Goal: Use online tool/utility: Utilize a website feature to perform a specific function

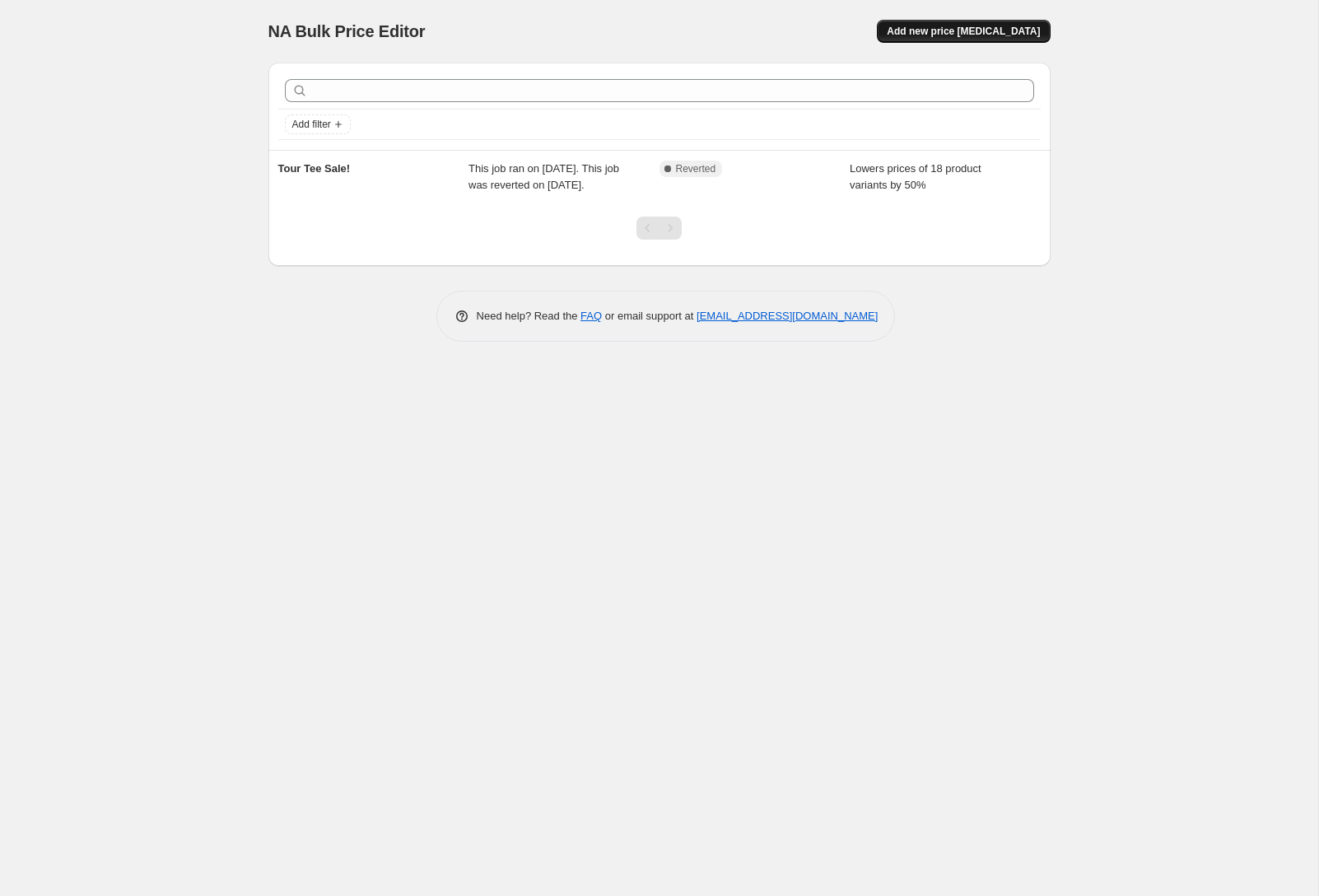
click at [1001, 33] on span "Add new price [MEDICAL_DATA]" at bounding box center [963, 31] width 153 height 13
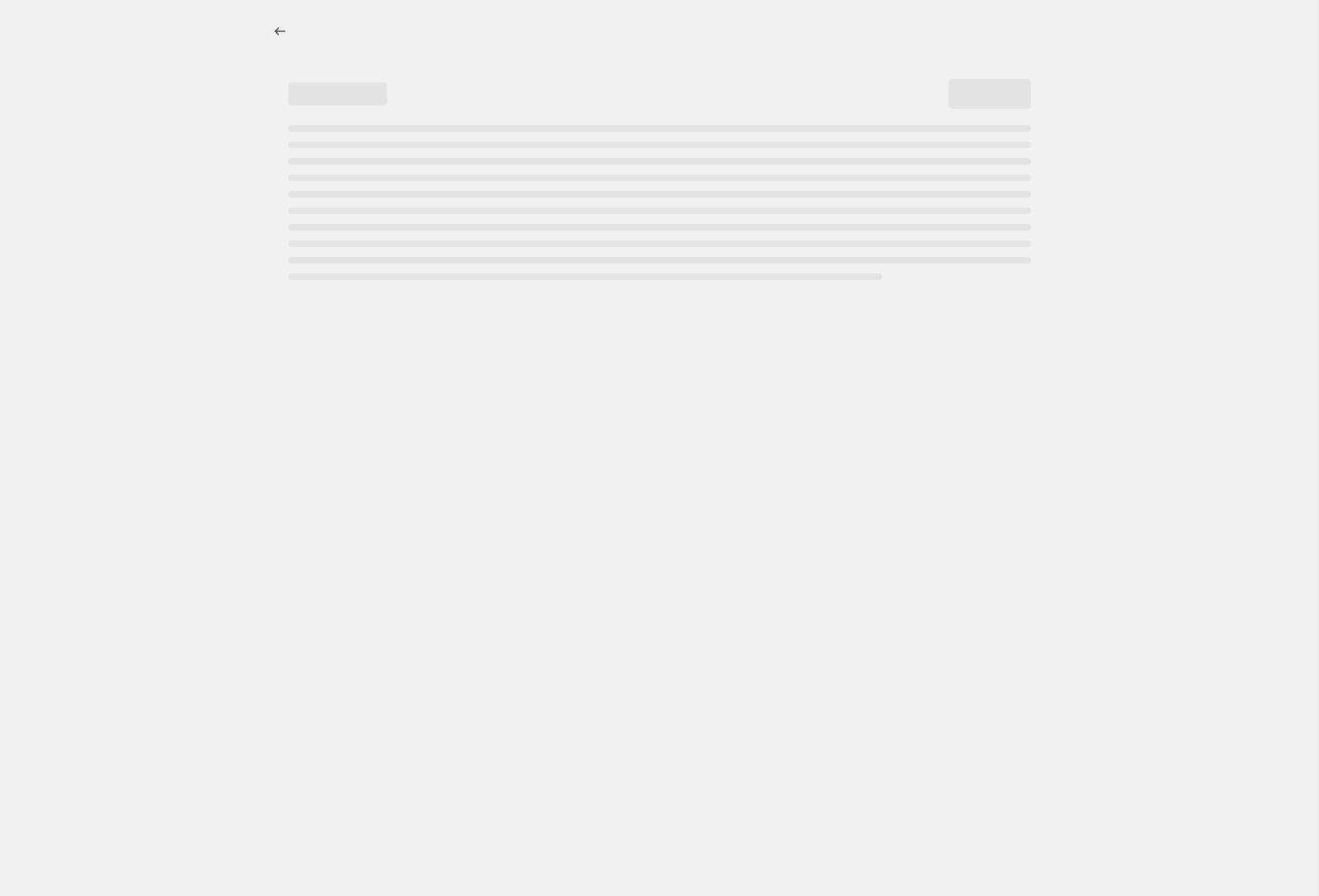
select select "percentage"
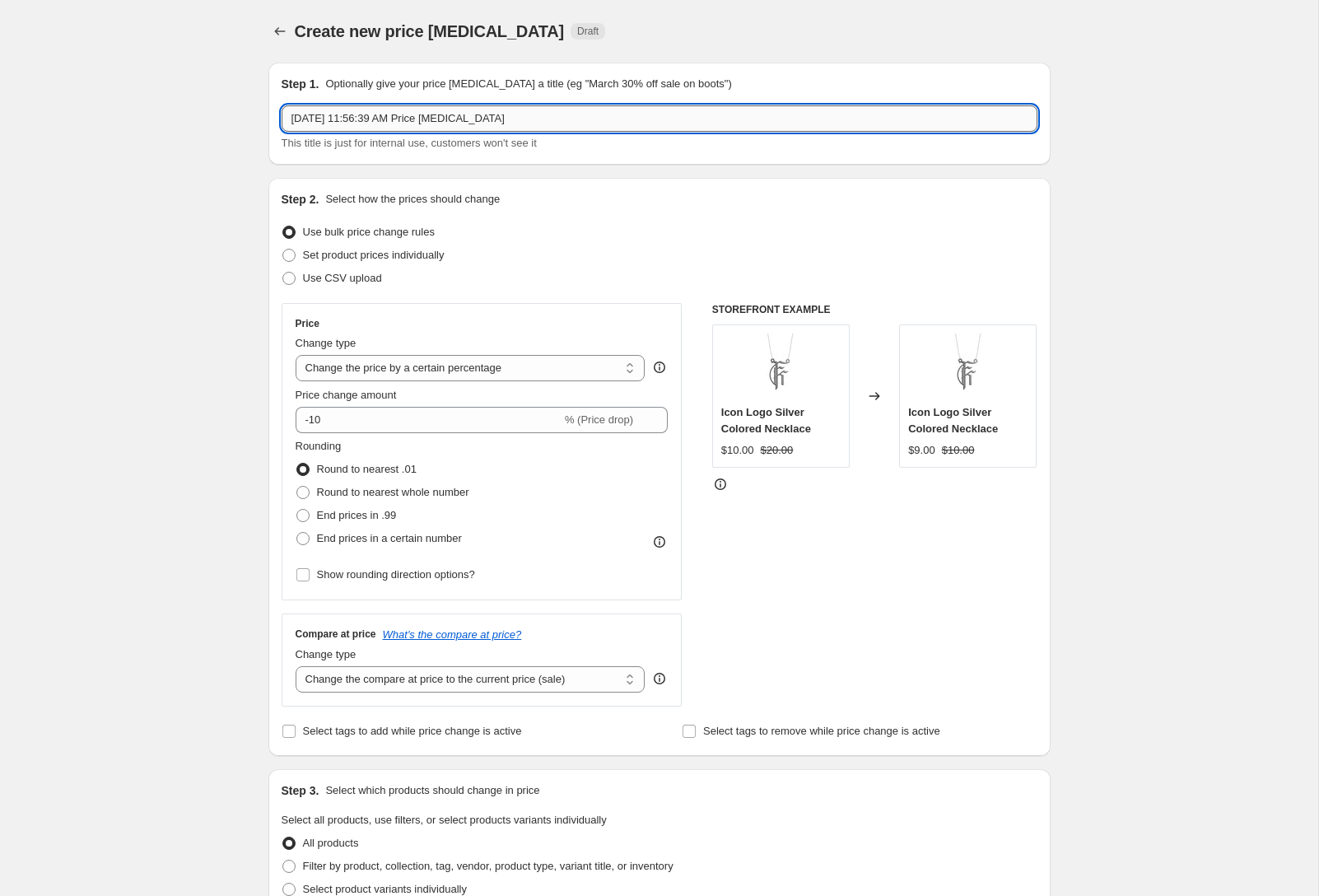
click at [486, 120] on input "[DATE] 11:56:39 AM Price [MEDICAL_DATA]" at bounding box center [660, 118] width 756 height 26
type input "[DATE] 20%"
click at [443, 427] on input "-10" at bounding box center [428, 419] width 266 height 26
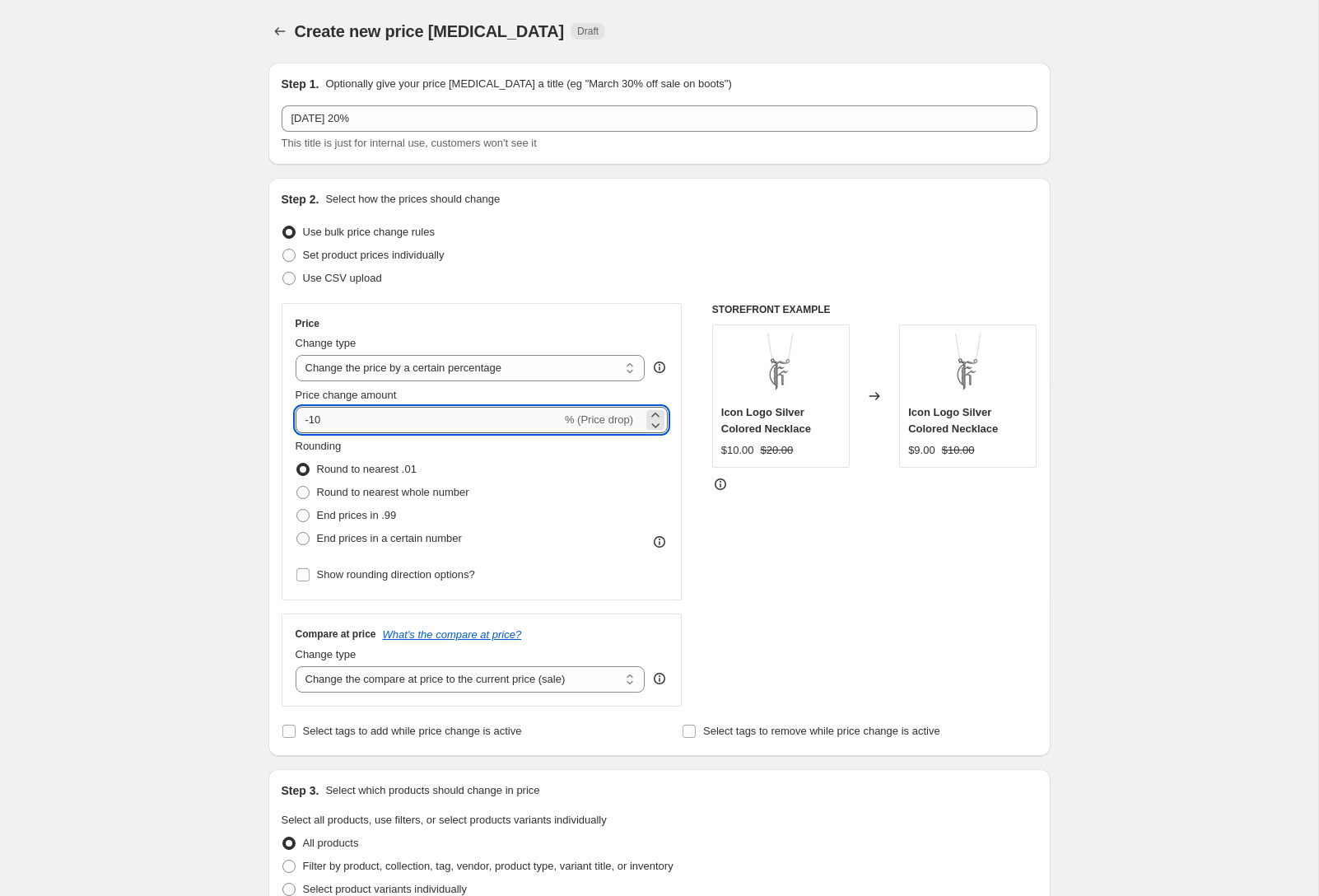
type input "-1"
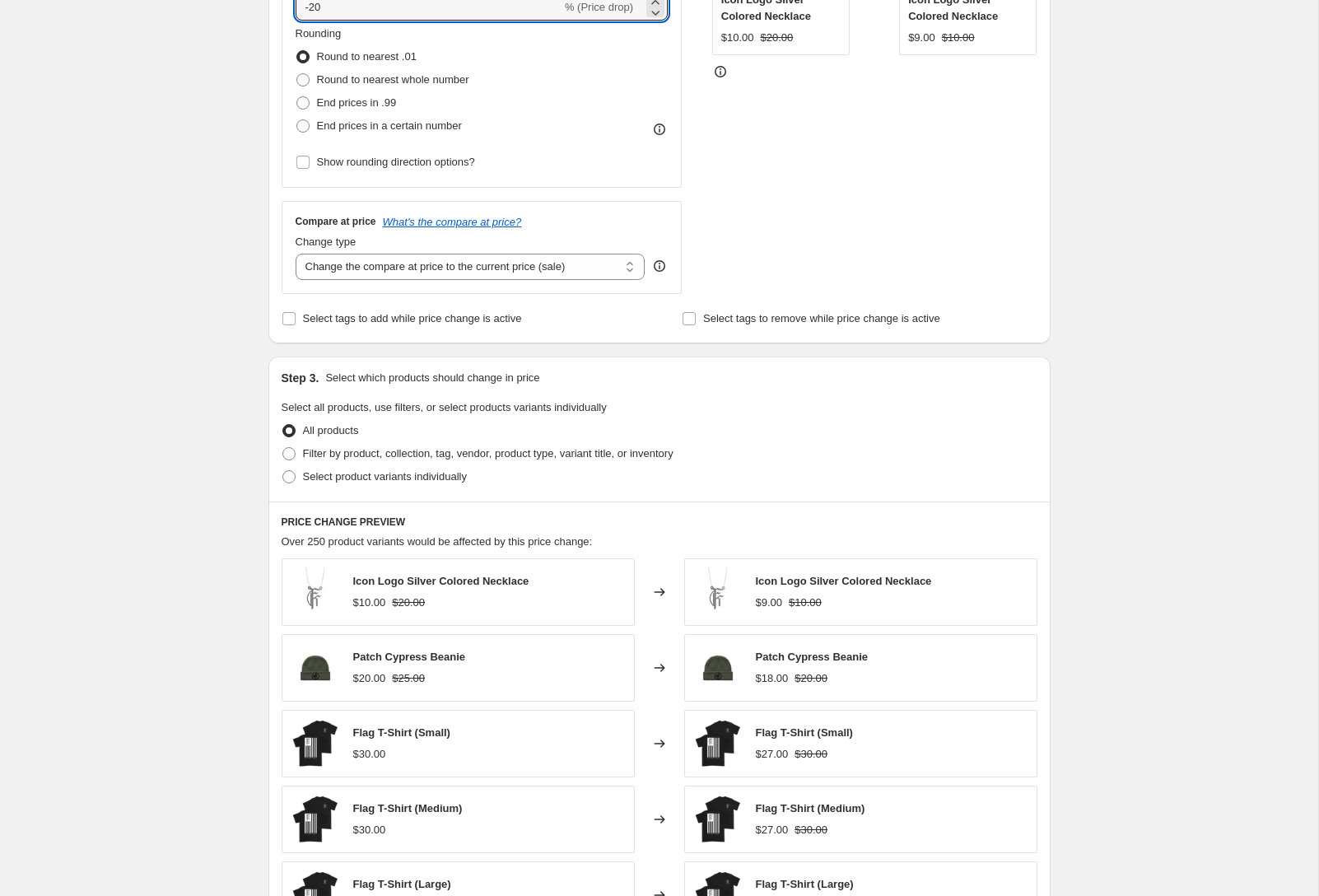
scroll to position [414, 0]
type input "-20"
click at [448, 452] on span "Filter by product, collection, tag, vendor, product type, variant title, or inv…" at bounding box center [488, 453] width 370 height 13
click at [283, 447] on input "Filter by product, collection, tag, vendor, product type, variant title, or inv…" at bounding box center [283, 447] width 1 height 1
radio input "true"
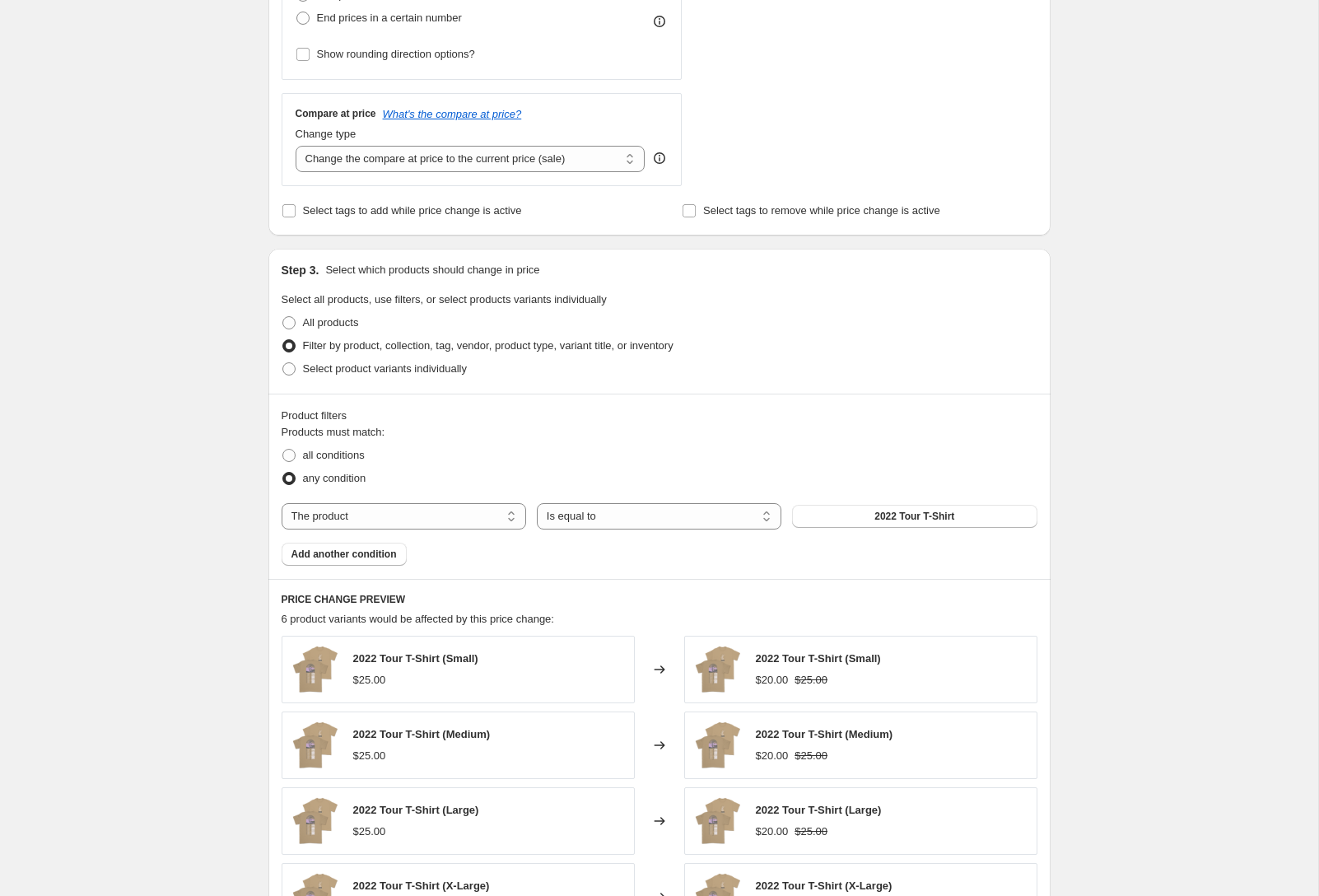
scroll to position [560, 0]
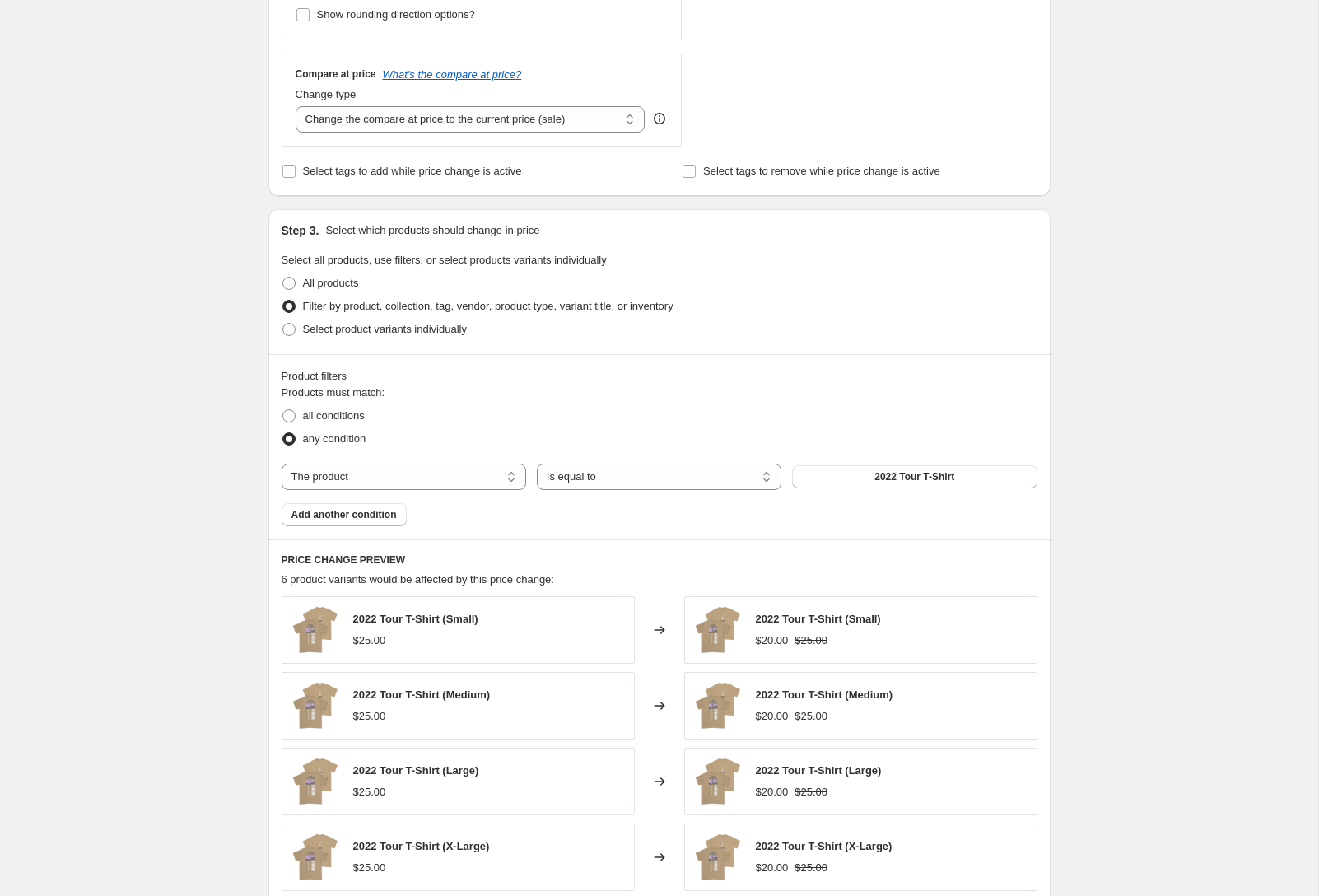
click at [469, 451] on div "Products must match: all conditions any condition The product The product's col…" at bounding box center [660, 455] width 756 height 141
click at [469, 475] on select "The product The product's collection The product's tag The product's vendor The…" at bounding box center [403, 477] width 244 height 26
select select "collection"
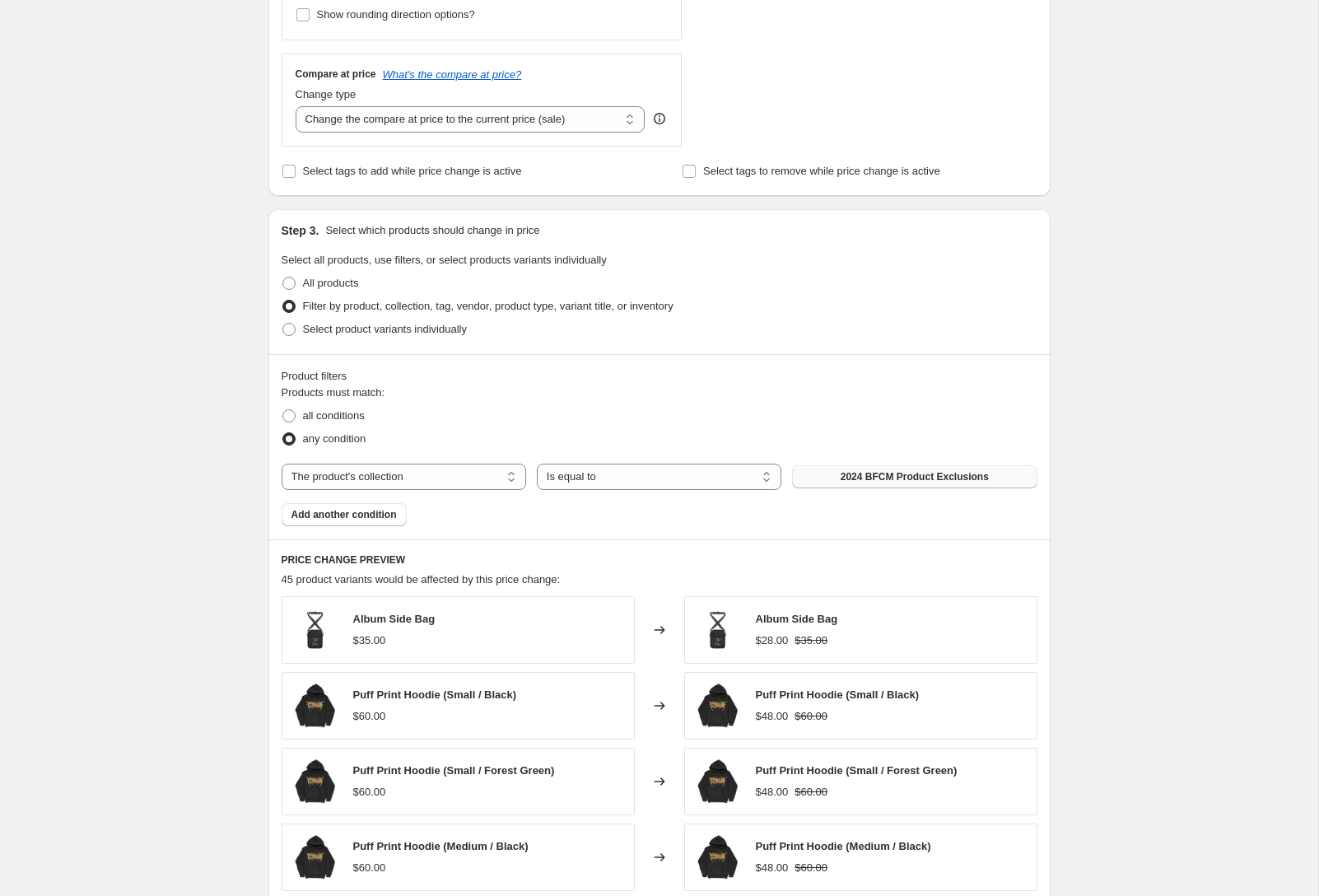
click at [907, 472] on span "2024 BFCM Product Exclusions" at bounding box center [915, 477] width 148 height 13
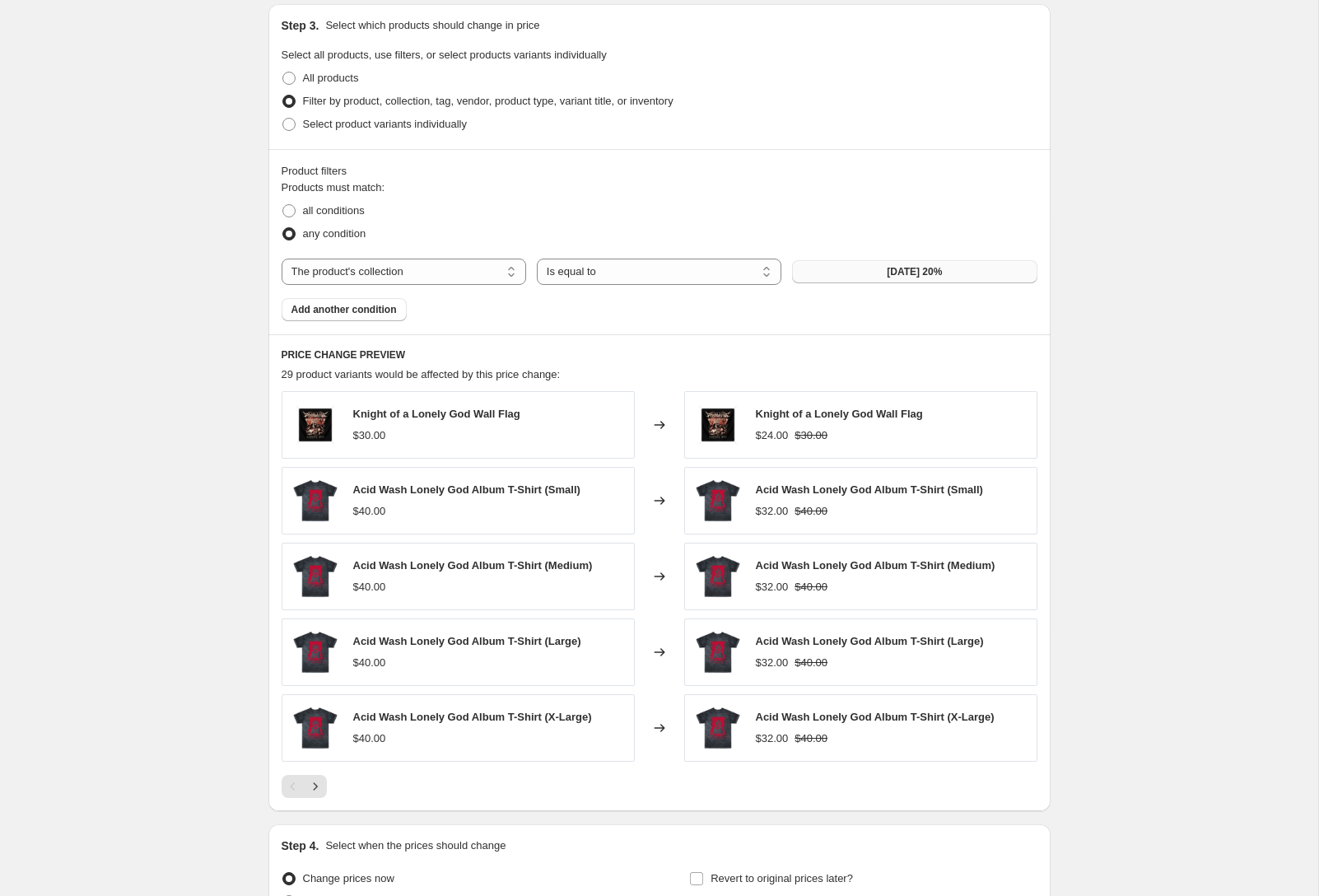
scroll to position [837, 0]
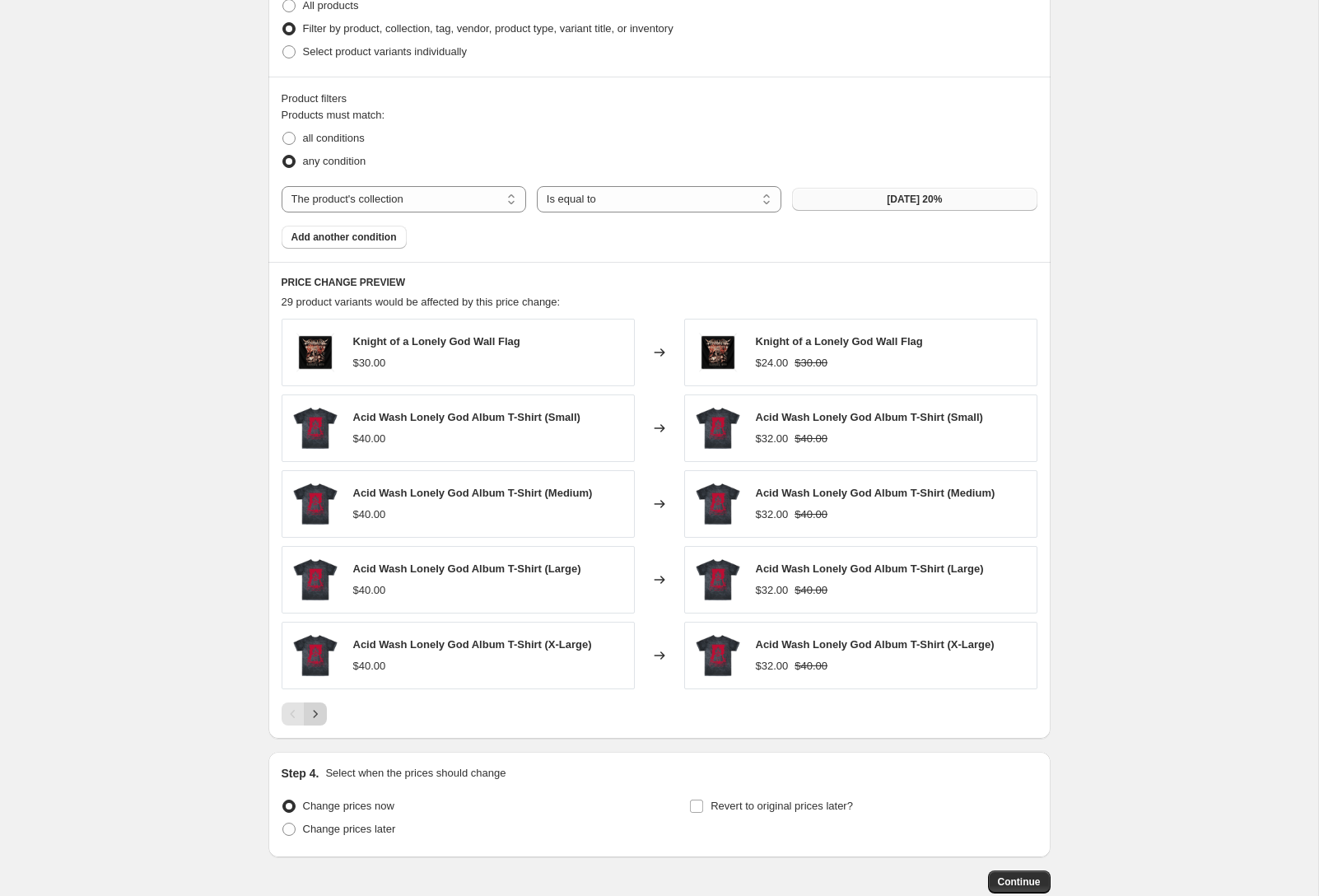
click at [311, 716] on icon "Next" at bounding box center [315, 713] width 16 height 16
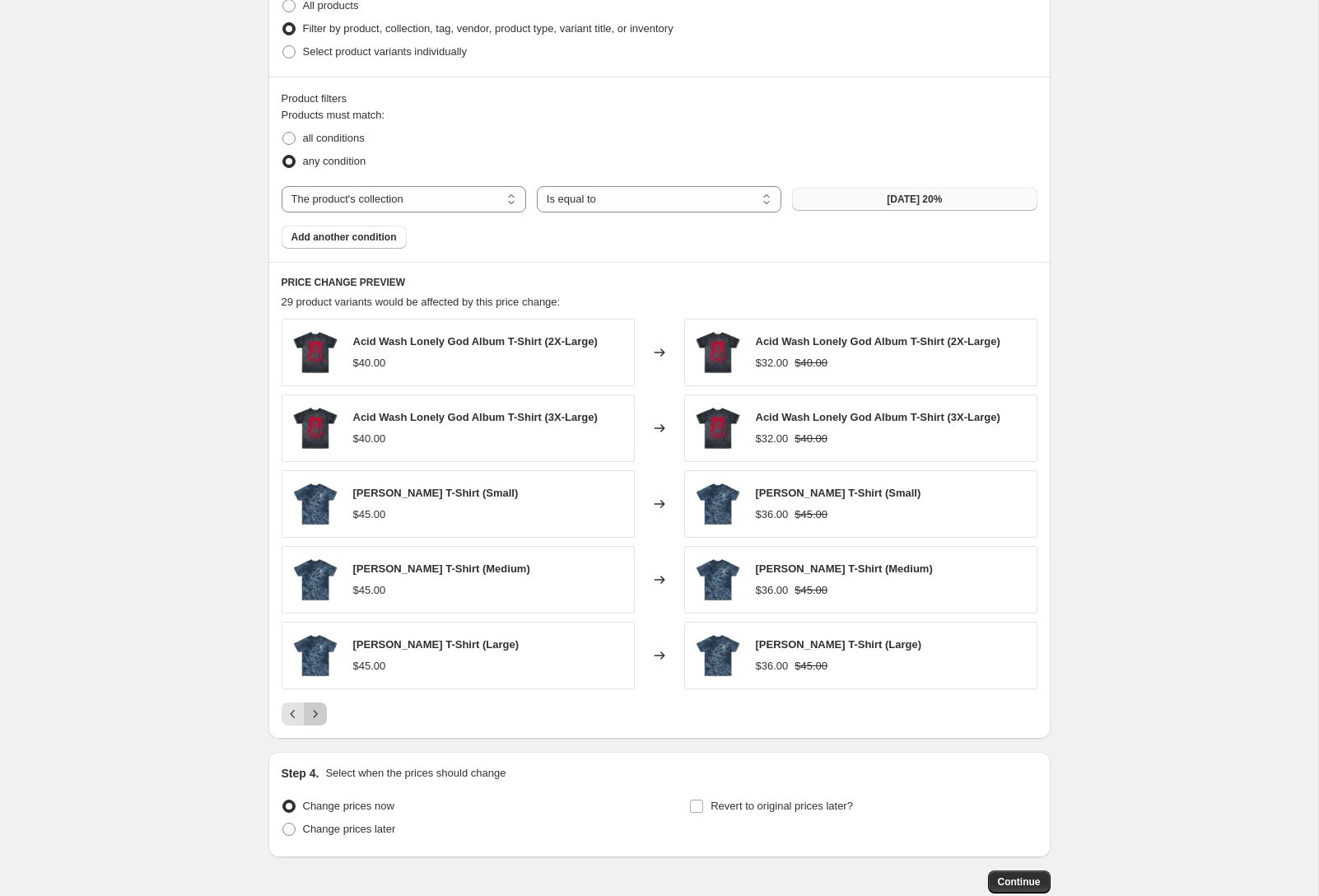
click at [311, 716] on icon "Next" at bounding box center [315, 713] width 16 height 16
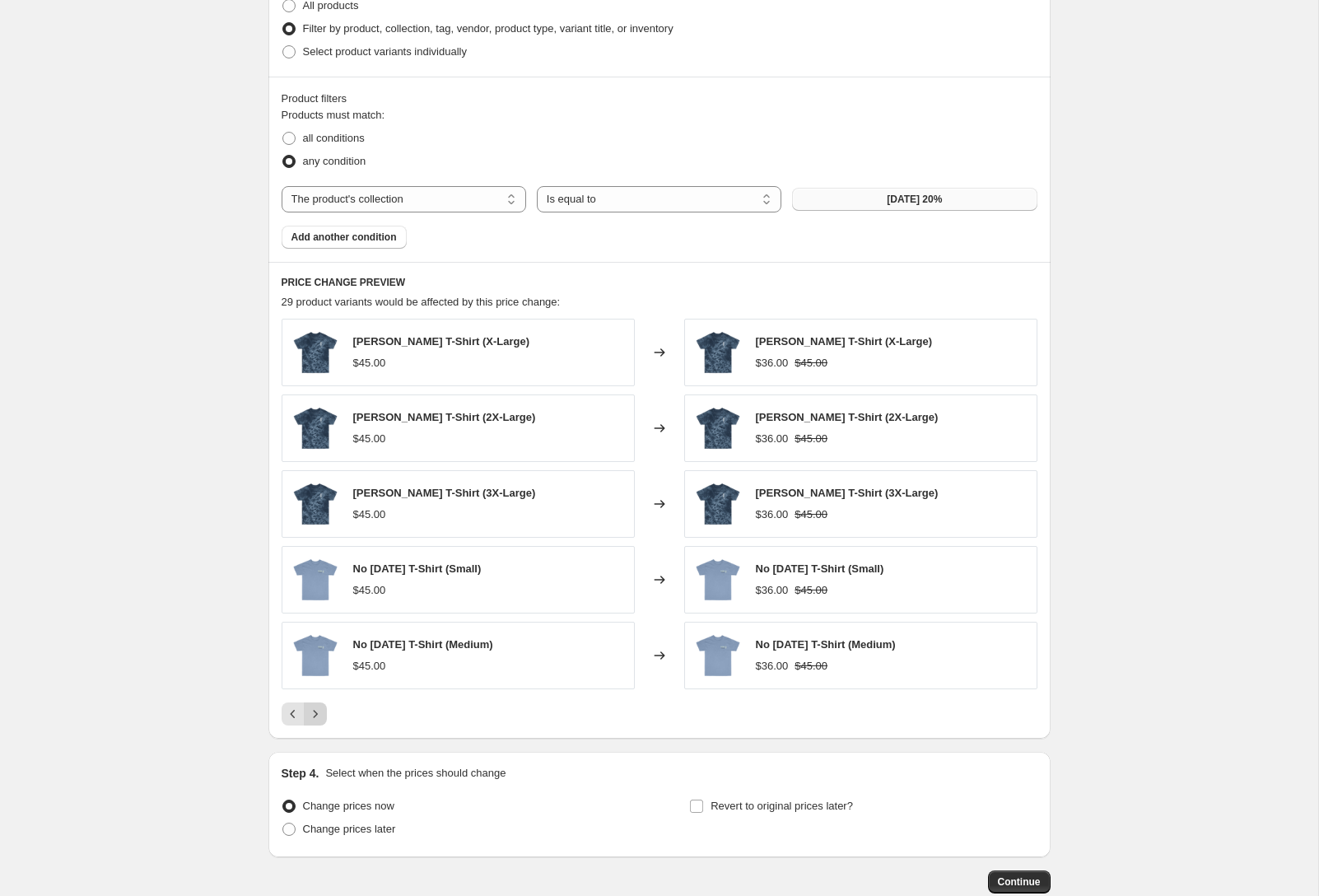
click at [311, 716] on icon "Next" at bounding box center [315, 713] width 16 height 16
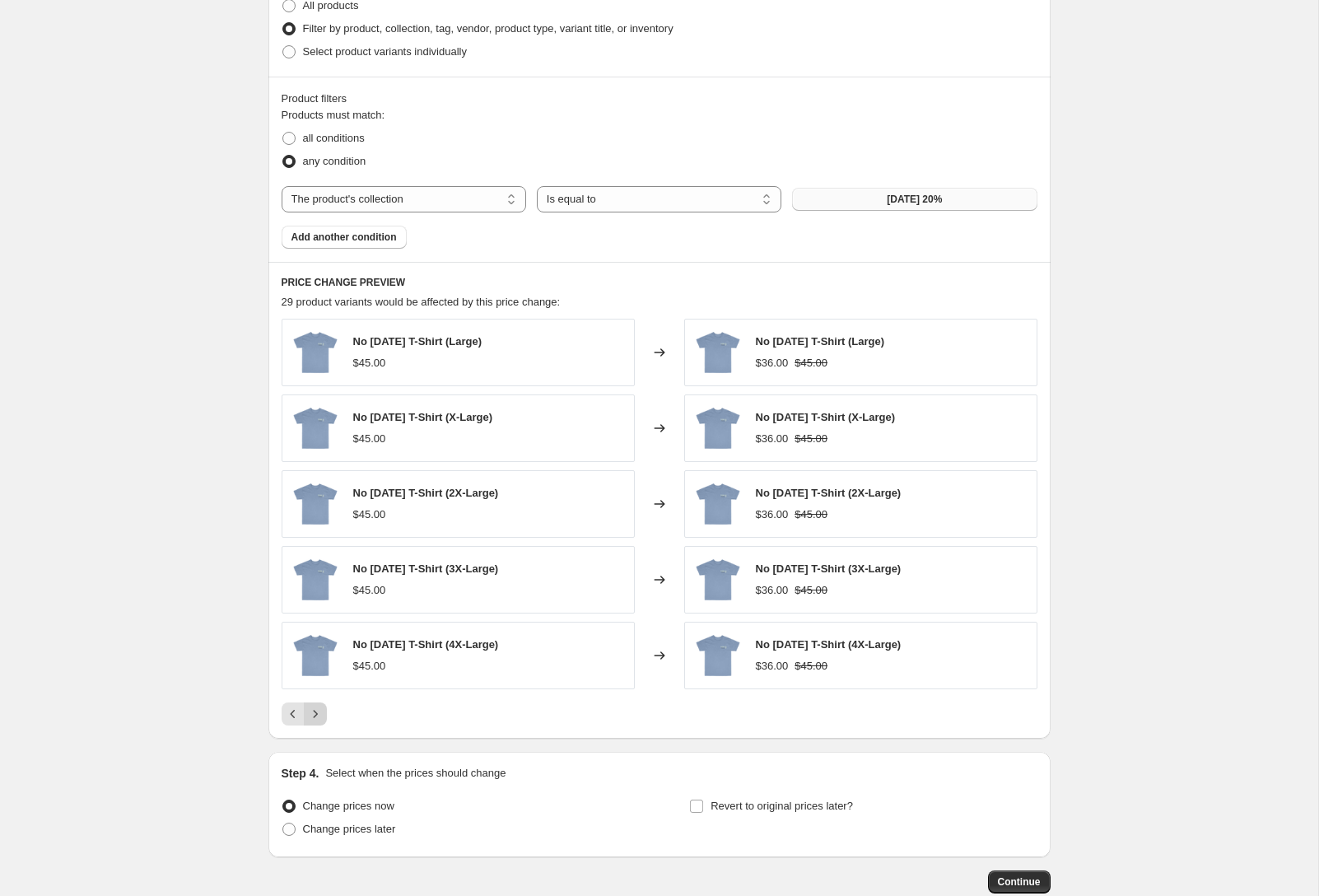
click at [311, 716] on icon "Next" at bounding box center [315, 713] width 16 height 16
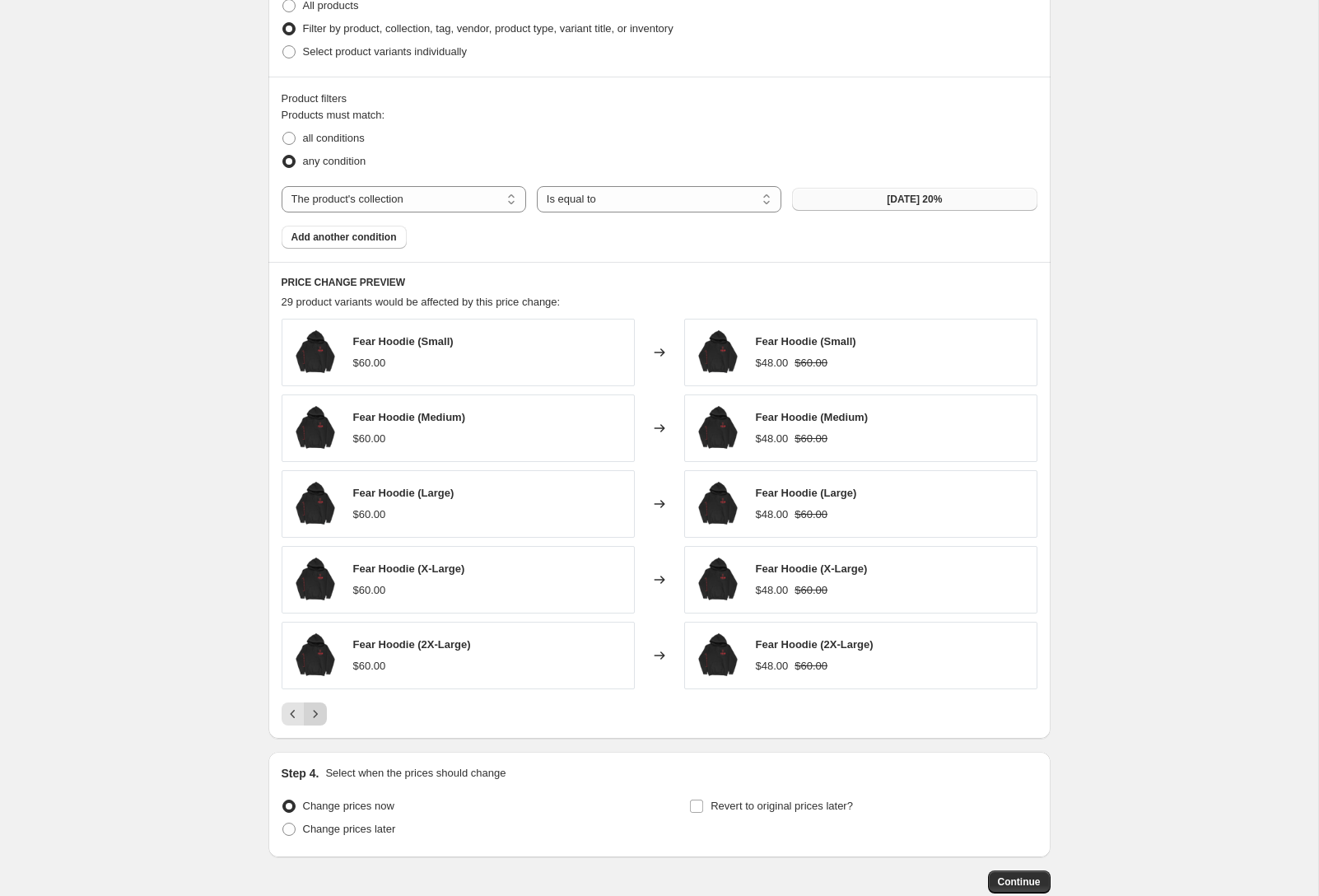
click at [311, 716] on icon "Next" at bounding box center [315, 713] width 16 height 16
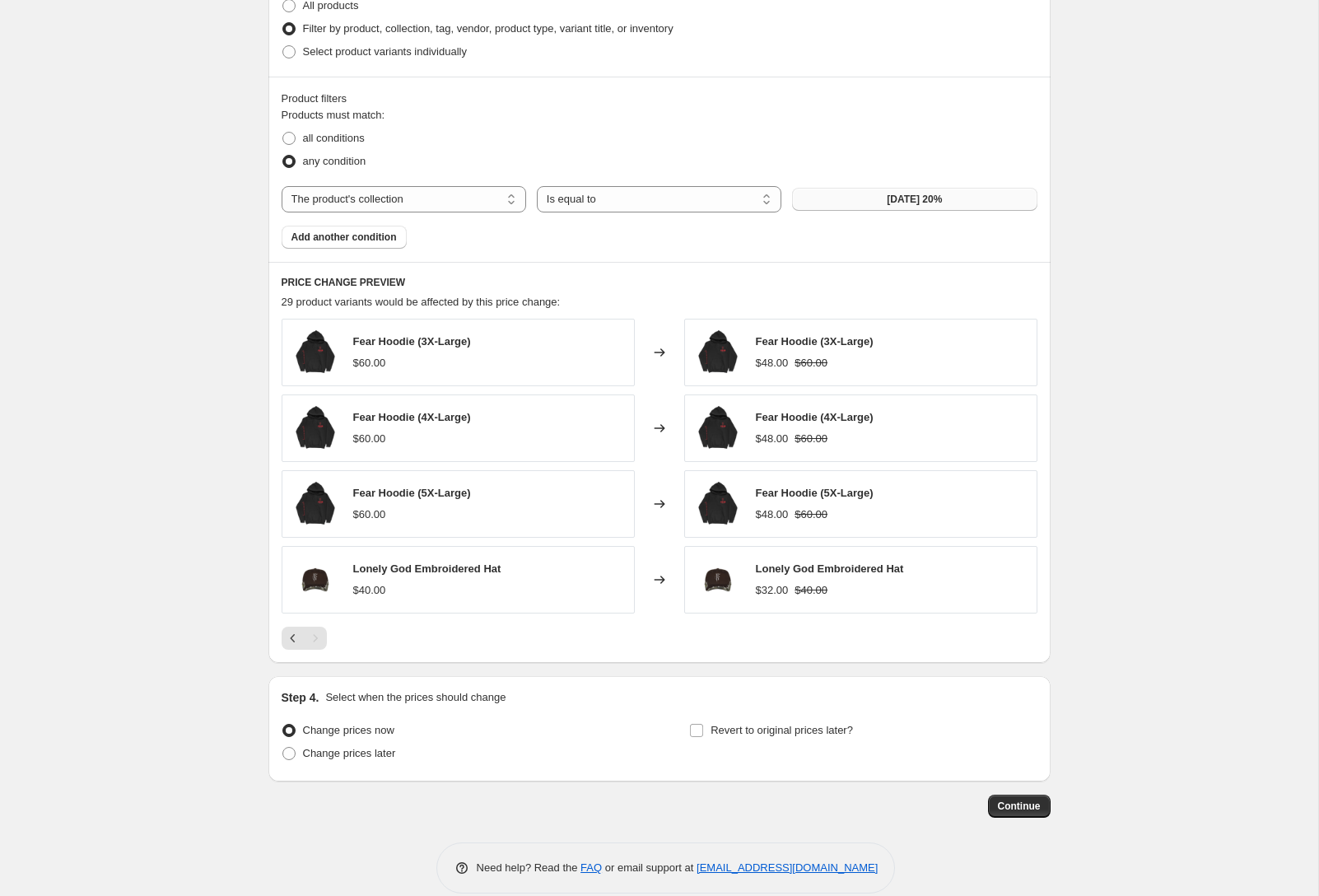
scroll to position [859, 0]
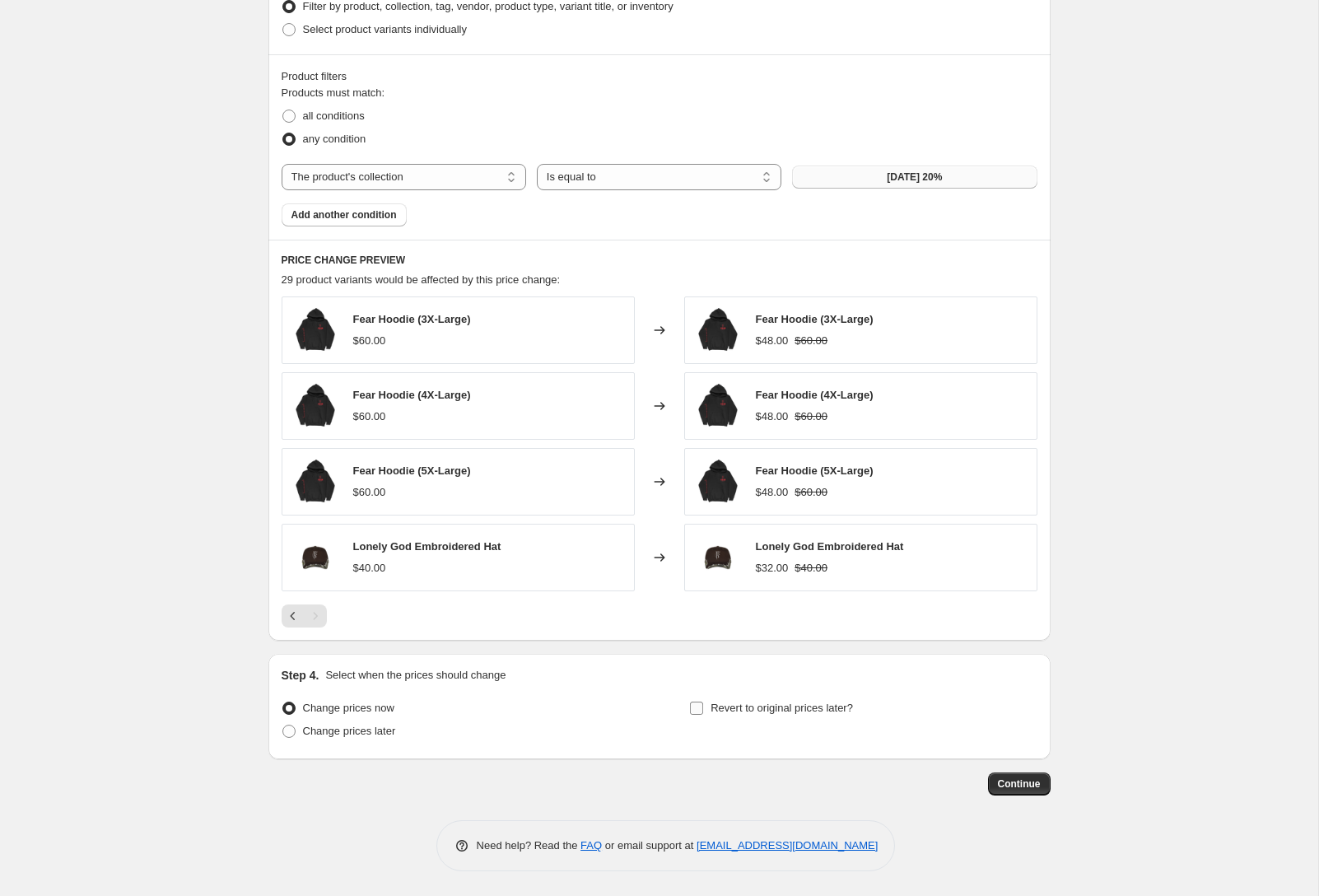
click at [791, 702] on span "Revert to original prices later?" at bounding box center [781, 708] width 142 height 13
click at [703, 702] on input "Revert to original prices later?" at bounding box center [696, 708] width 13 height 13
checkbox input "true"
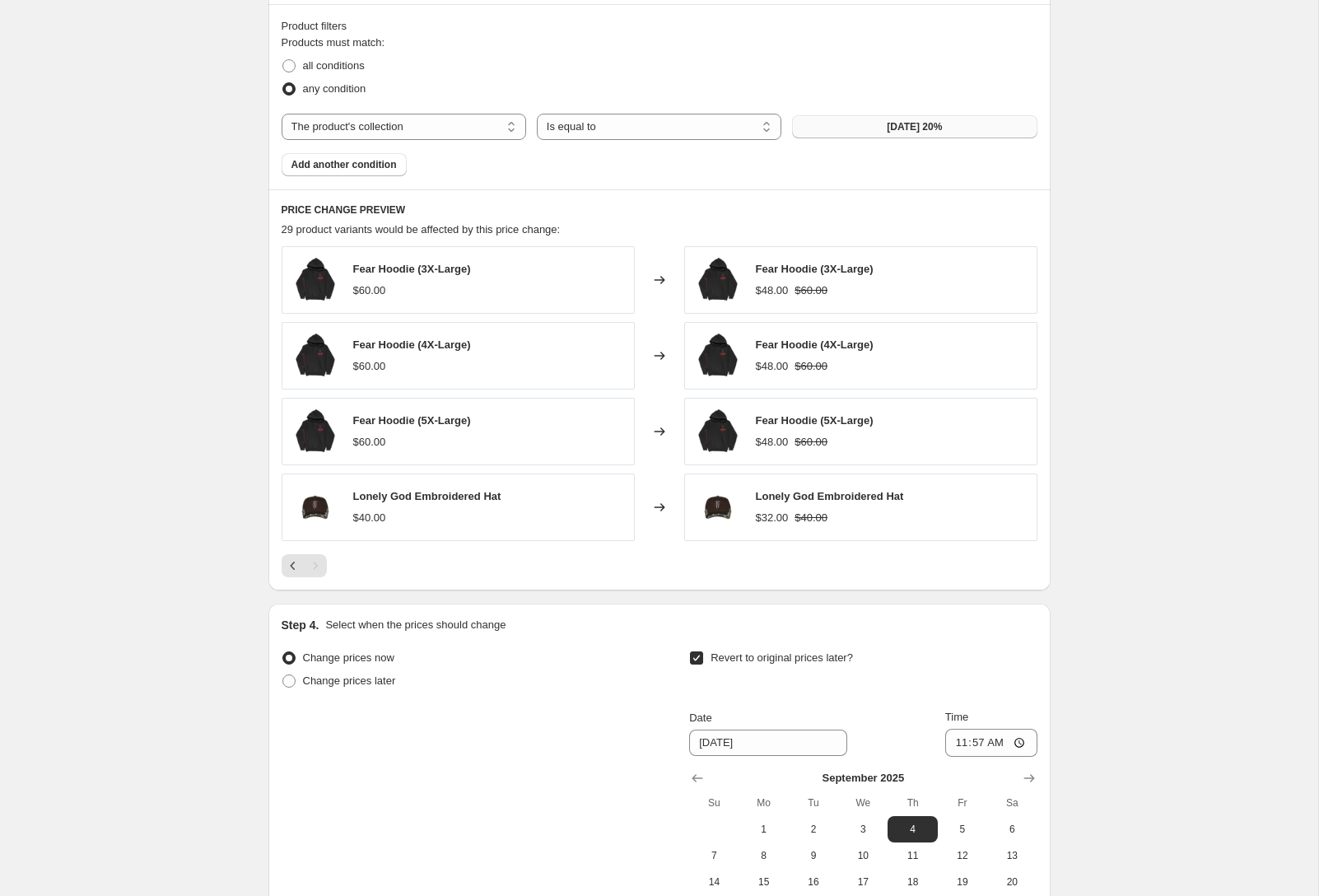
scroll to position [1072, 0]
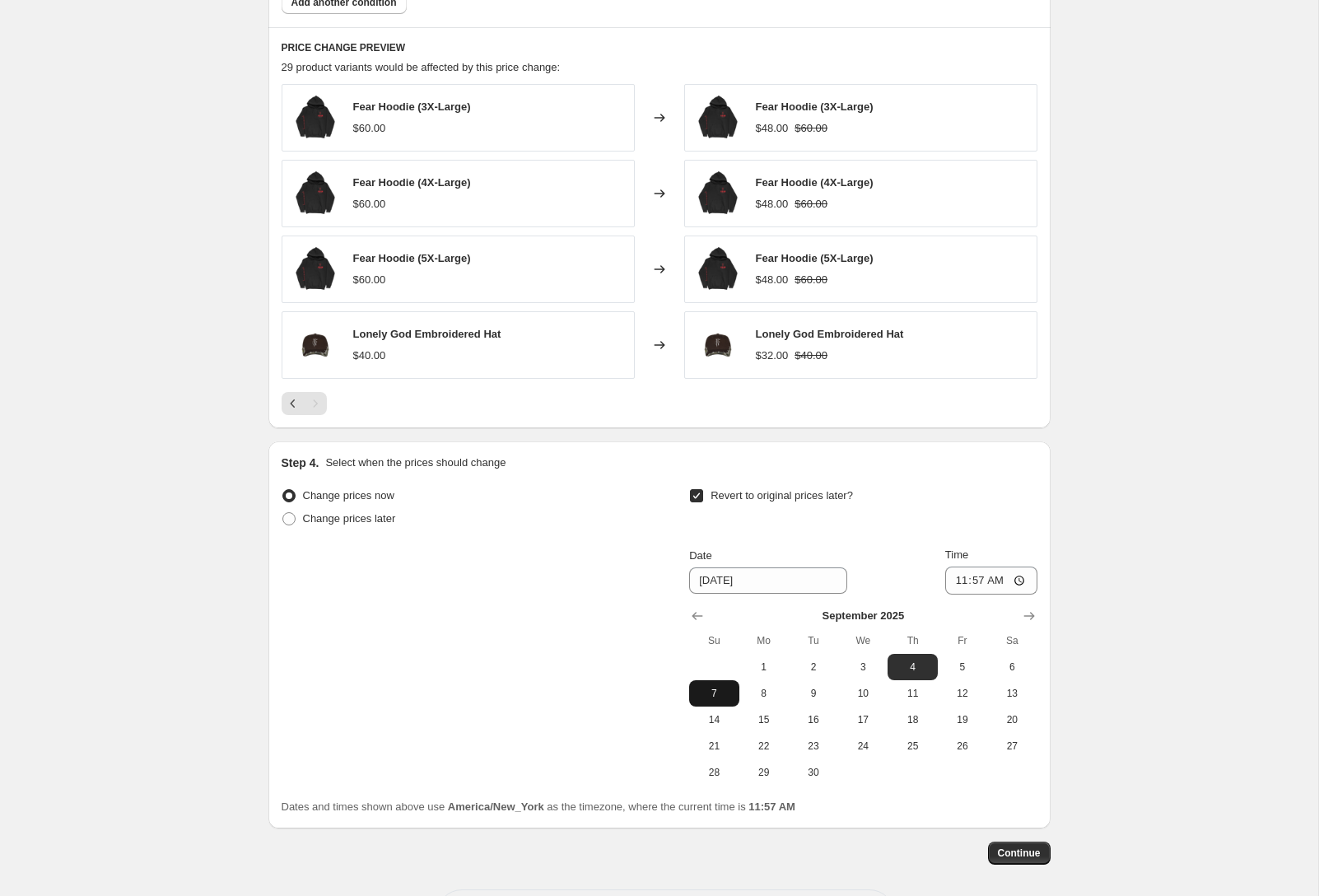
click at [731, 699] on span "7" at bounding box center [714, 693] width 37 height 13
type input "[DATE]"
click at [1018, 577] on input "11:57" at bounding box center [991, 580] width 92 height 28
type input "23:59"
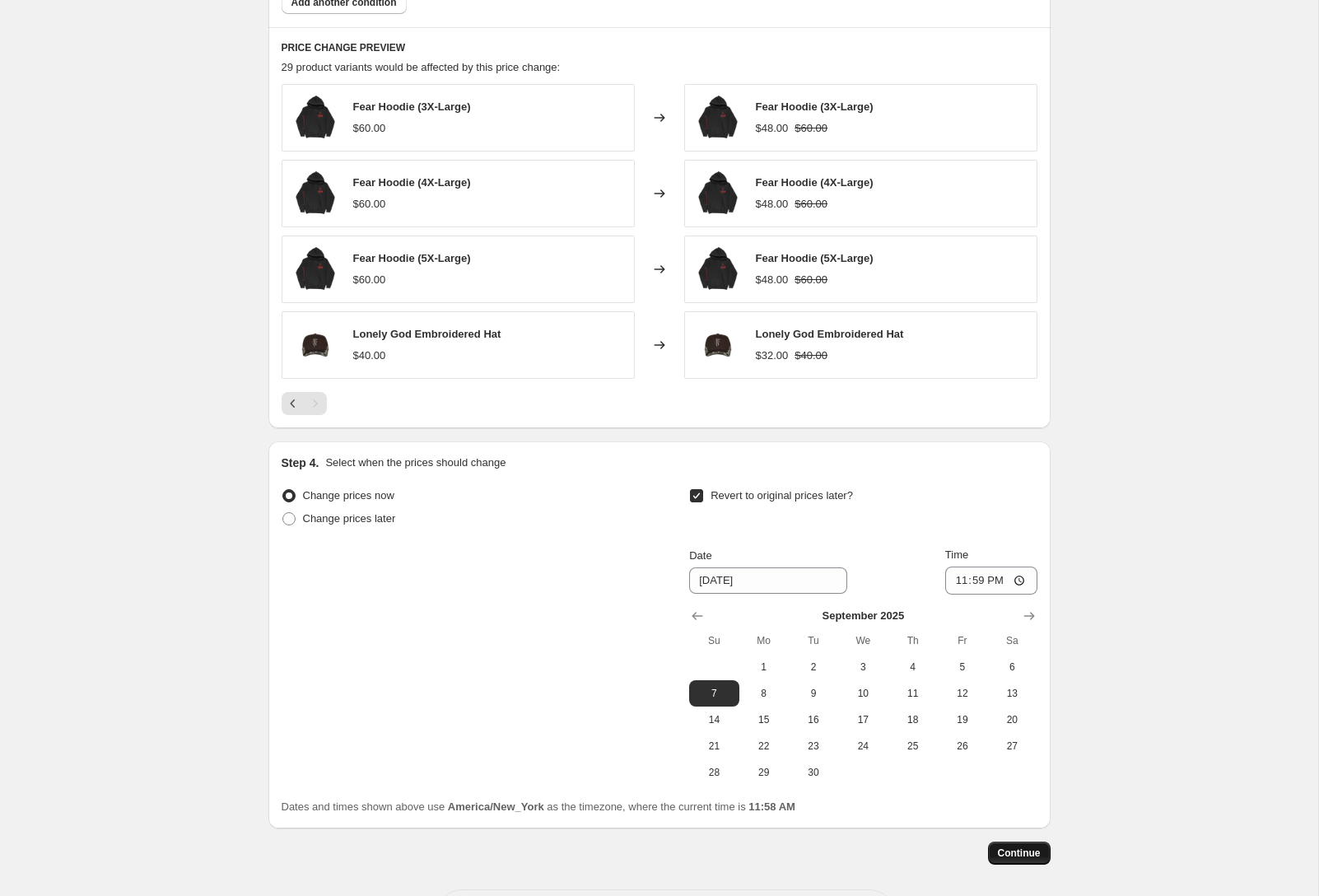
click at [1037, 854] on span "Continue" at bounding box center [1019, 853] width 43 height 13
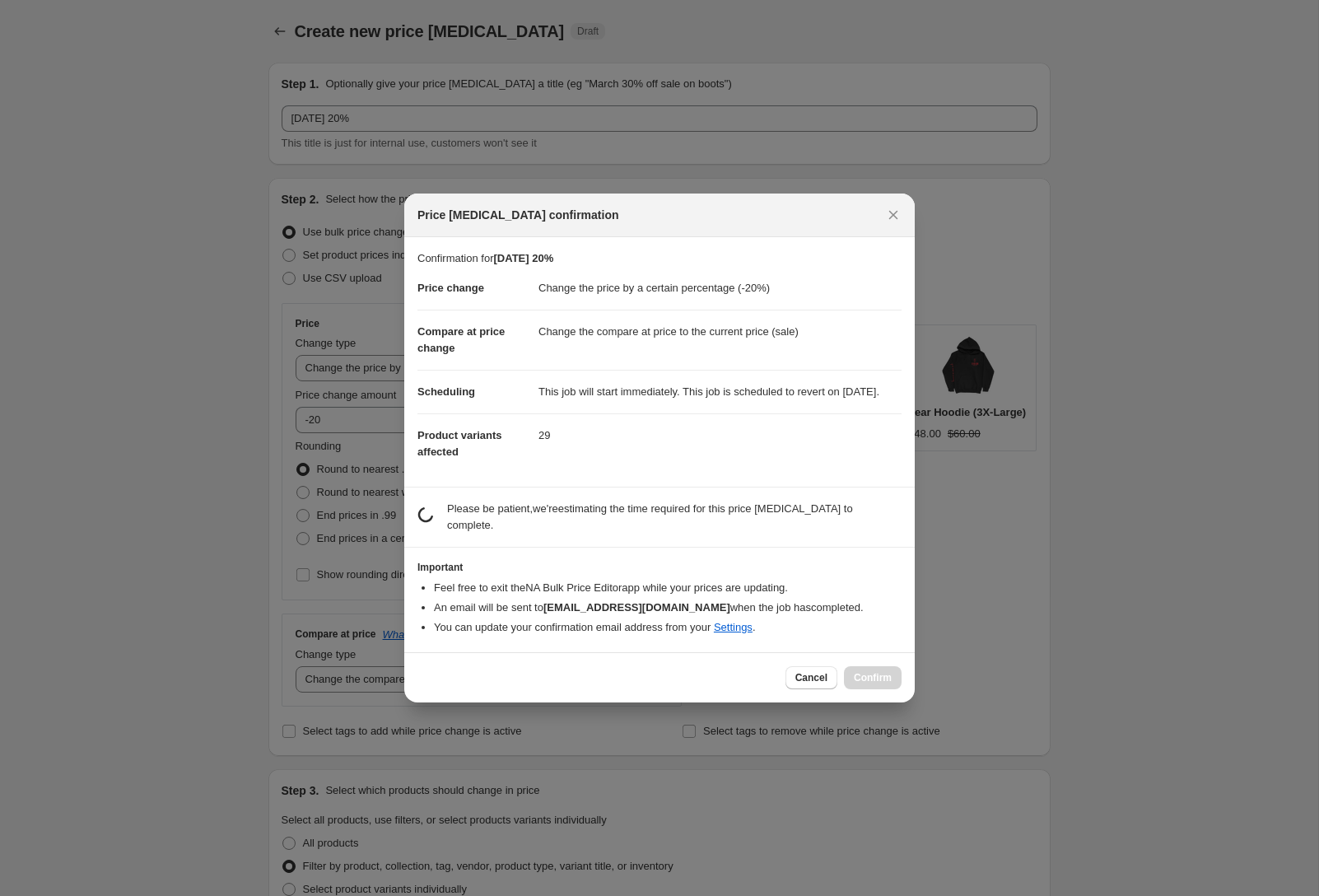
scroll to position [0, 0]
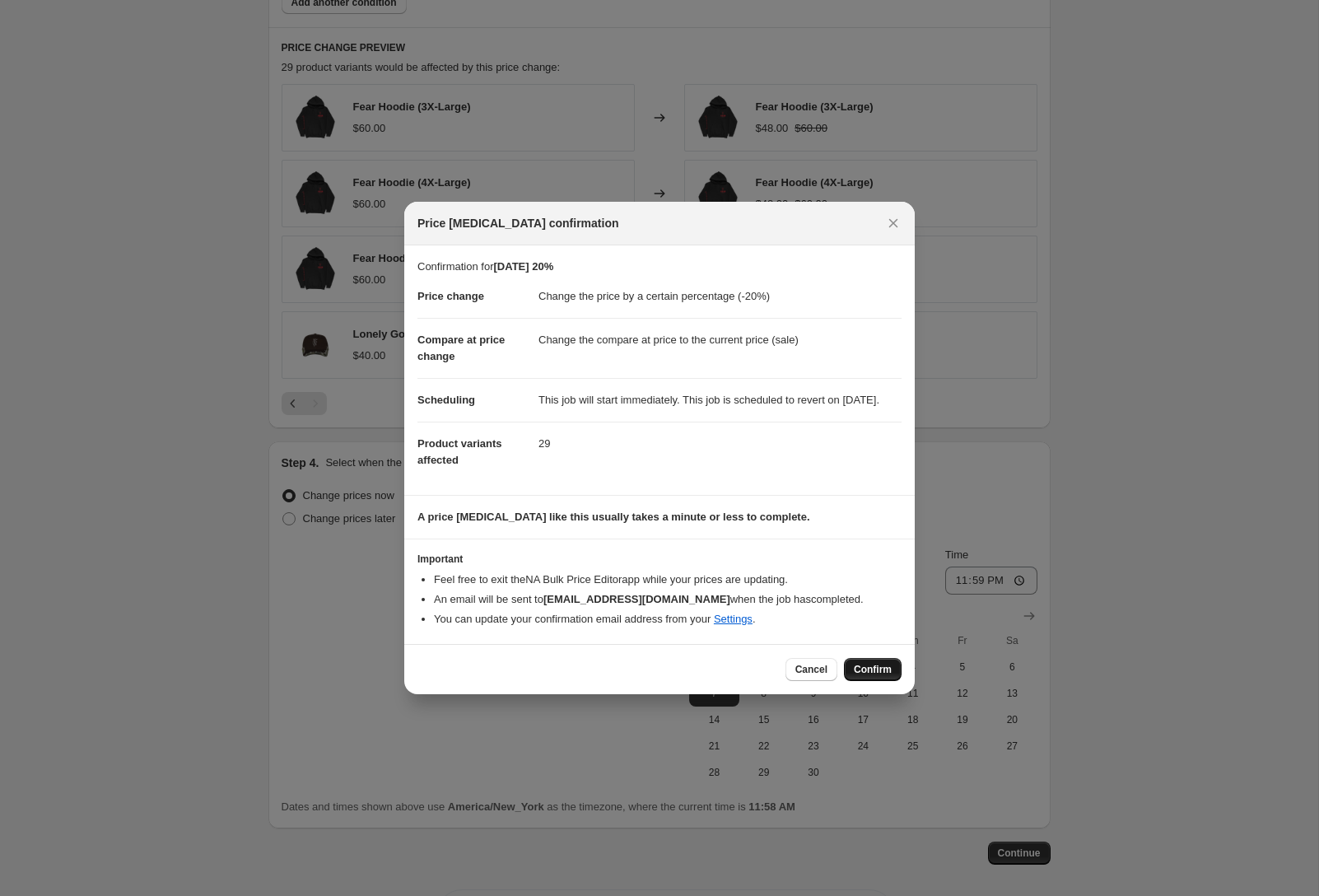
click at [874, 676] on span "Confirm" at bounding box center [873, 669] width 38 height 13
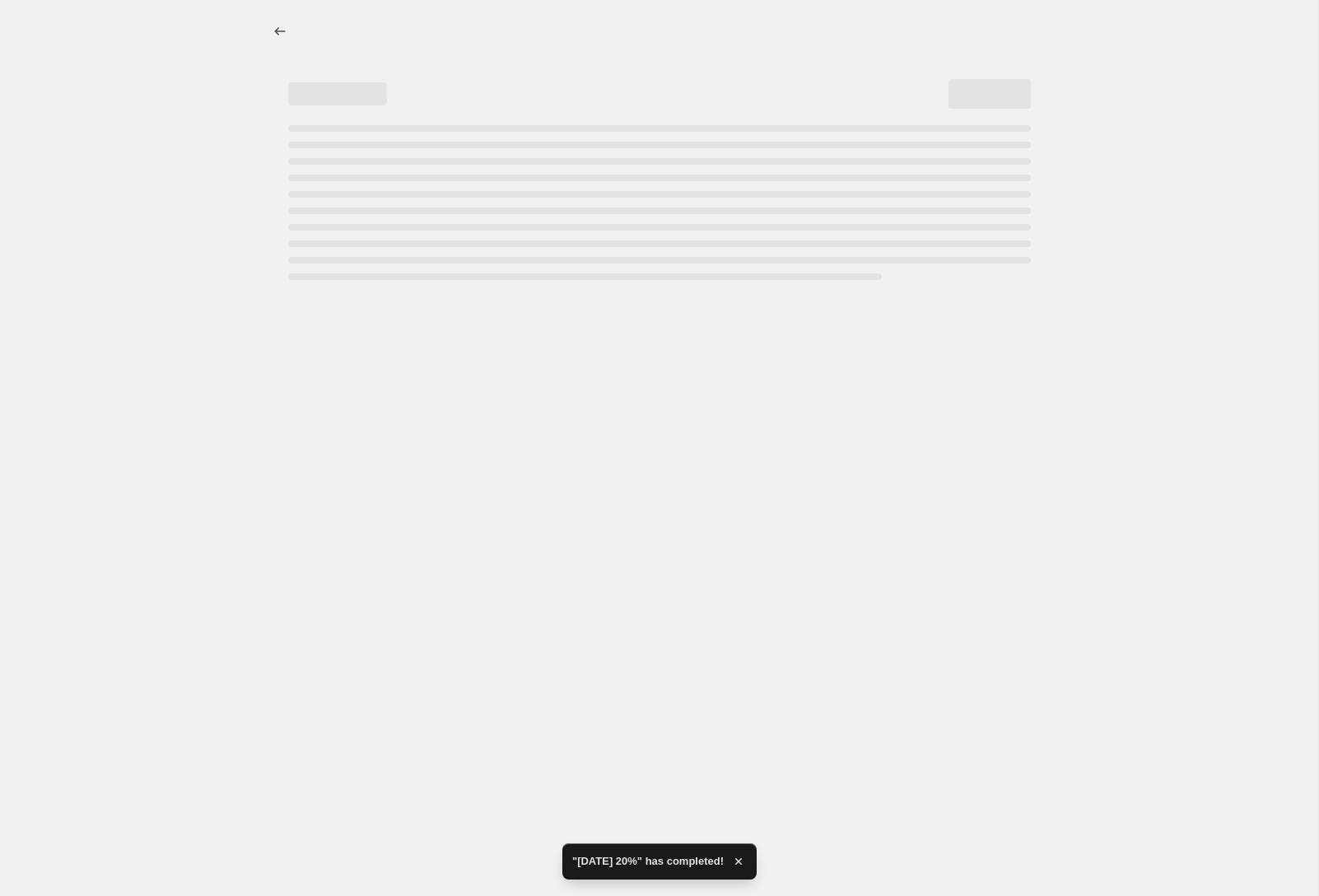
select select "percentage"
select select "collection"
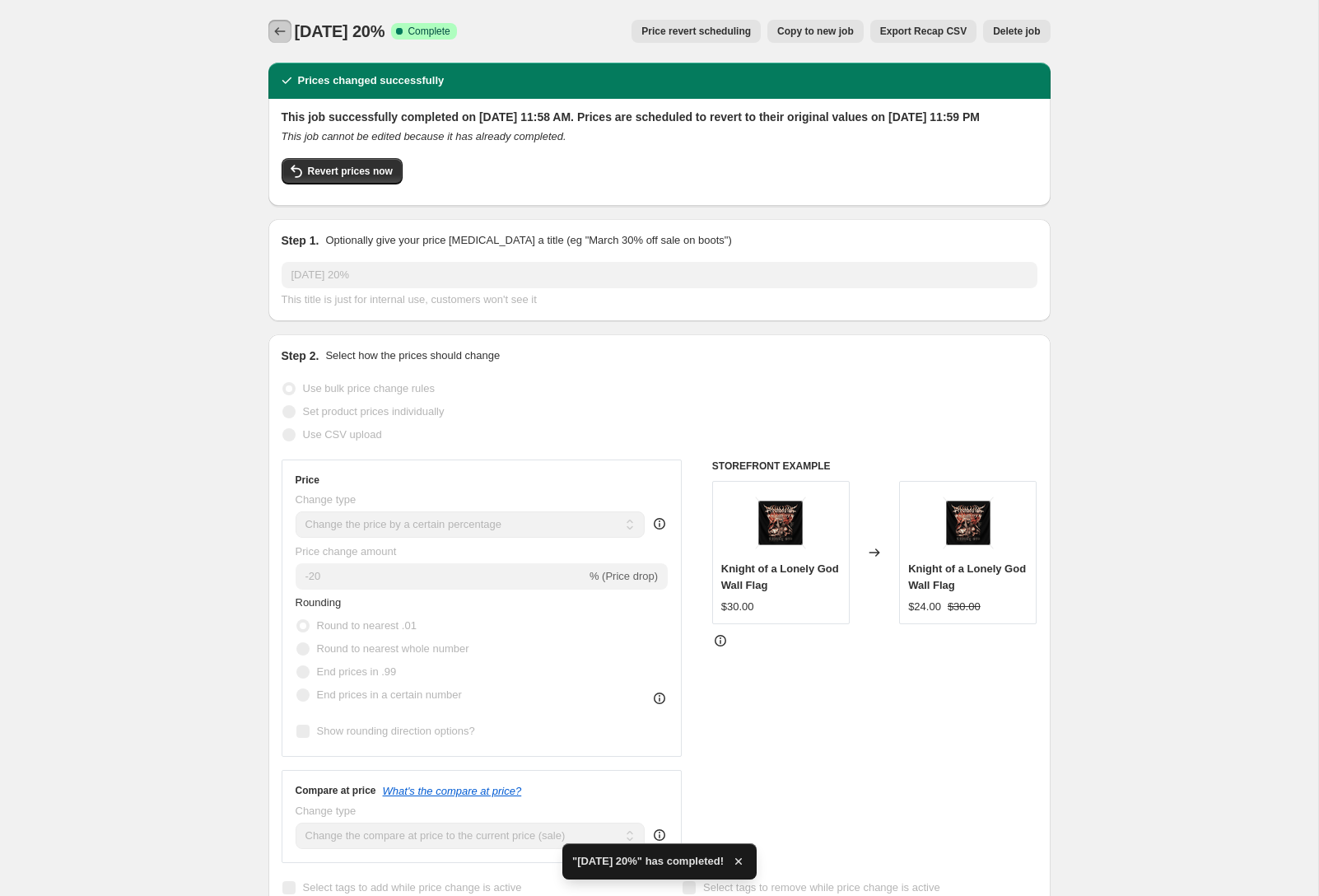
click at [280, 31] on icon "Price change jobs" at bounding box center [279, 31] width 16 height 16
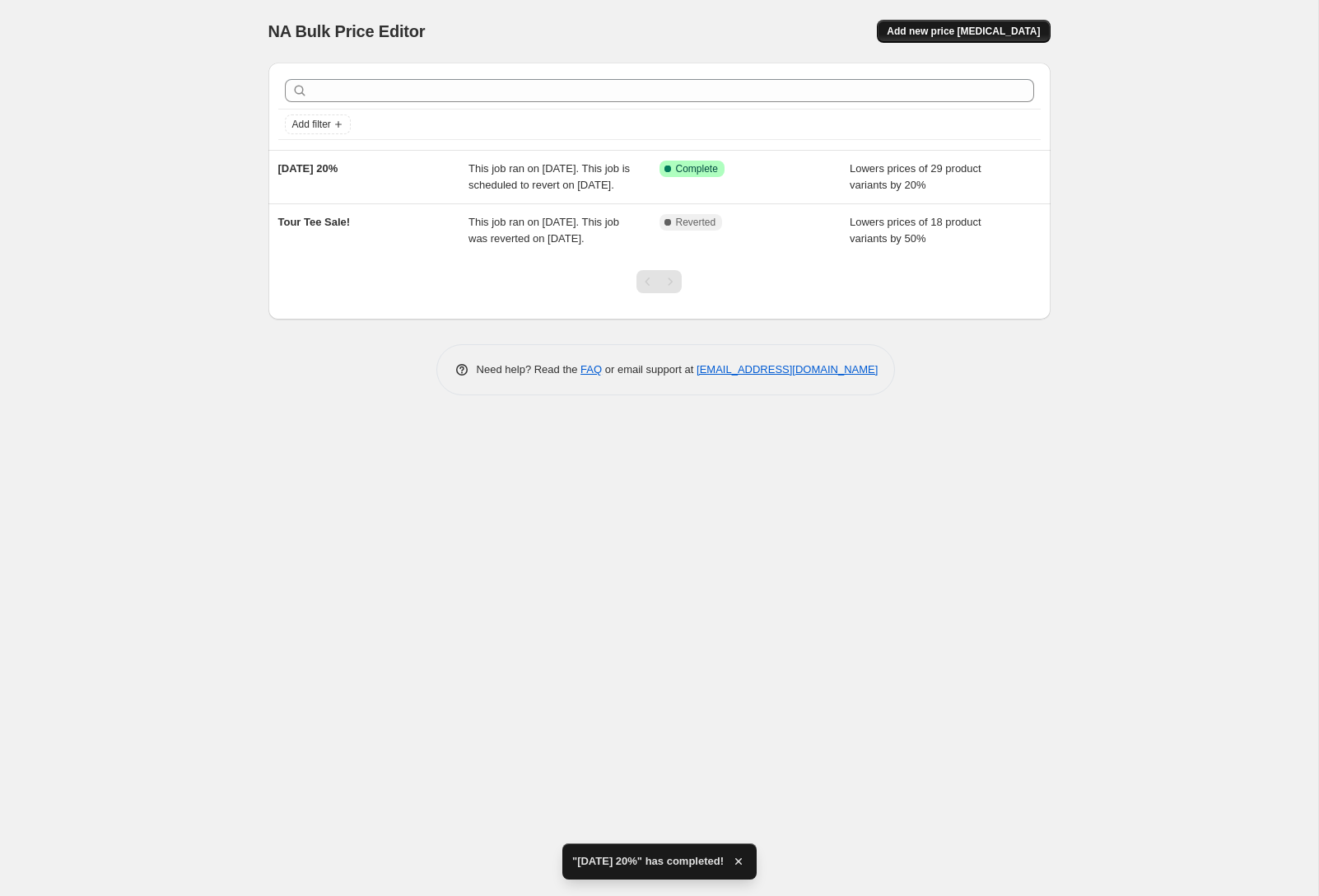
click at [962, 32] on span "Add new price [MEDICAL_DATA]" at bounding box center [963, 31] width 153 height 13
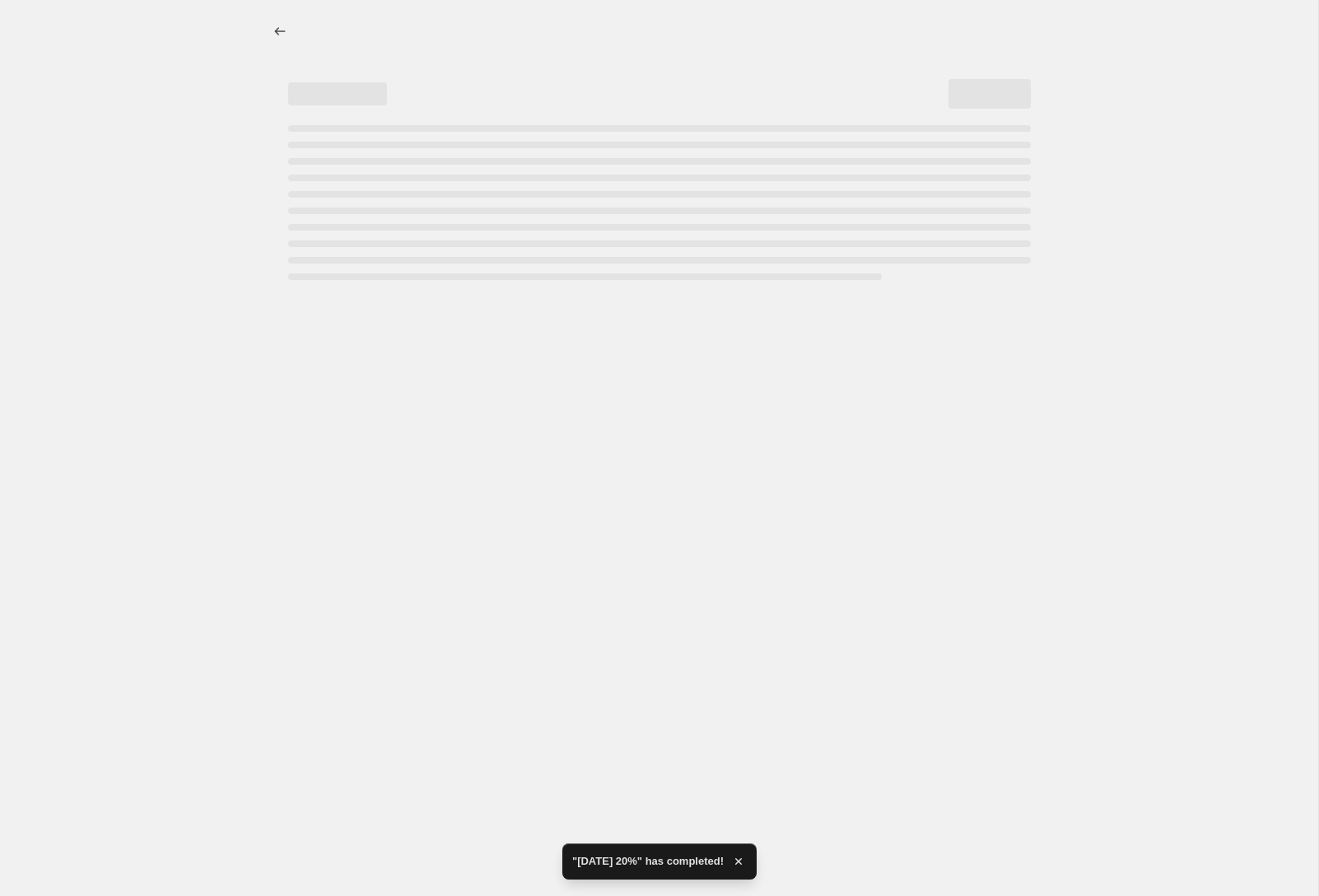
select select "percentage"
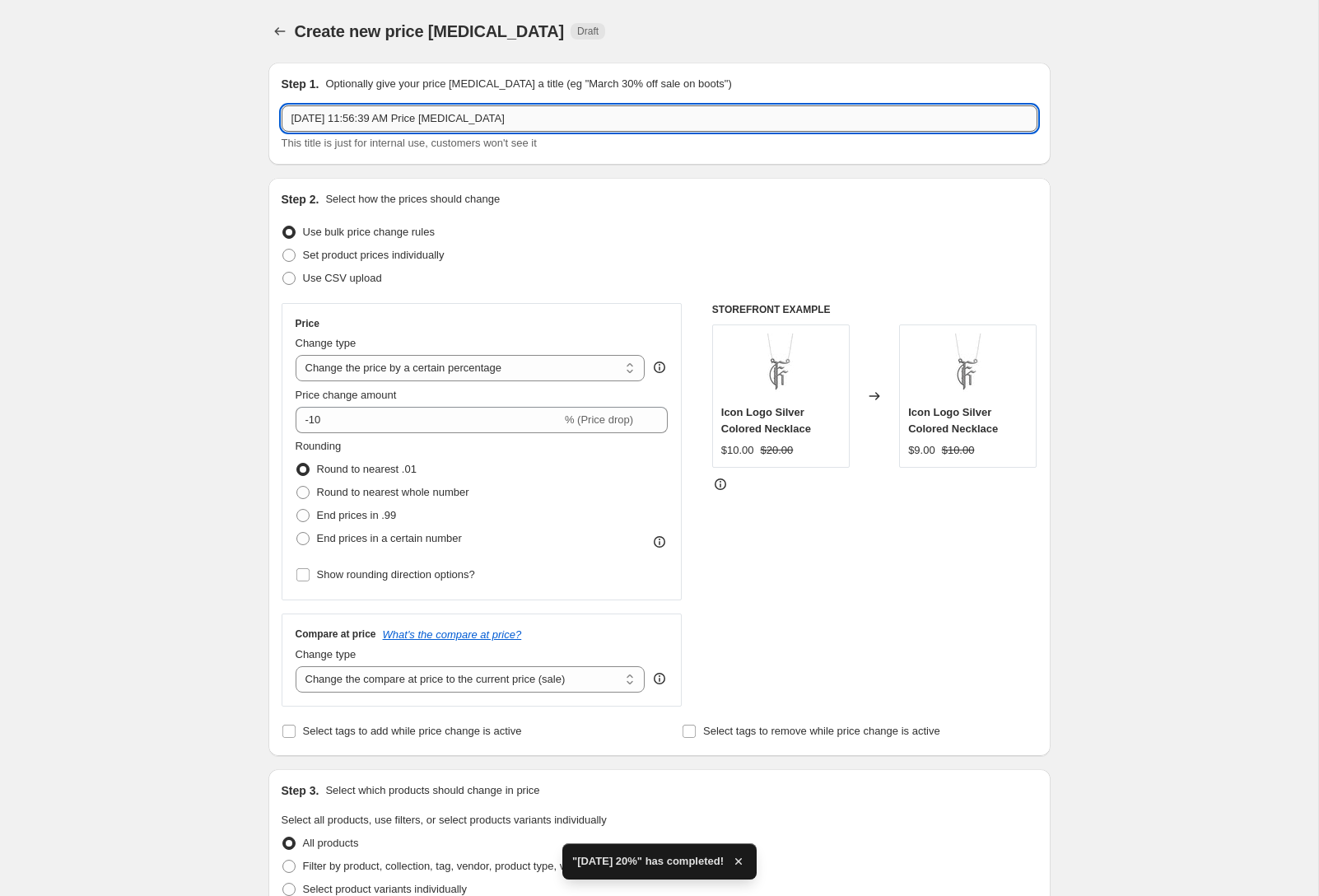
click at [471, 127] on input "[DATE] 11:56:39 AM Price [MEDICAL_DATA]" at bounding box center [660, 118] width 756 height 26
type input "[DATE] 25%"
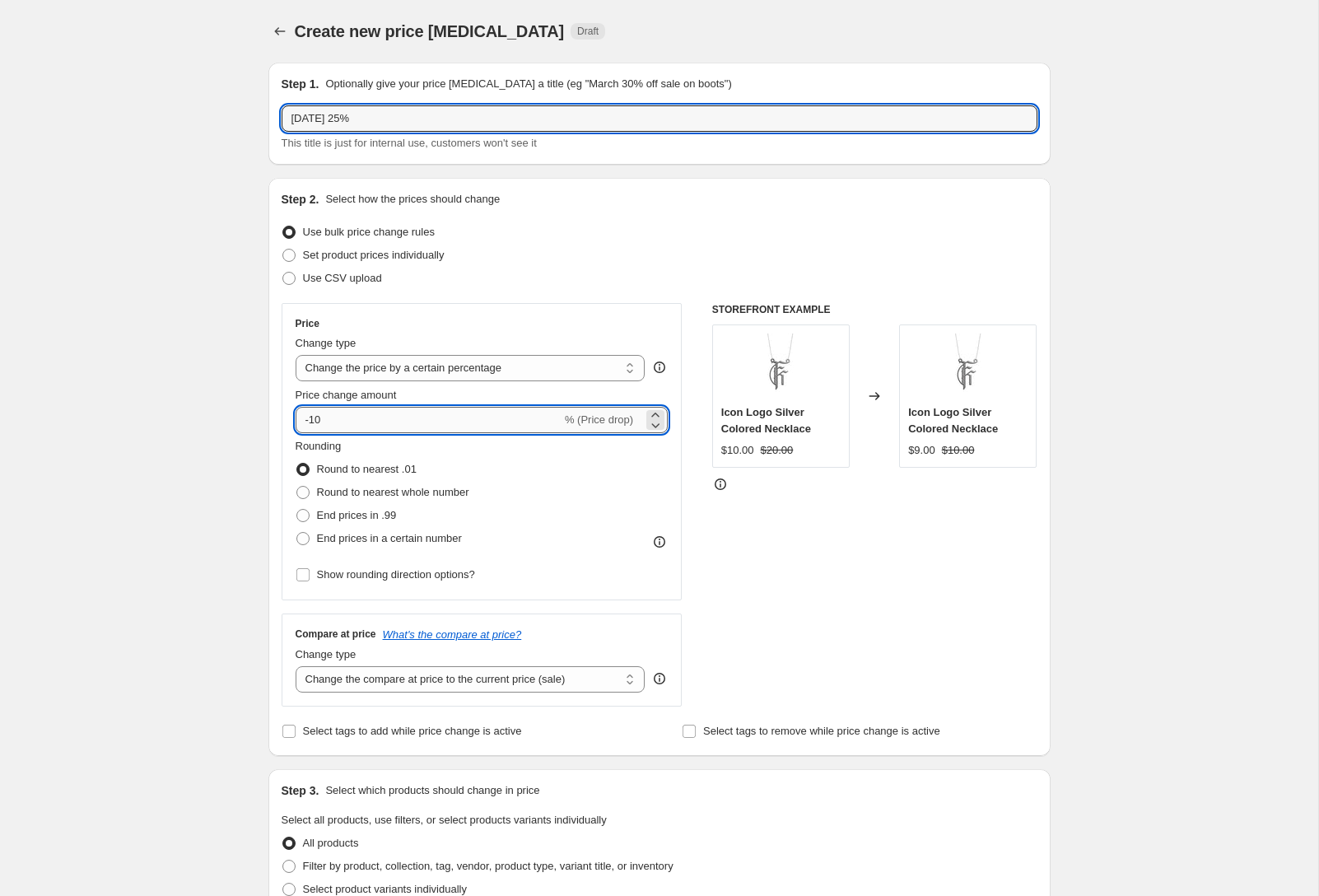
click at [465, 429] on input "-10" at bounding box center [428, 419] width 266 height 26
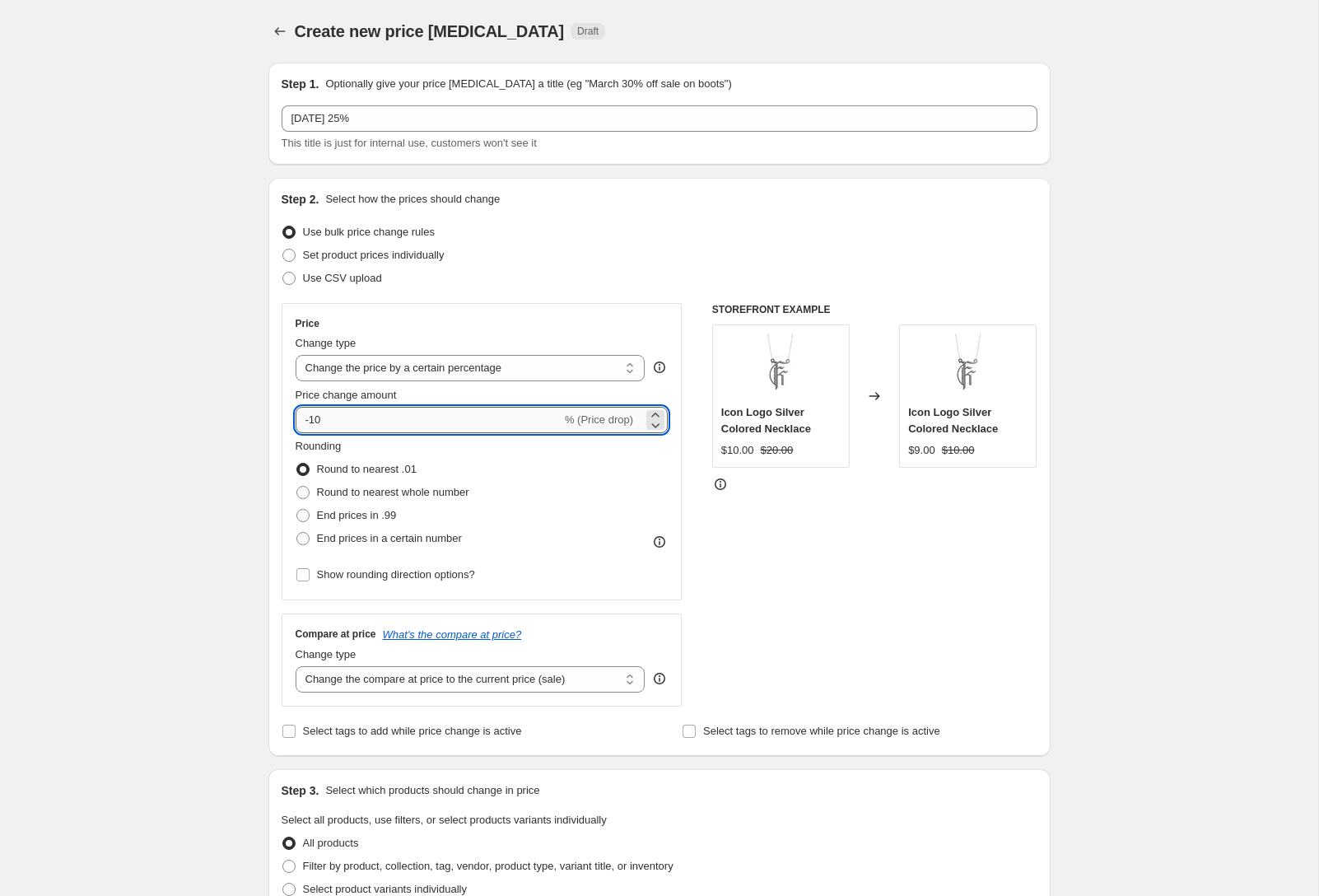
type input "-1"
type input "-25"
click at [1127, 503] on div "Create new price [MEDICAL_DATA]. This page is ready Create new price [MEDICAL_D…" at bounding box center [659, 823] width 1318 height 1646
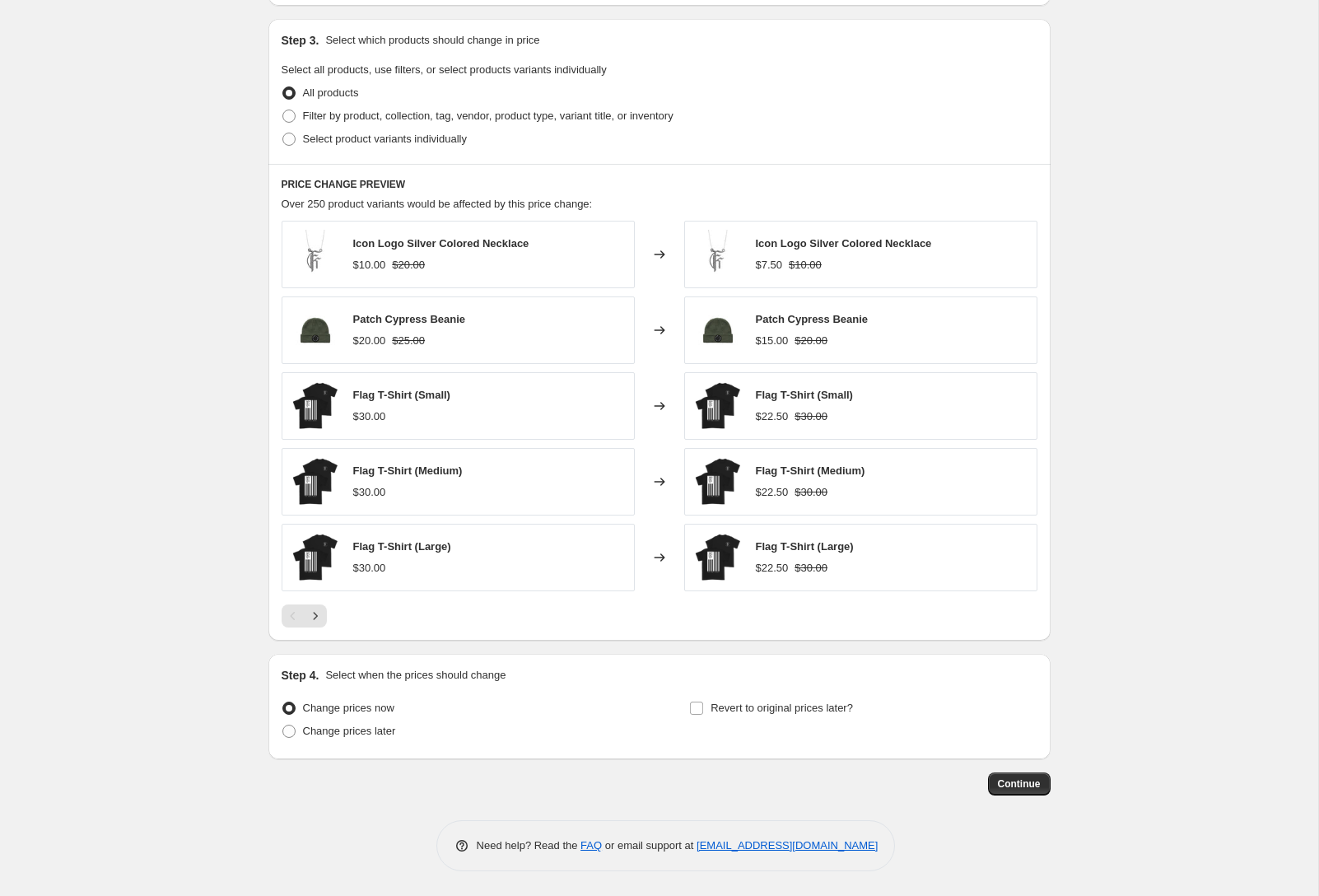
scroll to position [592, 0]
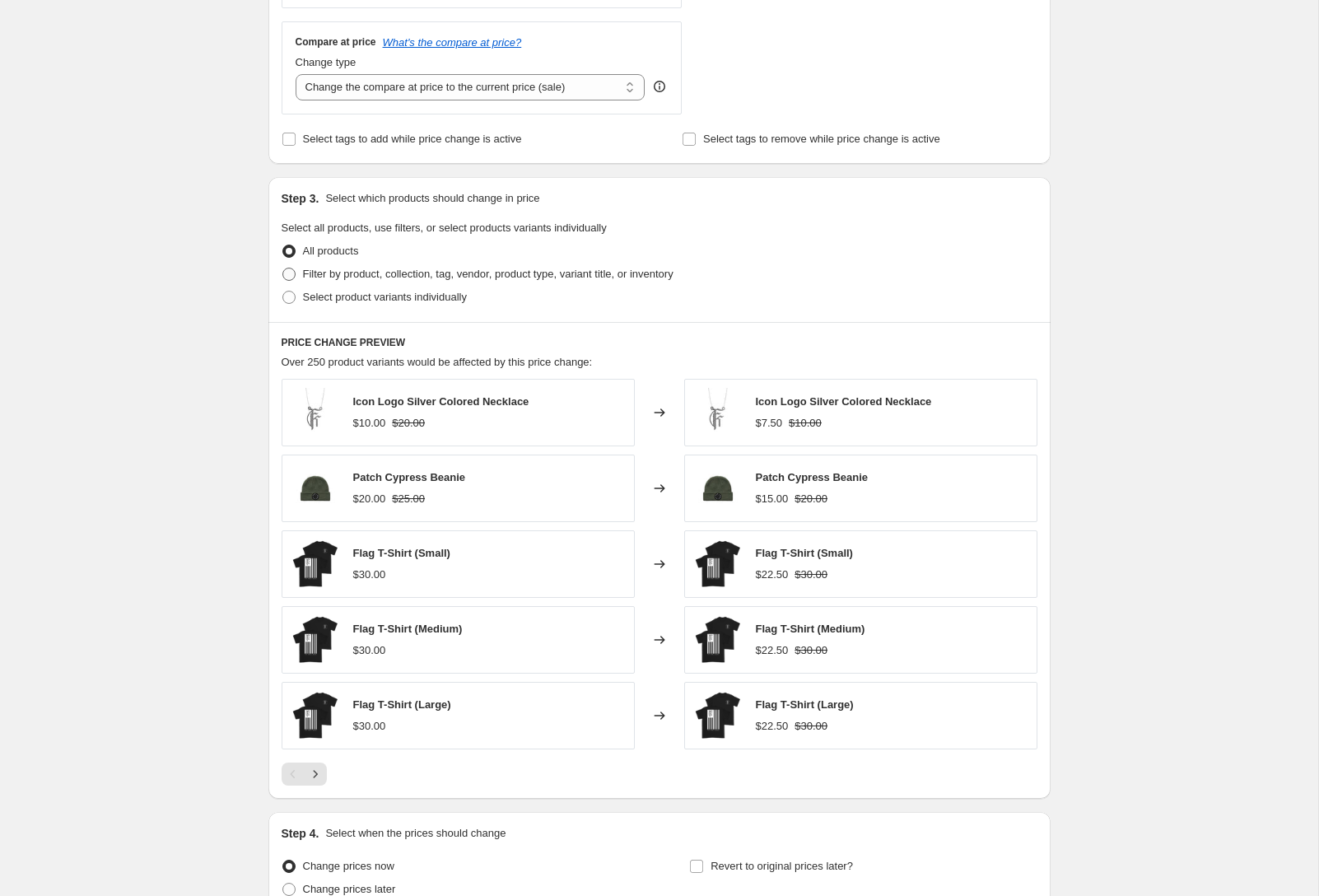
click at [471, 268] on span "Filter by product, collection, tag, vendor, product type, variant title, or inv…" at bounding box center [488, 274] width 370 height 13
click at [283, 268] on input "Filter by product, collection, tag, vendor, product type, variant title, or inv…" at bounding box center [283, 268] width 1 height 1
radio input "true"
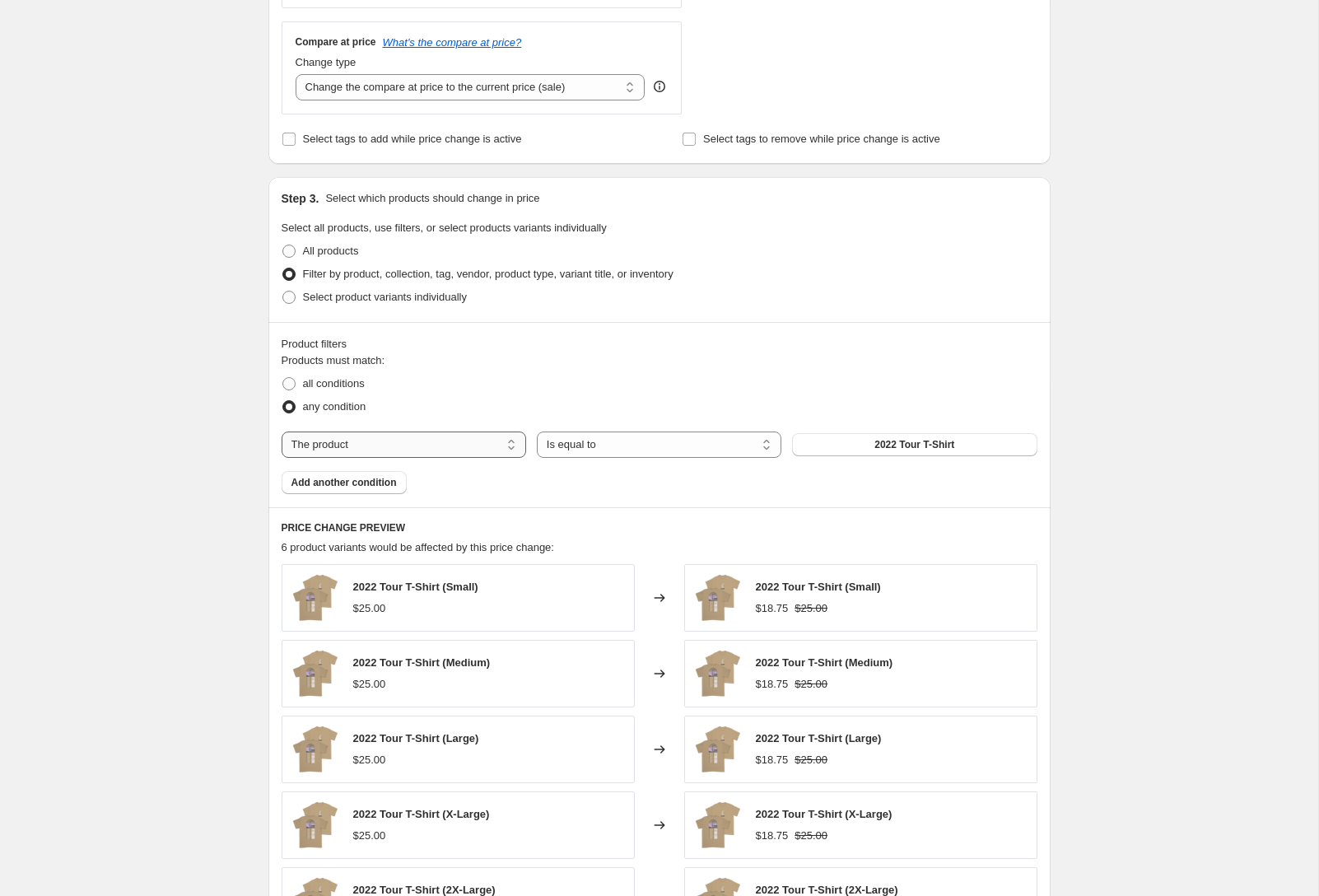
click at [403, 441] on select "The product The product's collection The product's tag The product's vendor The…" at bounding box center [403, 444] width 244 height 26
select select "collection"
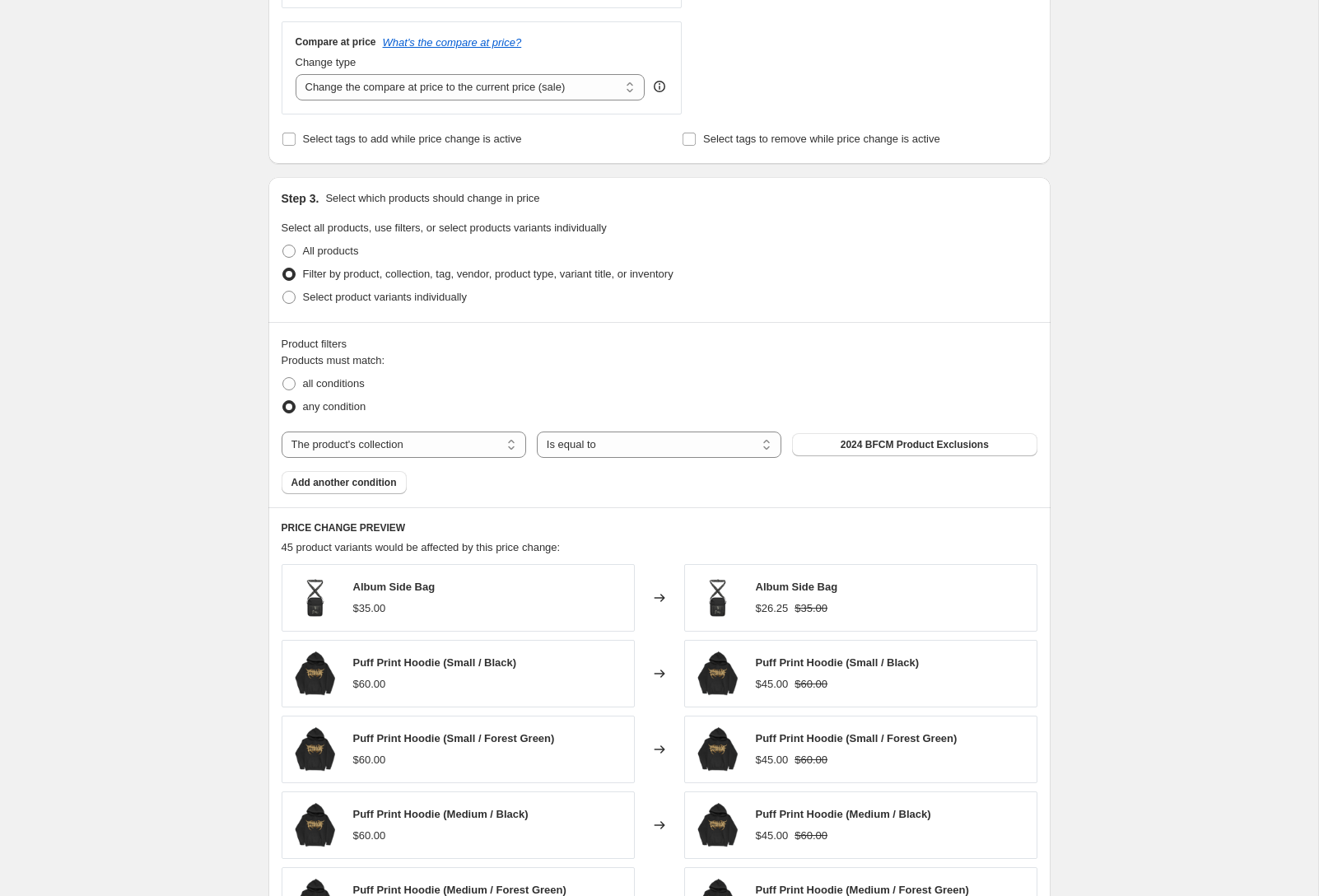
click at [923, 448] on span "2024 BFCM Product Exclusions" at bounding box center [915, 444] width 148 height 13
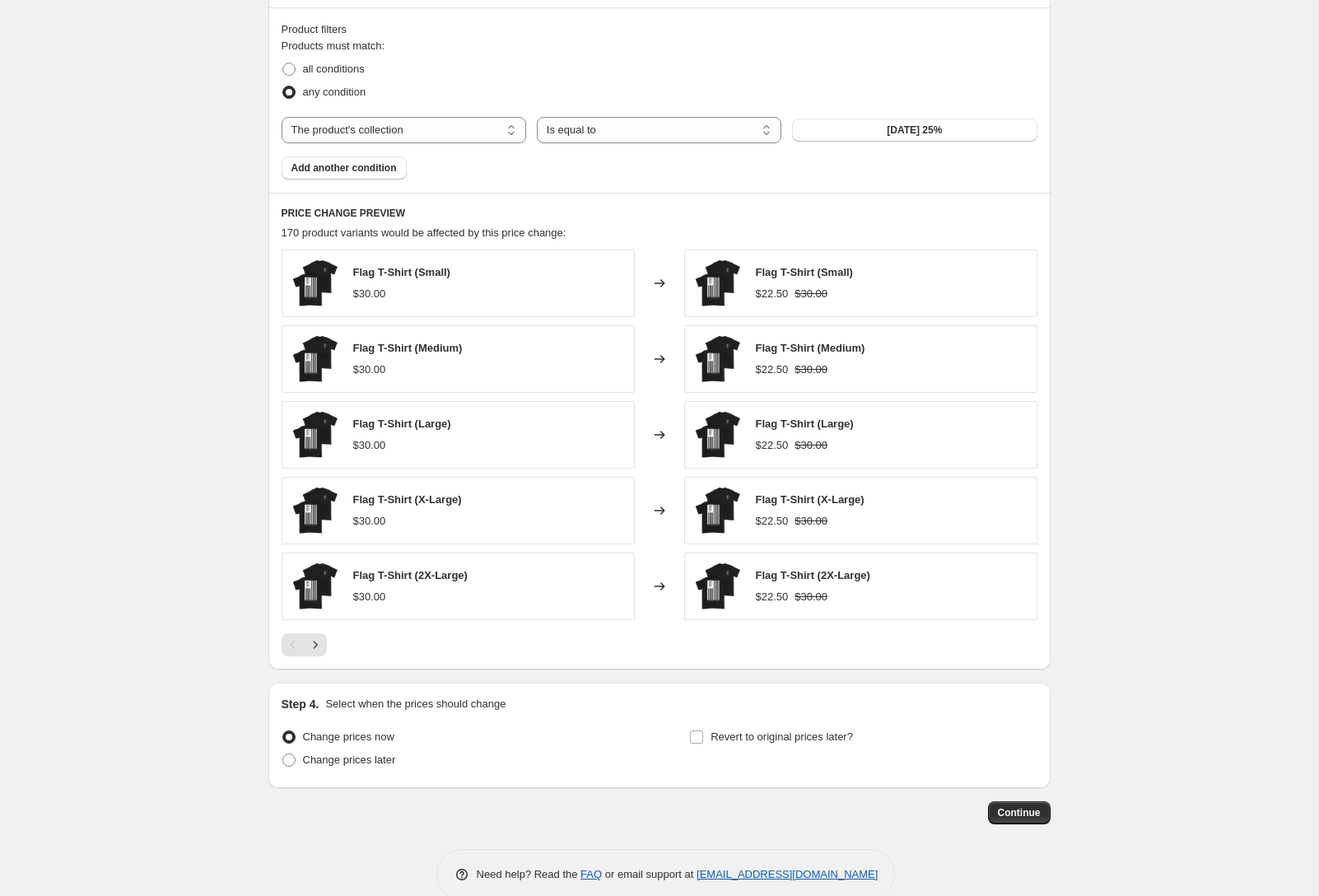
scroll to position [935, 0]
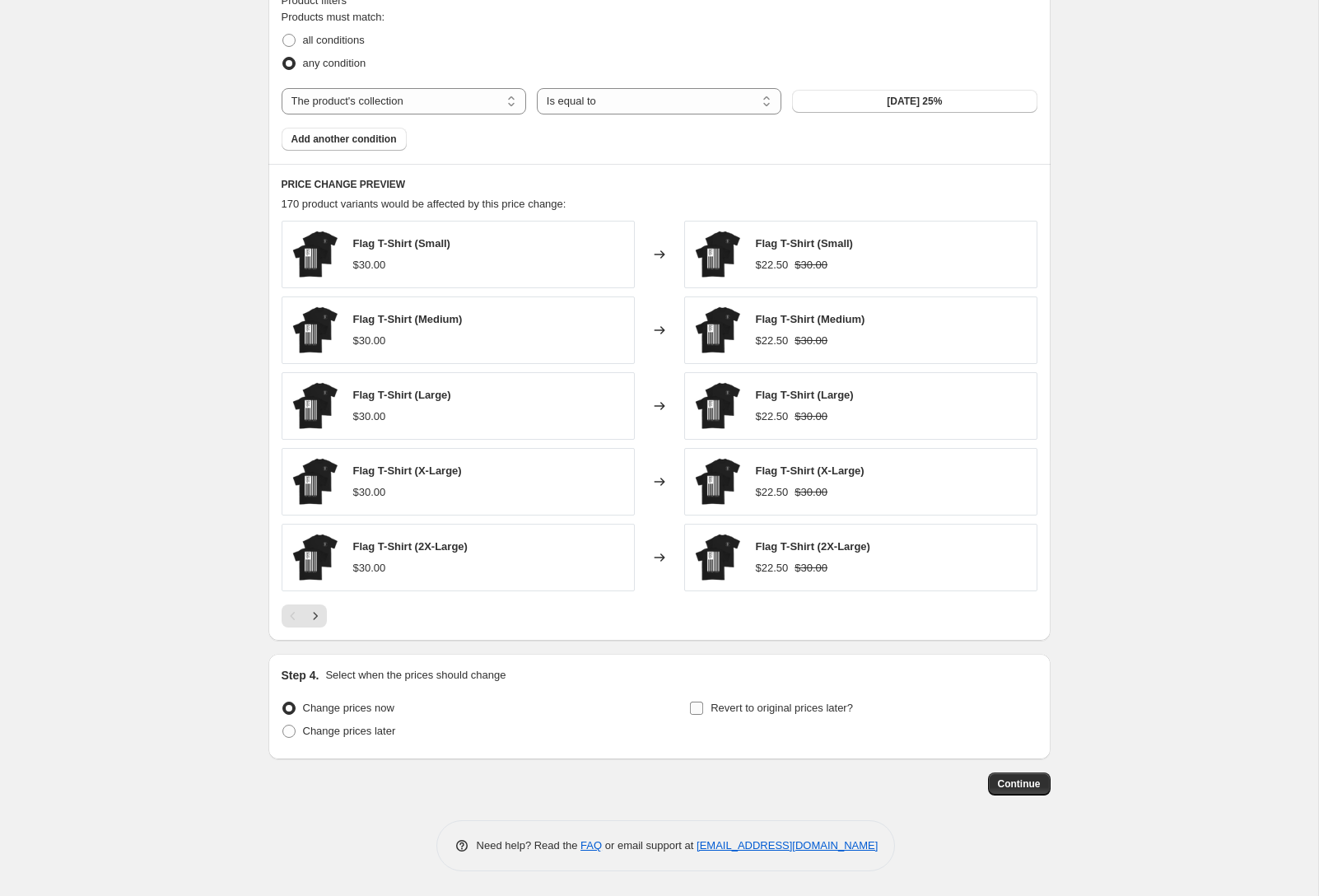
click at [787, 708] on span "Revert to original prices later?" at bounding box center [781, 708] width 142 height 13
click at [703, 708] on input "Revert to original prices later?" at bounding box center [696, 708] width 13 height 13
checkbox input "true"
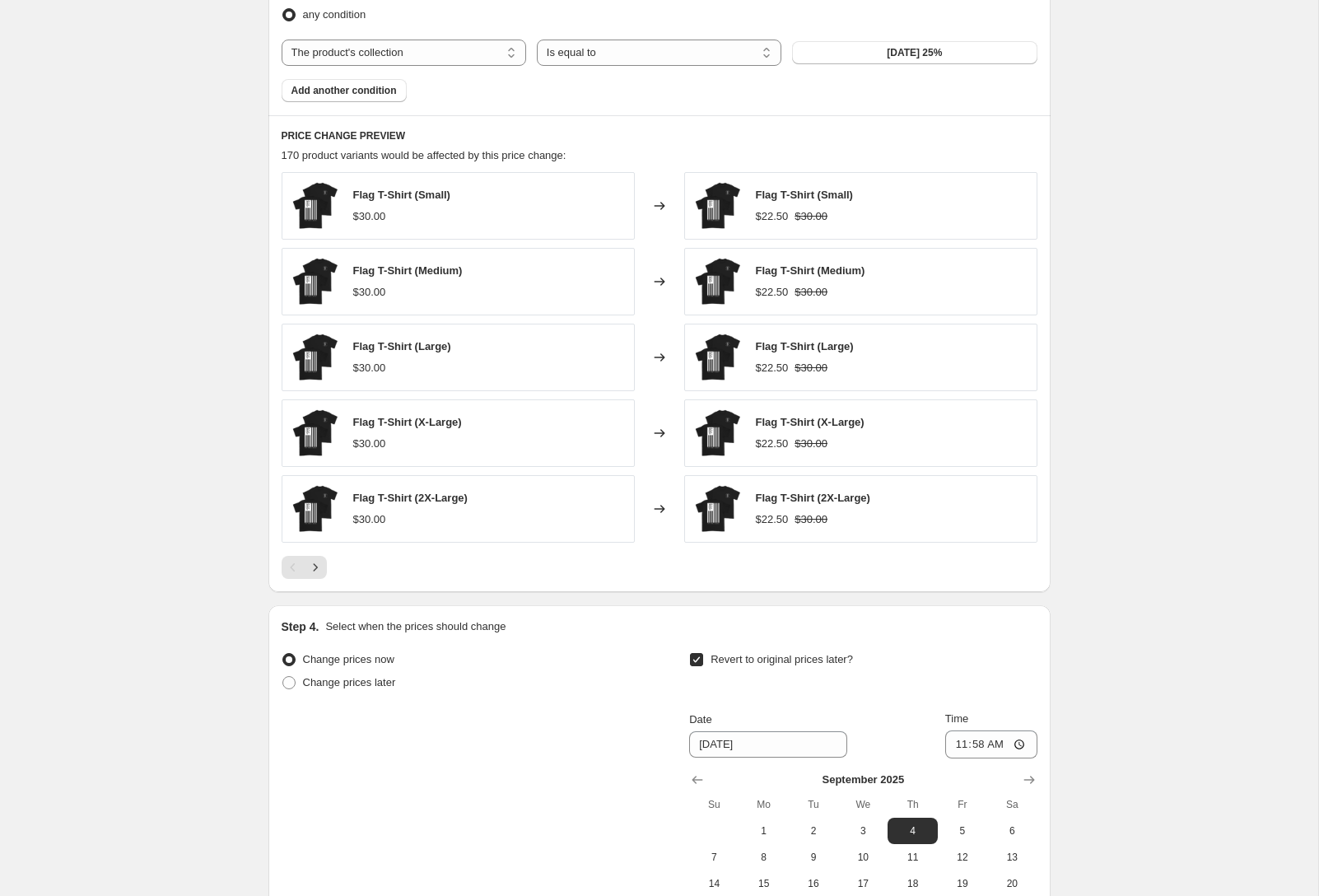
scroll to position [1118, 0]
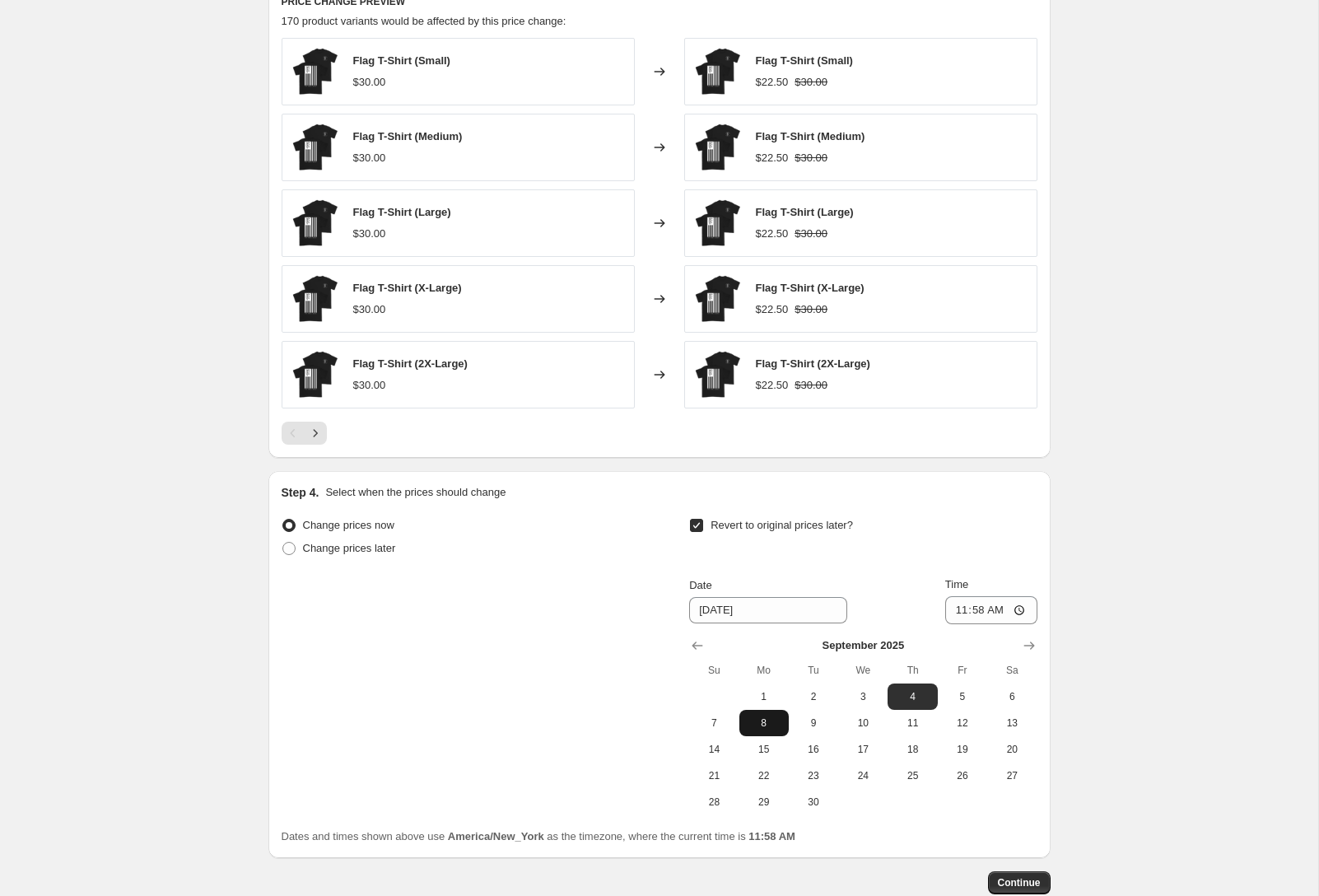
click at [760, 725] on span "8" at bounding box center [764, 722] width 37 height 13
click at [721, 725] on span "7" at bounding box center [714, 722] width 37 height 13
type input "[DATE]"
click at [1022, 608] on input "11:58" at bounding box center [991, 610] width 92 height 28
type input "23:59"
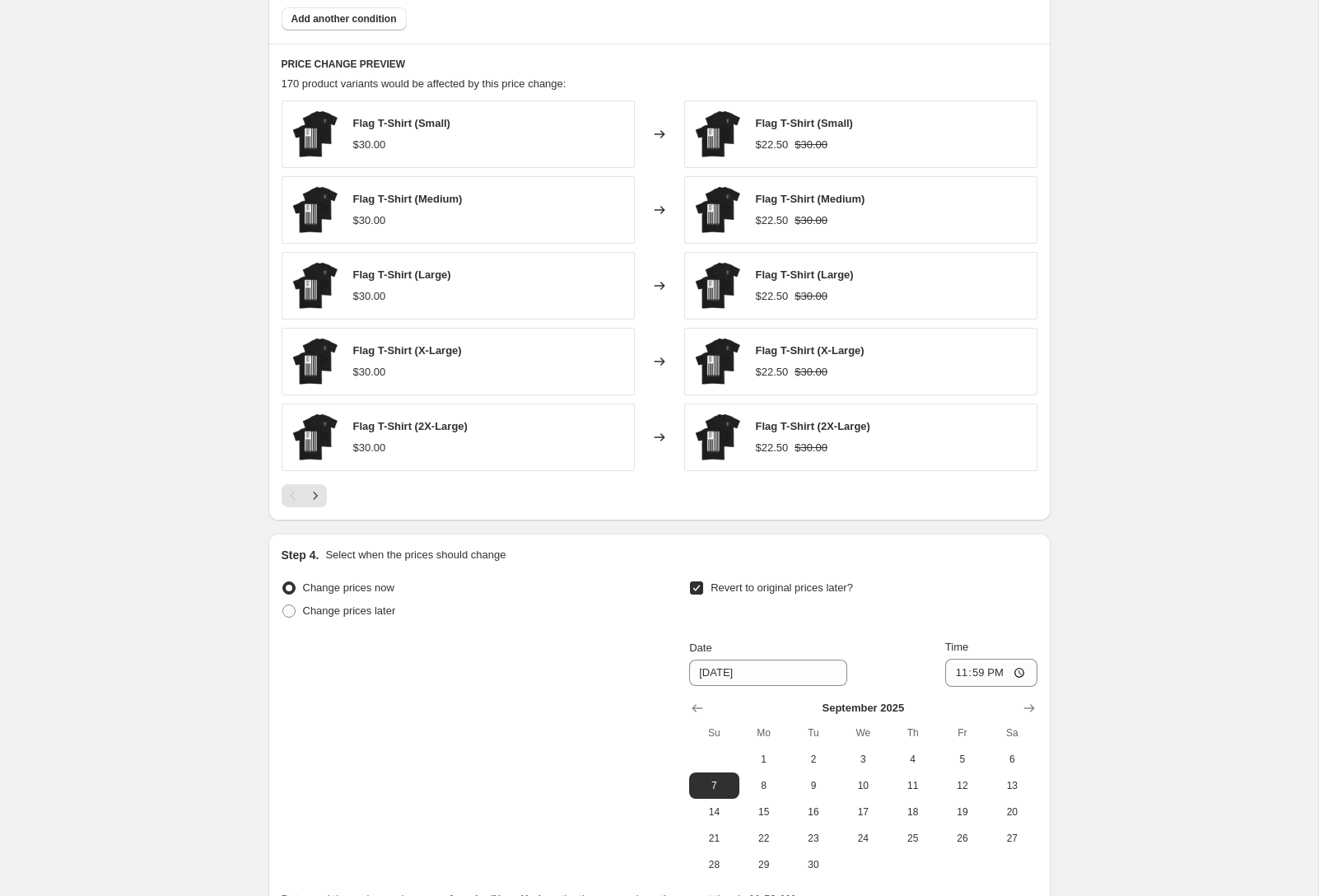
scroll to position [996, 0]
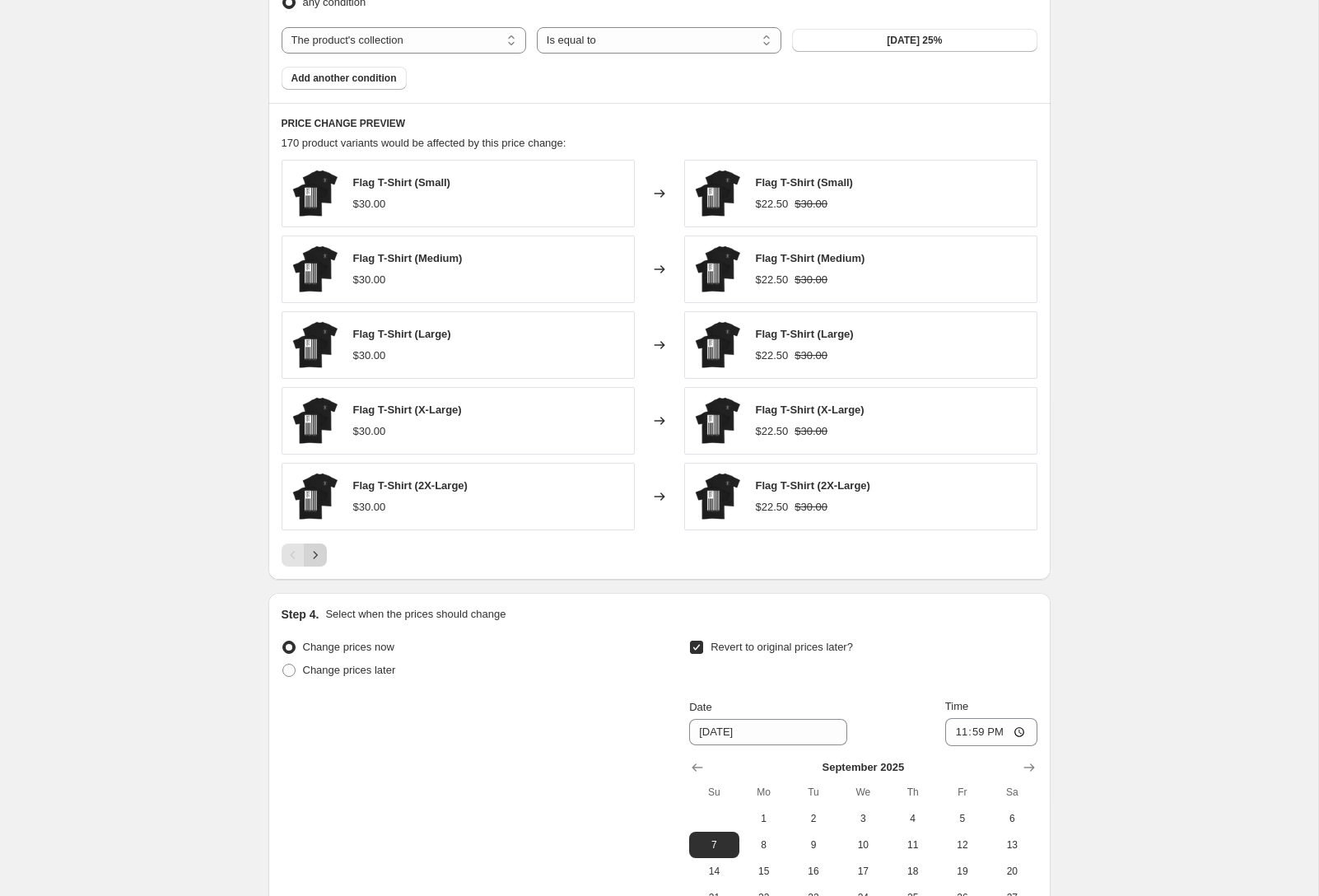
click at [323, 555] on button "Next" at bounding box center [315, 555] width 23 height 23
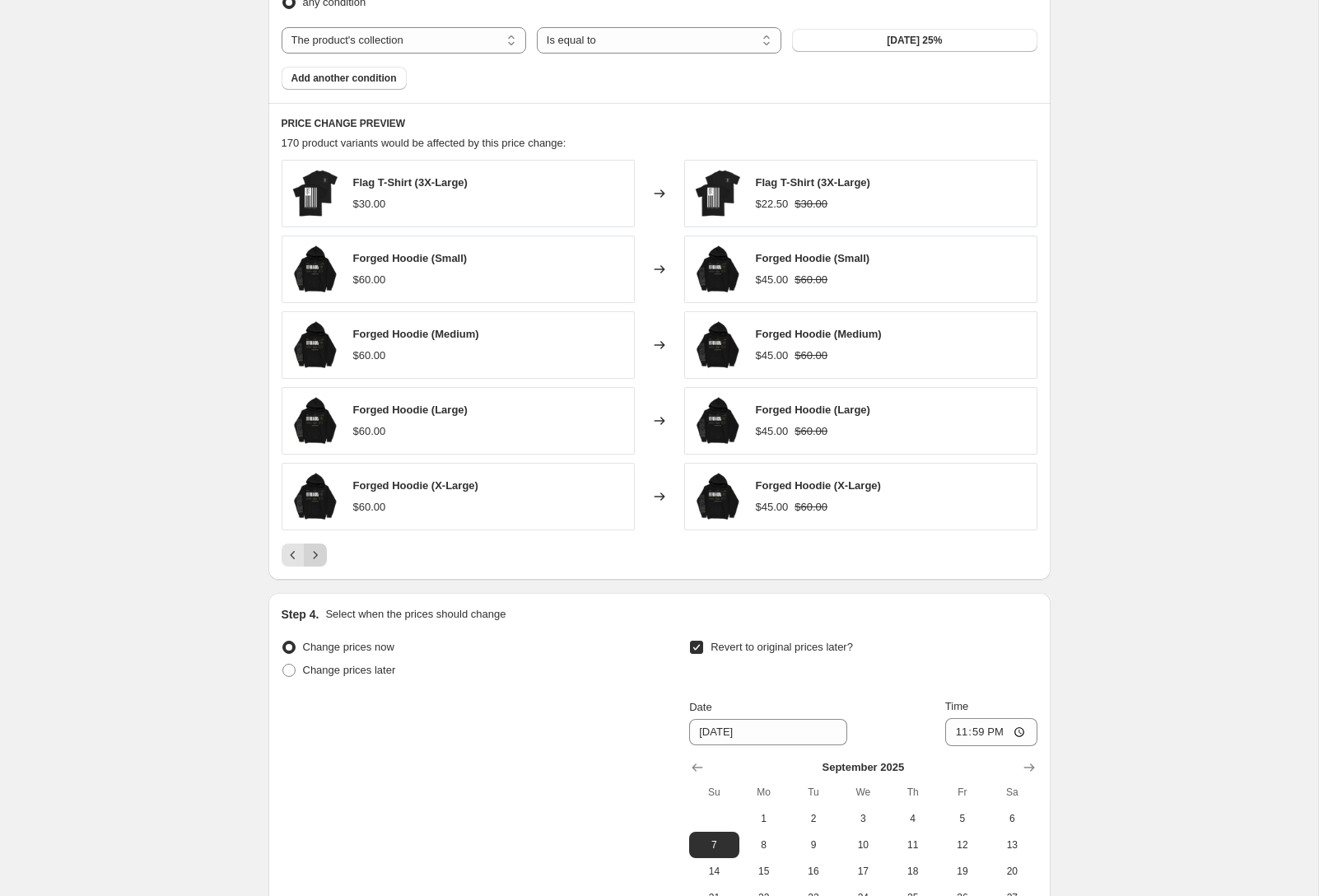
click at [323, 555] on button "Next" at bounding box center [315, 555] width 23 height 23
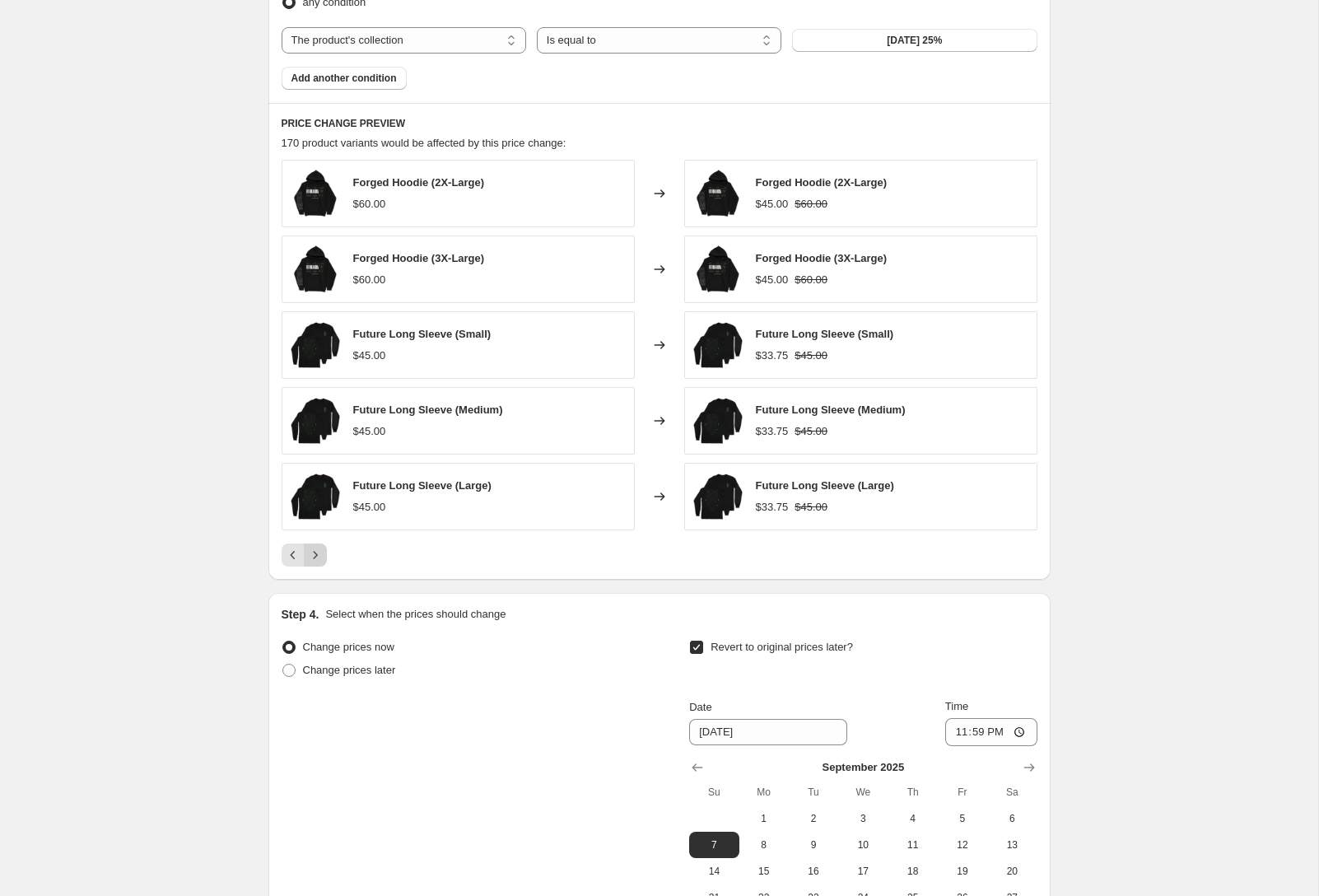
click at [323, 555] on button "Next" at bounding box center [315, 555] width 23 height 23
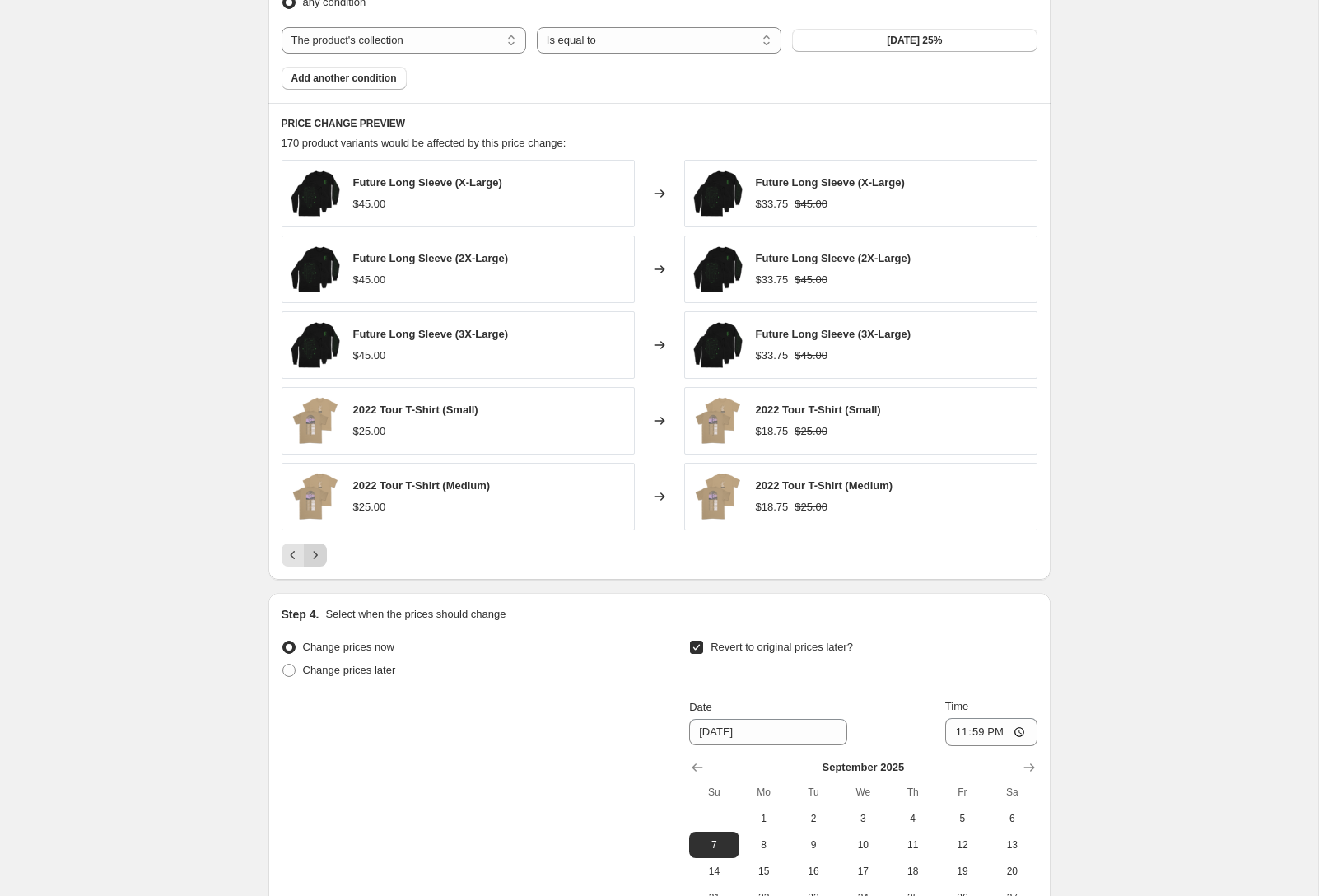
click at [323, 555] on button "Next" at bounding box center [315, 555] width 23 height 23
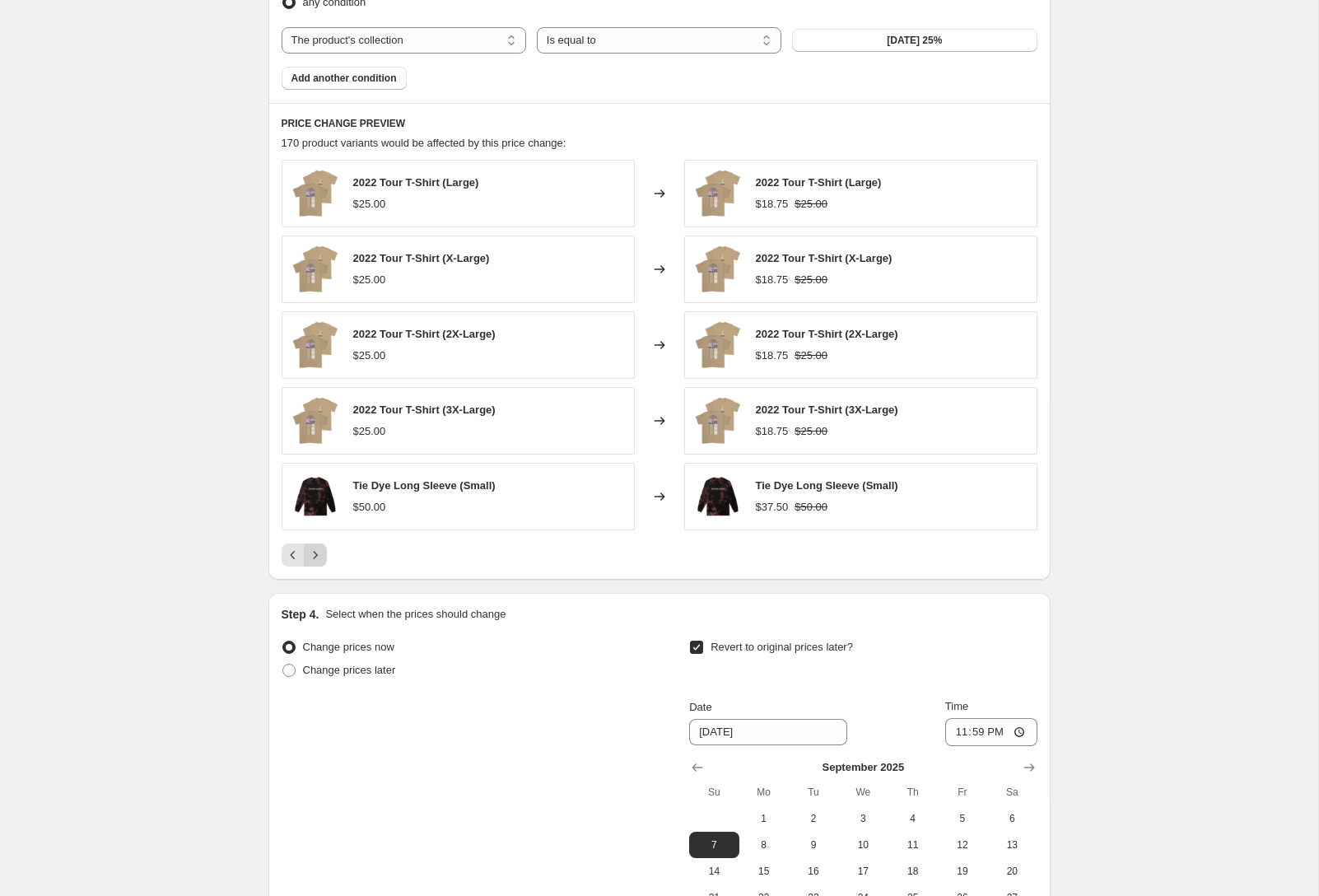
click at [323, 555] on button "Next" at bounding box center [315, 555] width 23 height 23
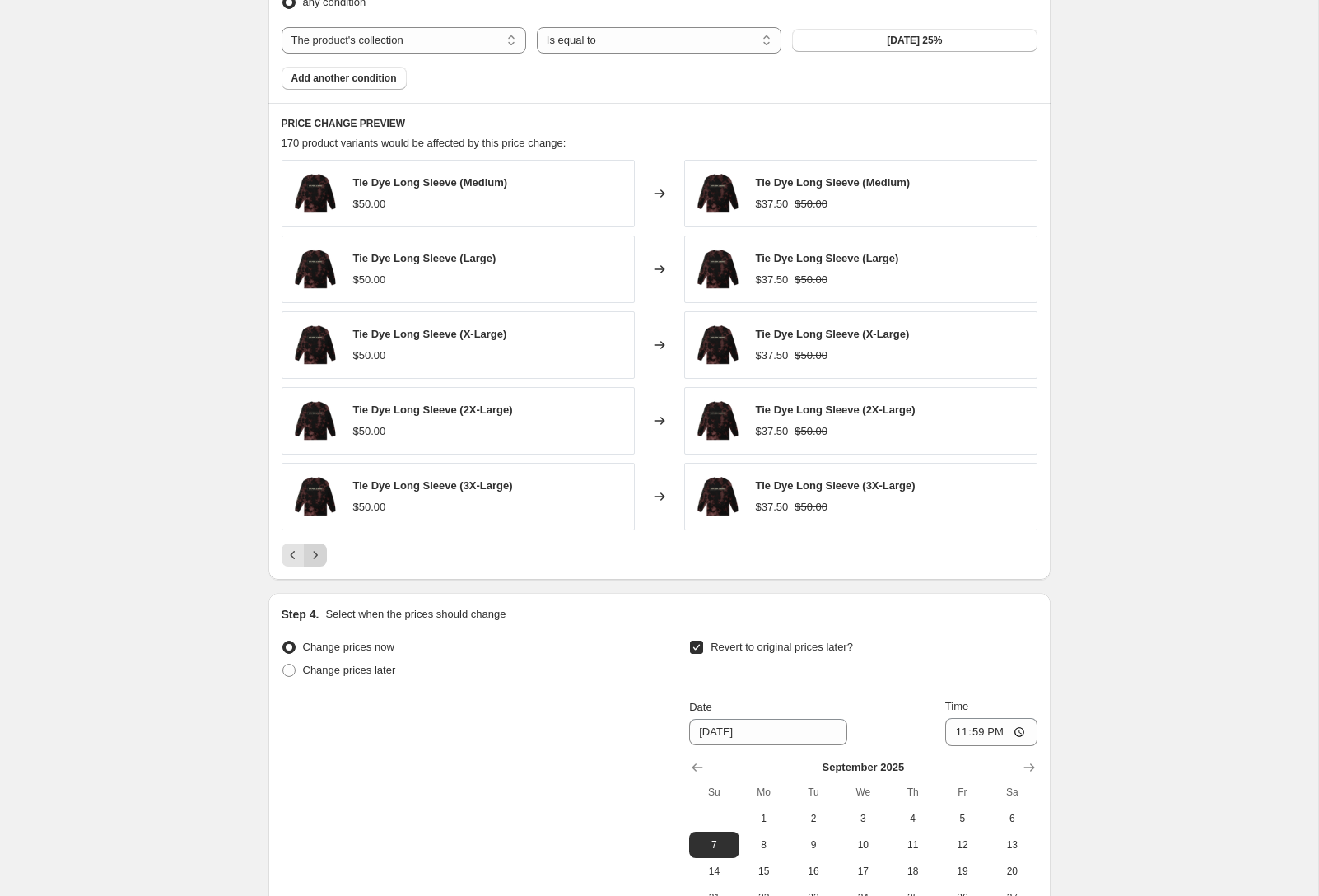
click at [323, 555] on button "Next" at bounding box center [315, 555] width 23 height 23
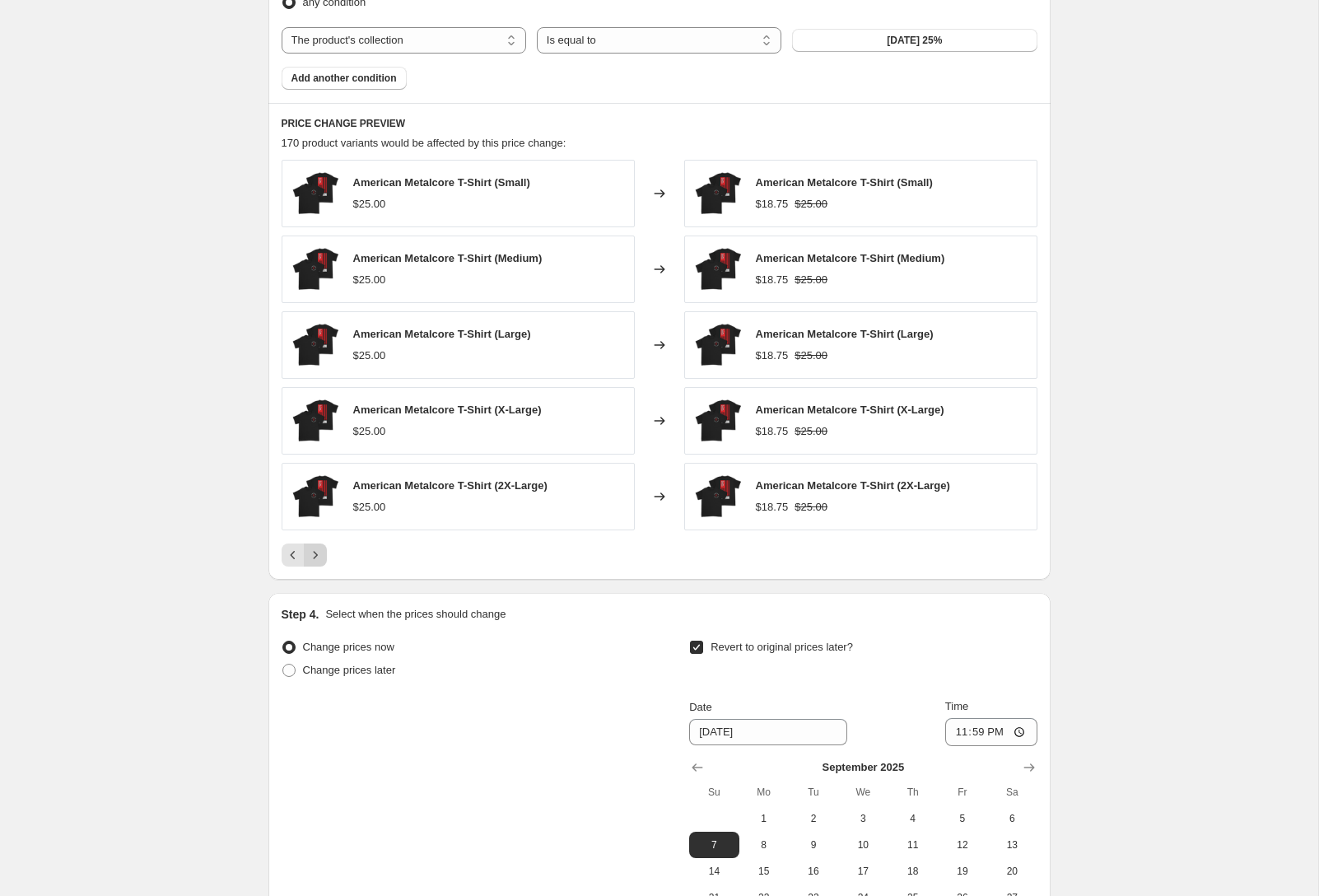
click at [323, 555] on button "Next" at bounding box center [315, 555] width 23 height 23
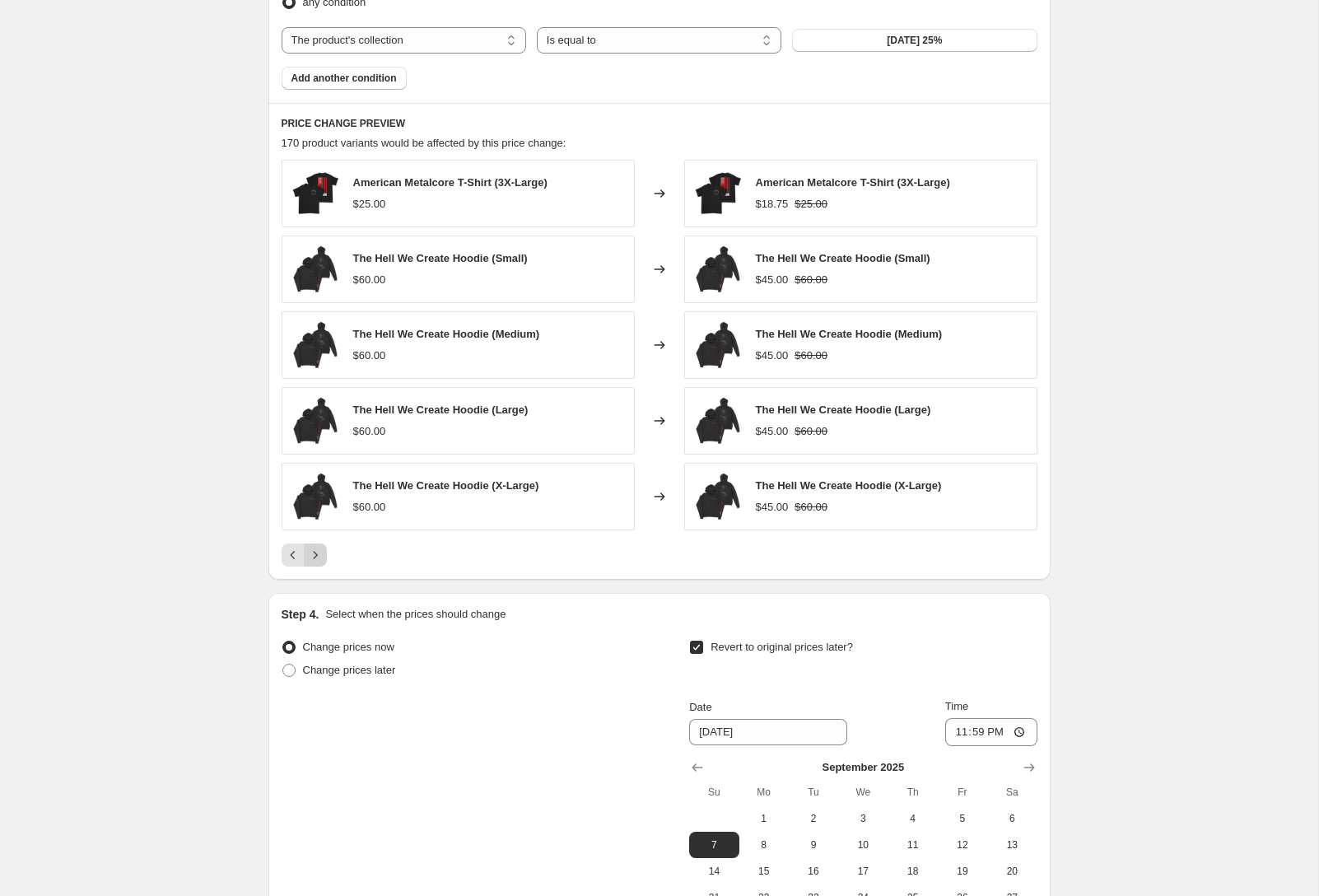
click at [323, 555] on button "Next" at bounding box center [315, 555] width 23 height 23
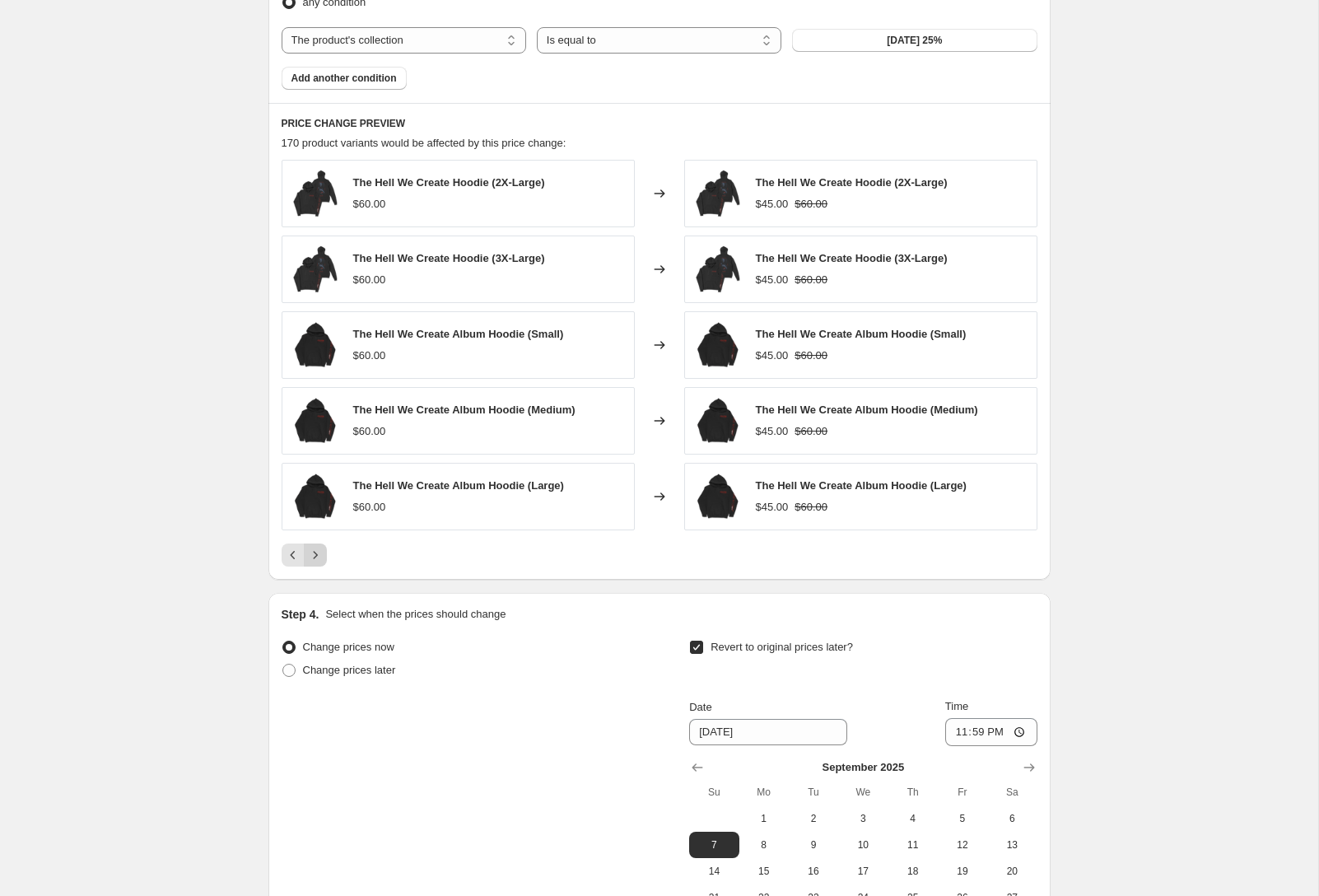
click at [323, 555] on button "Next" at bounding box center [315, 555] width 23 height 23
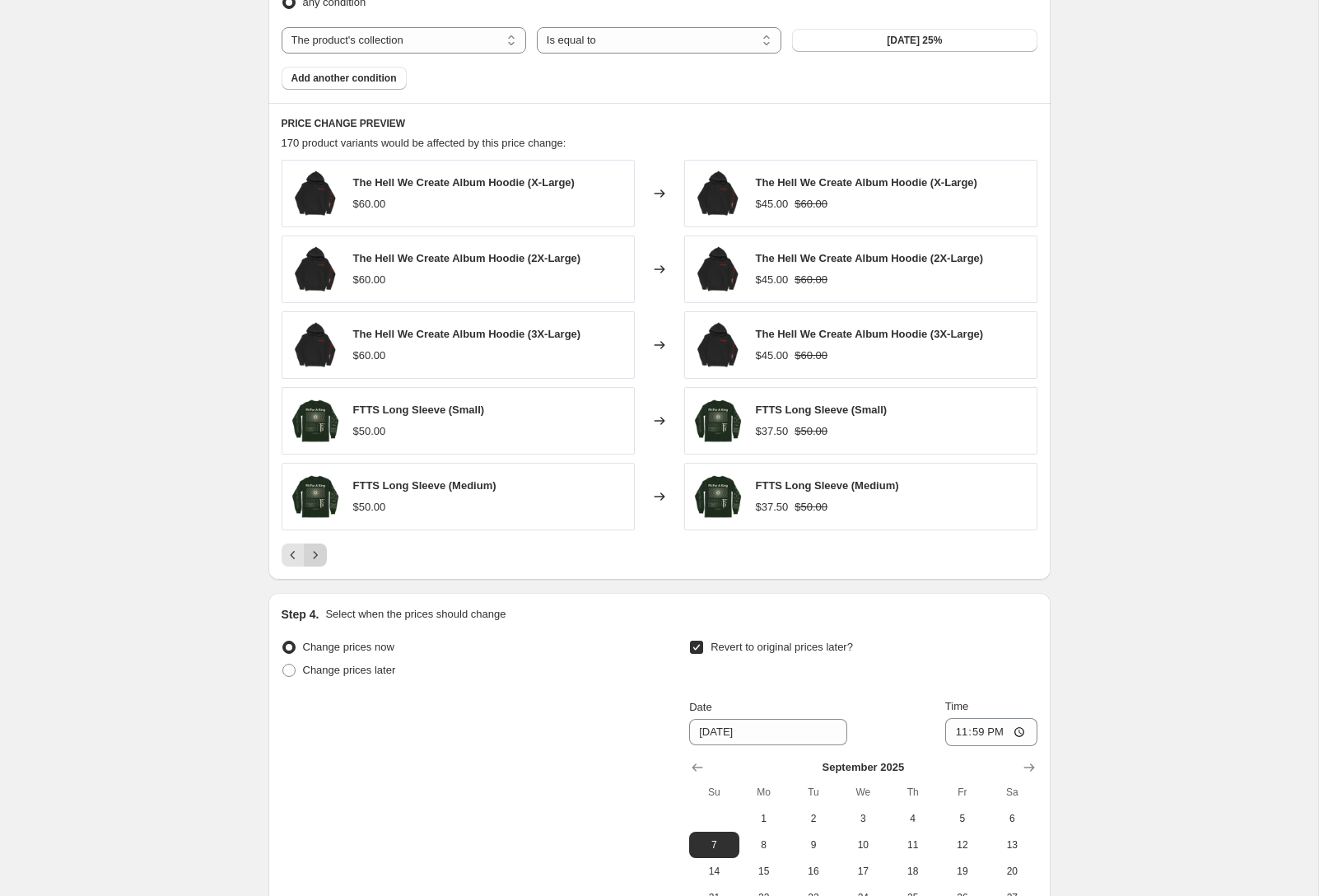
click at [323, 555] on button "Next" at bounding box center [315, 555] width 23 height 23
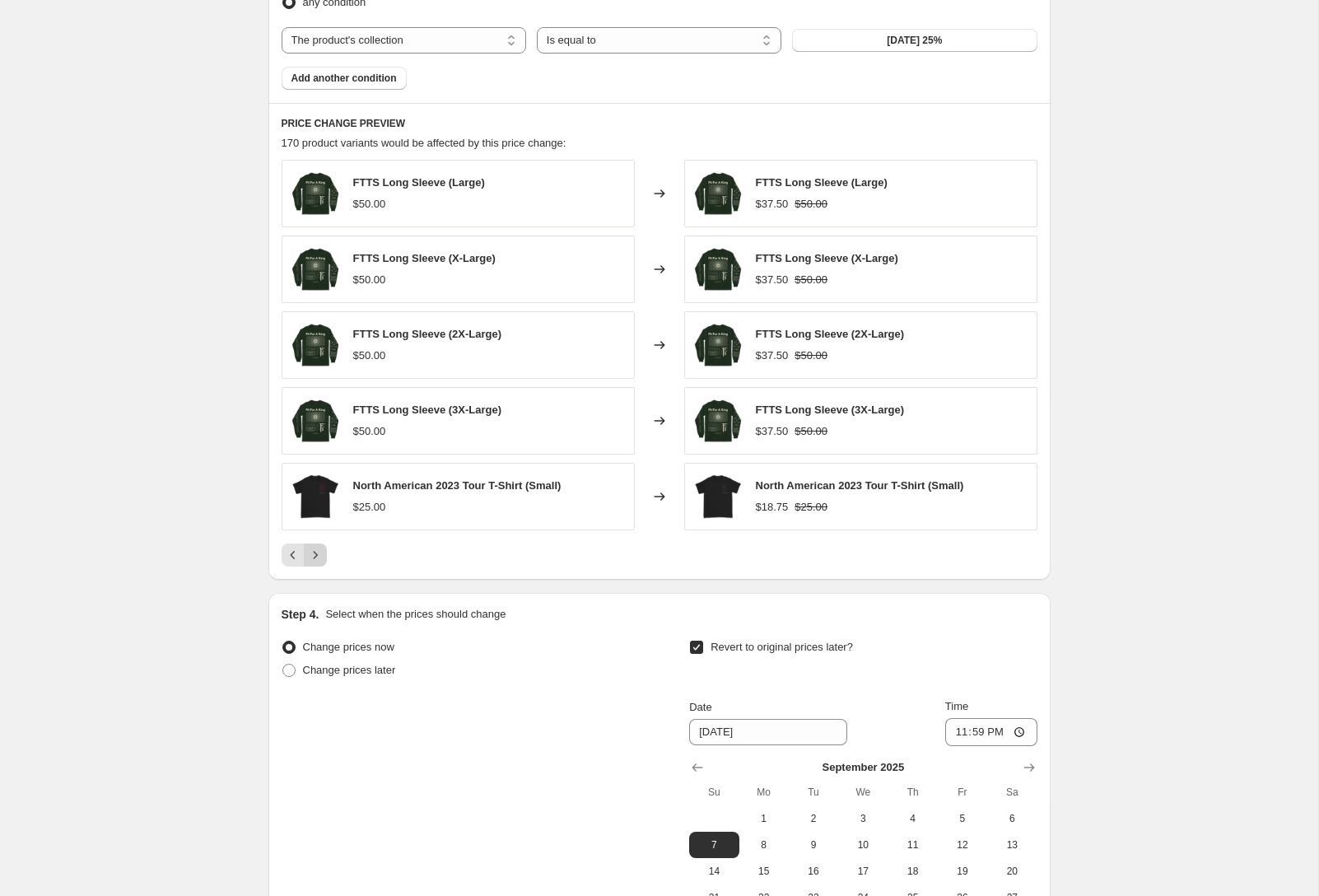
click at [323, 555] on button "Next" at bounding box center [315, 555] width 23 height 23
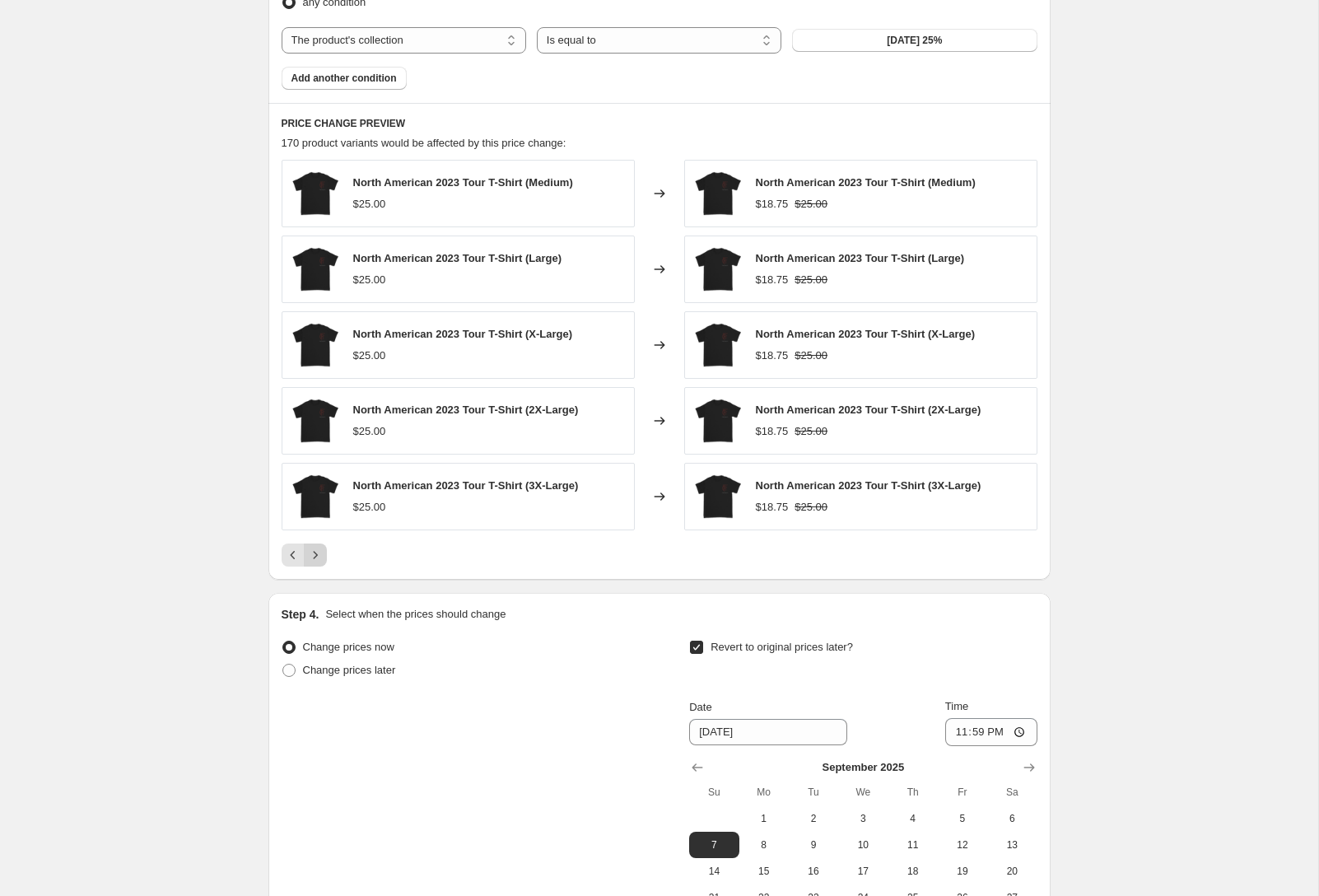
click at [323, 555] on button "Next" at bounding box center [315, 555] width 23 height 23
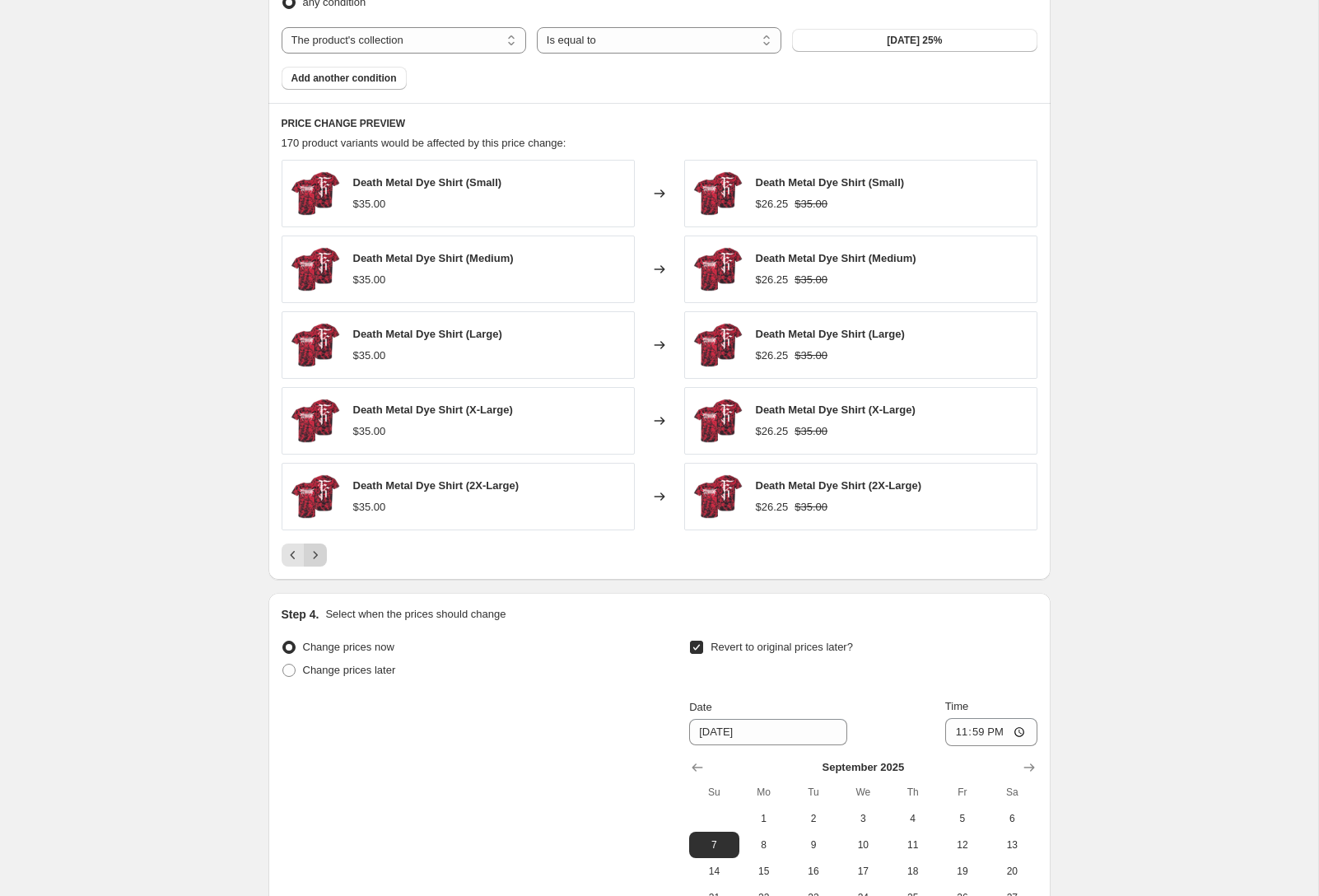
click at [323, 555] on button "Next" at bounding box center [315, 555] width 23 height 23
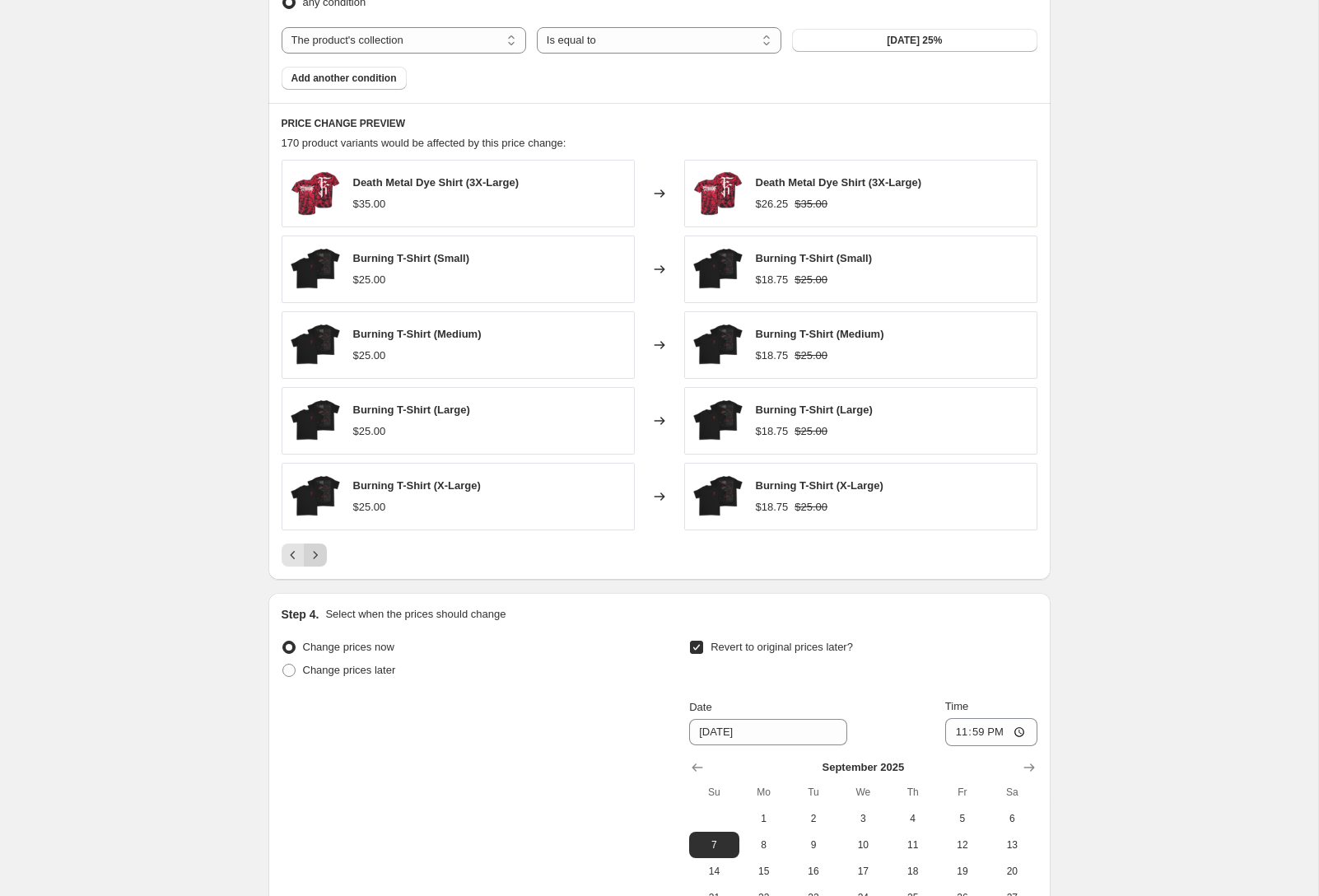
click at [323, 555] on button "Next" at bounding box center [315, 555] width 23 height 23
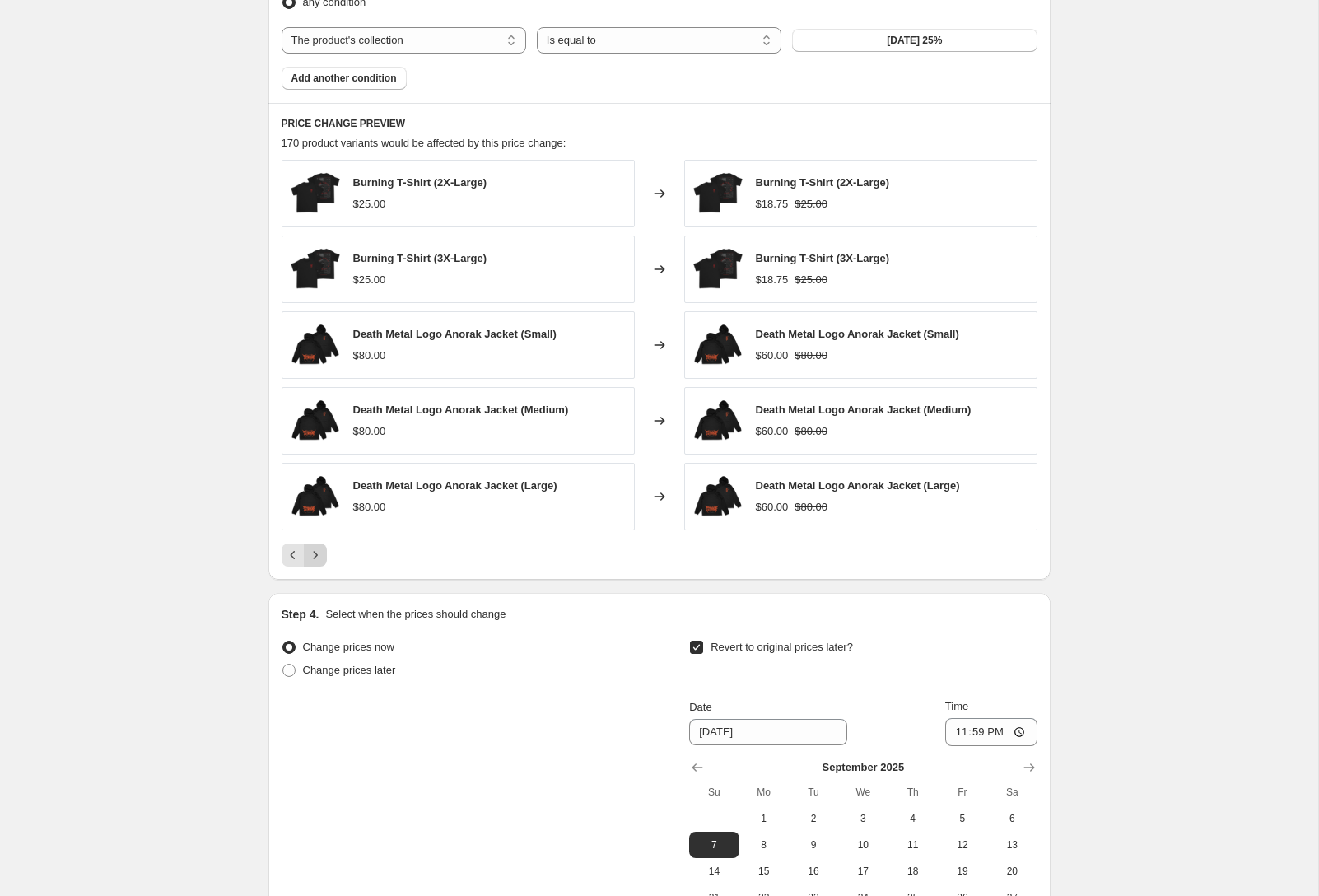
click at [323, 555] on button "Next" at bounding box center [315, 555] width 23 height 23
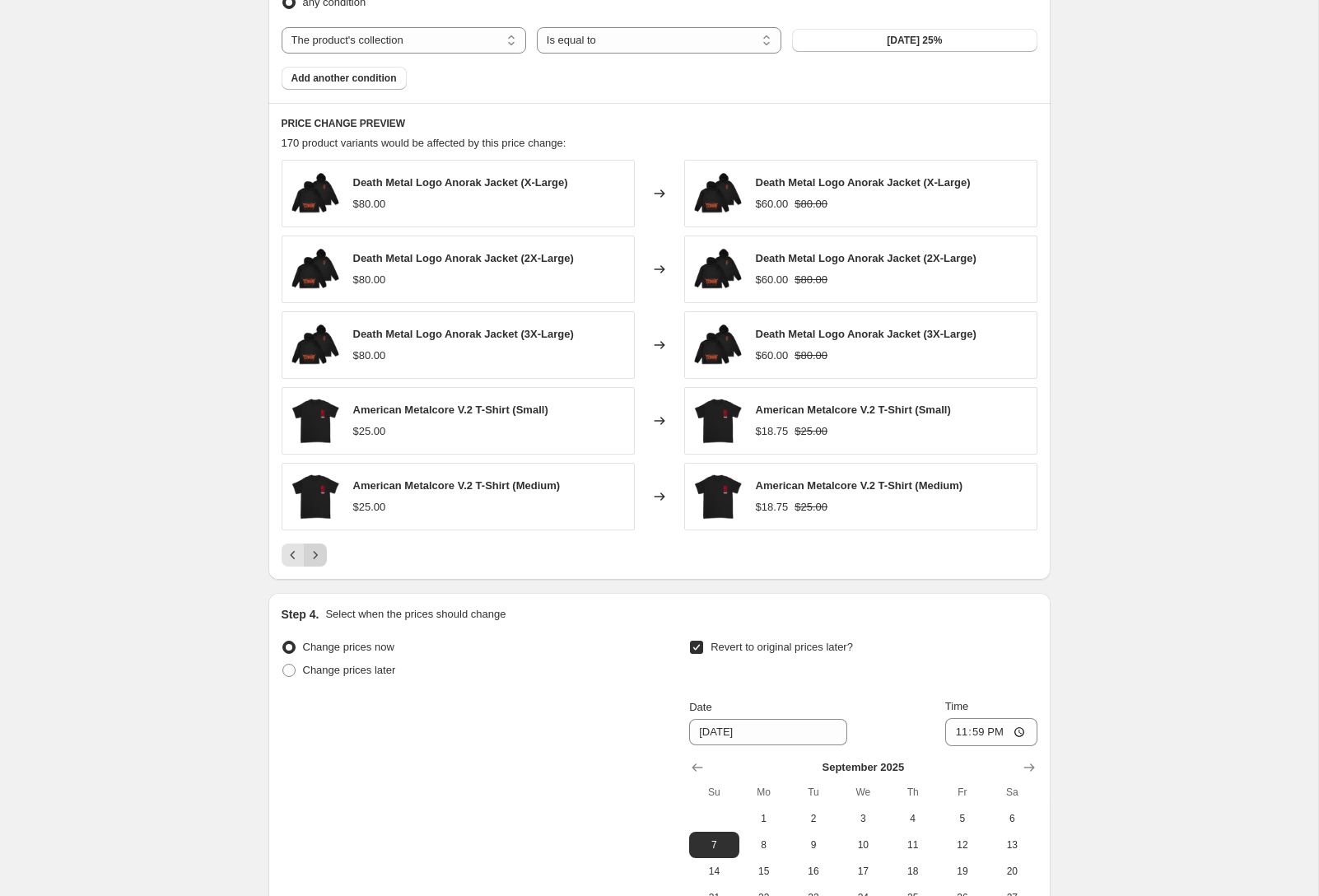
click at [323, 555] on button "Next" at bounding box center [315, 555] width 23 height 23
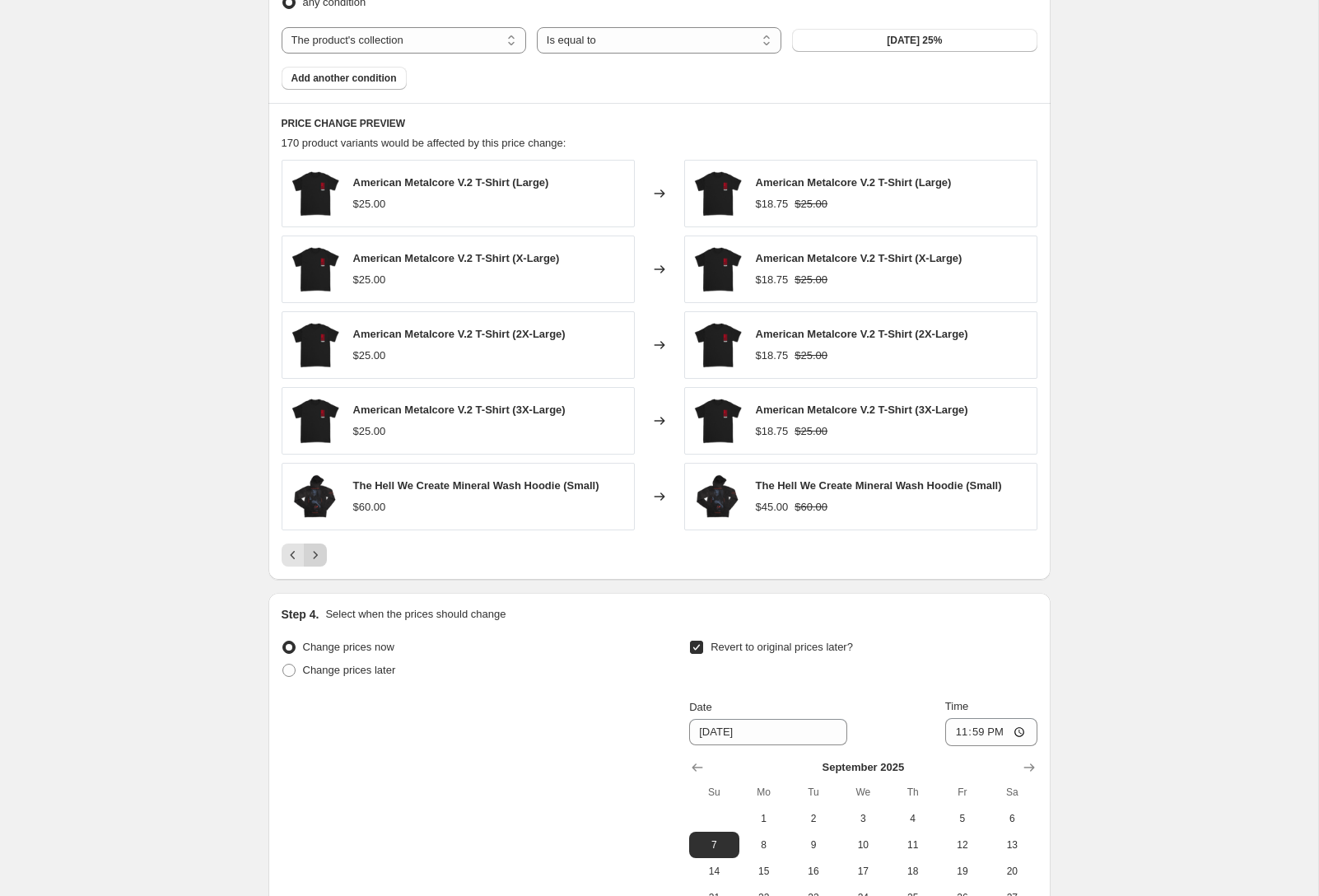
click at [323, 555] on button "Next" at bounding box center [315, 555] width 23 height 23
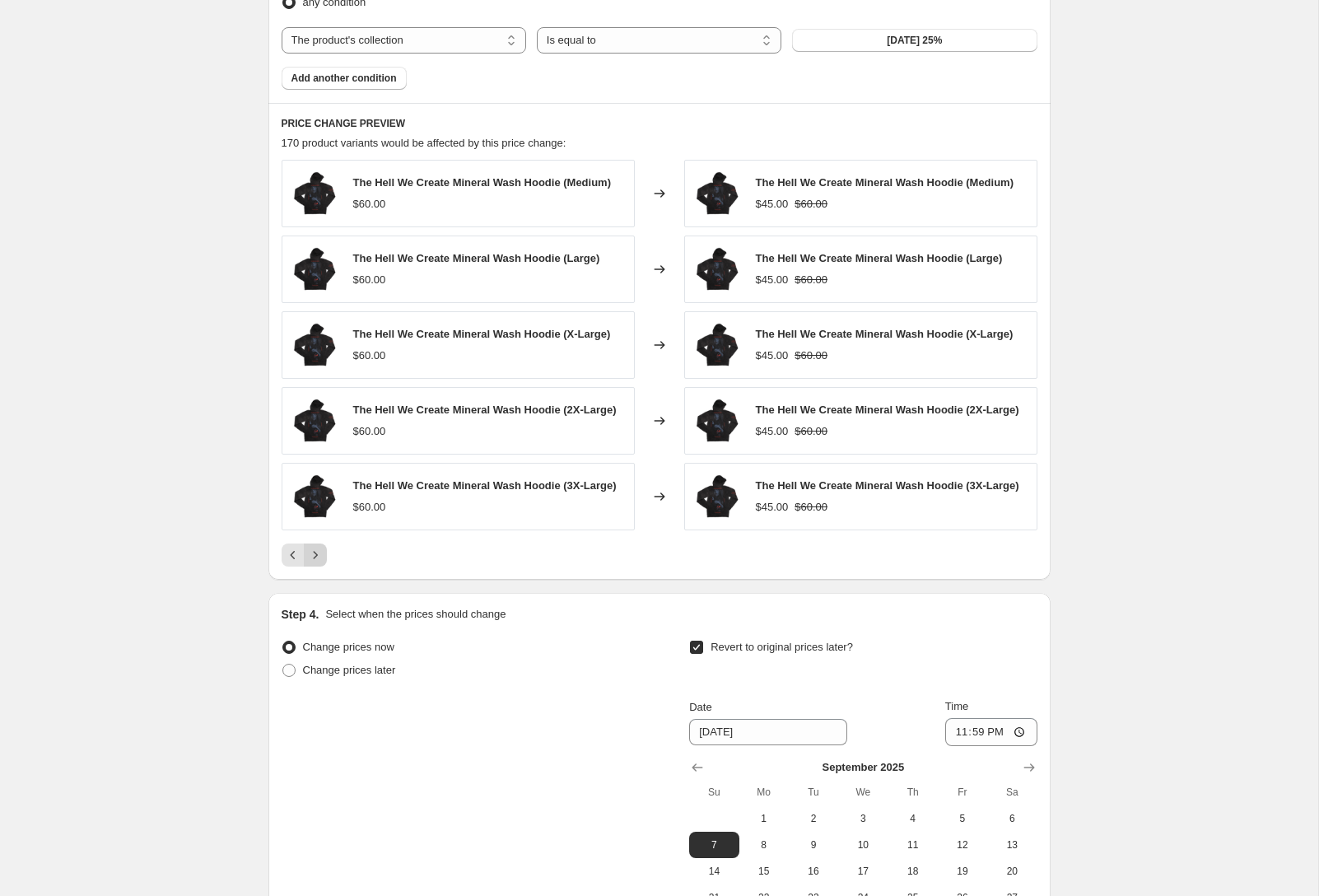
click at [323, 555] on button "Next" at bounding box center [315, 555] width 23 height 23
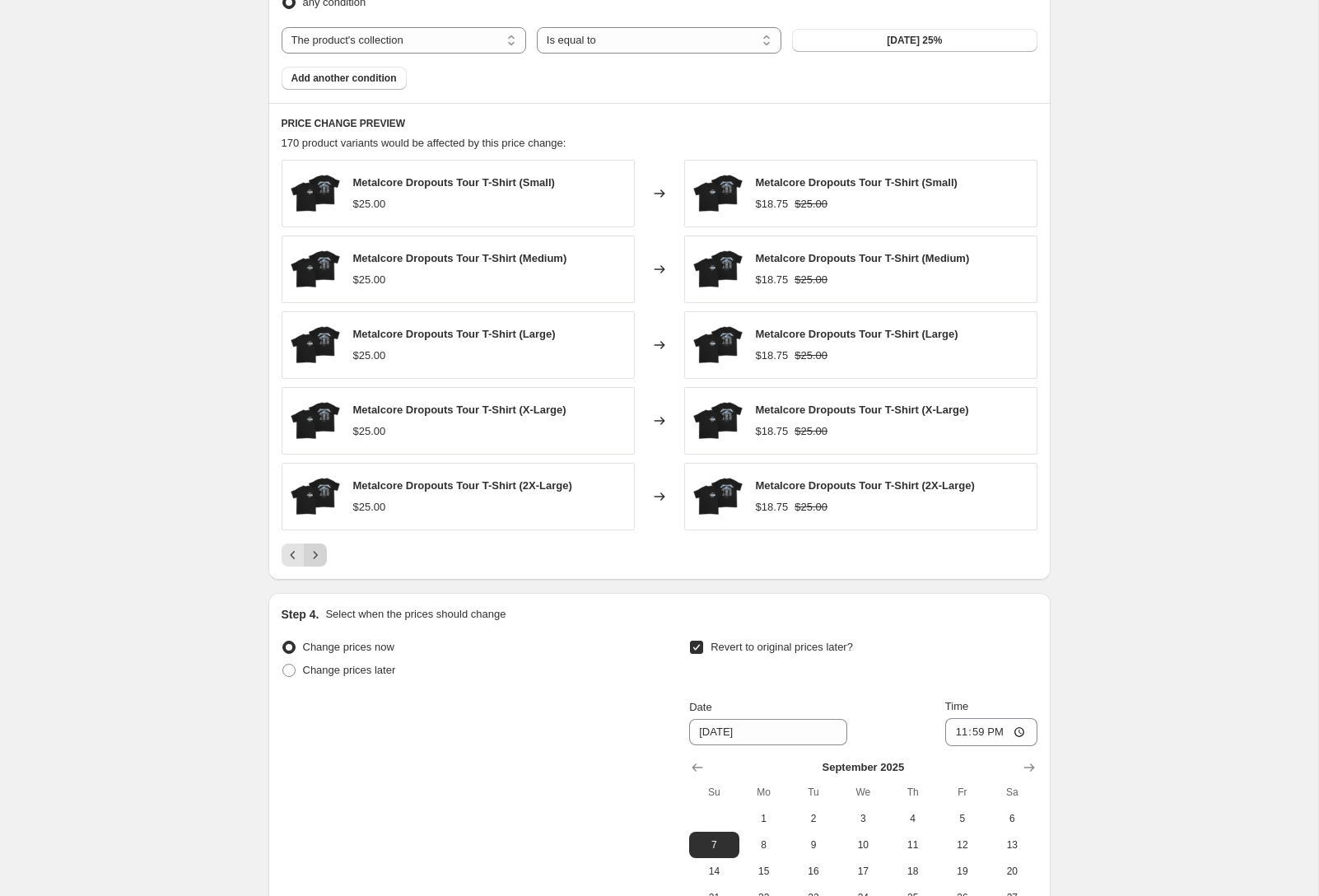
click at [318, 557] on icon "Next" at bounding box center [315, 555] width 16 height 16
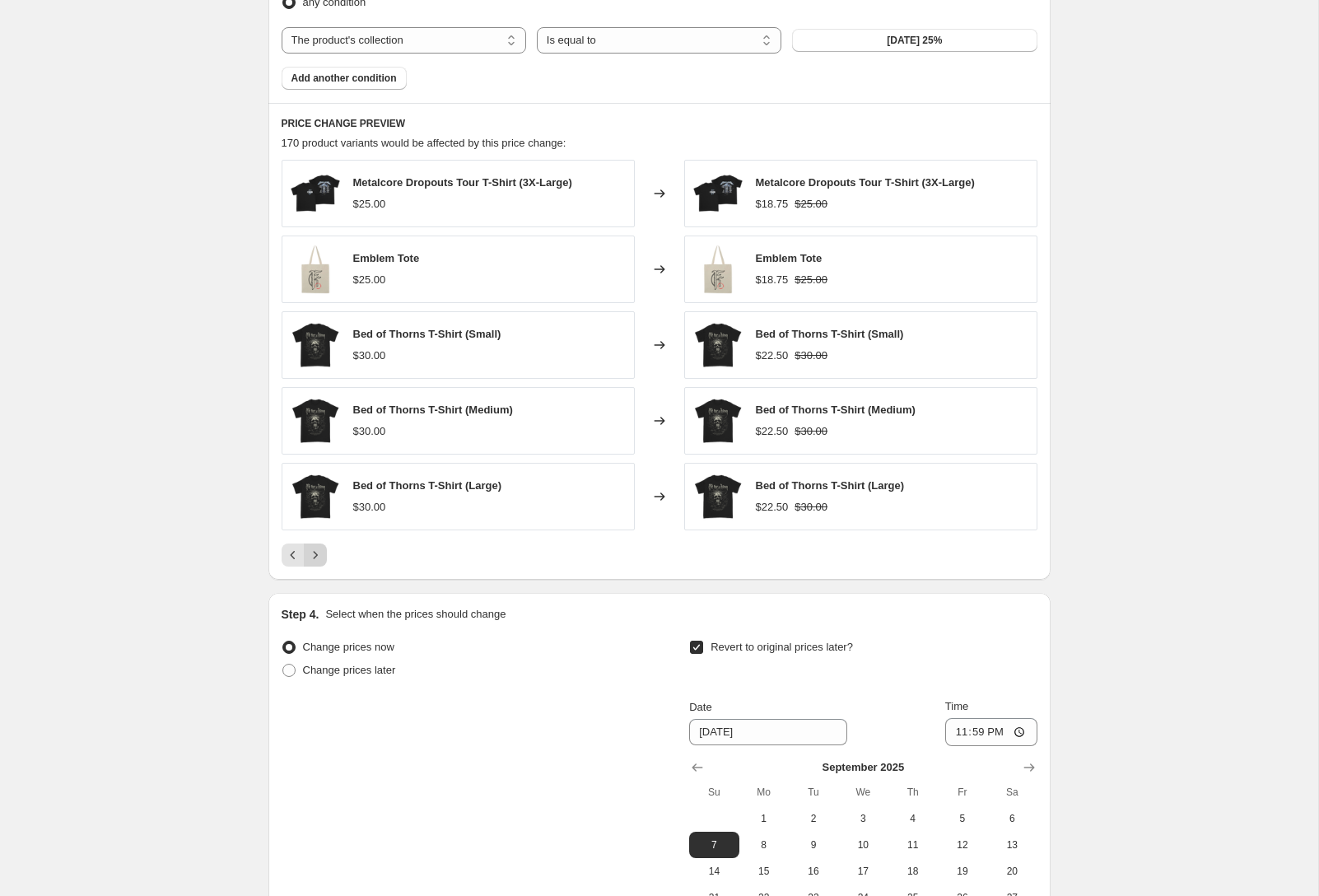
click at [318, 557] on icon "Next" at bounding box center [315, 555] width 16 height 16
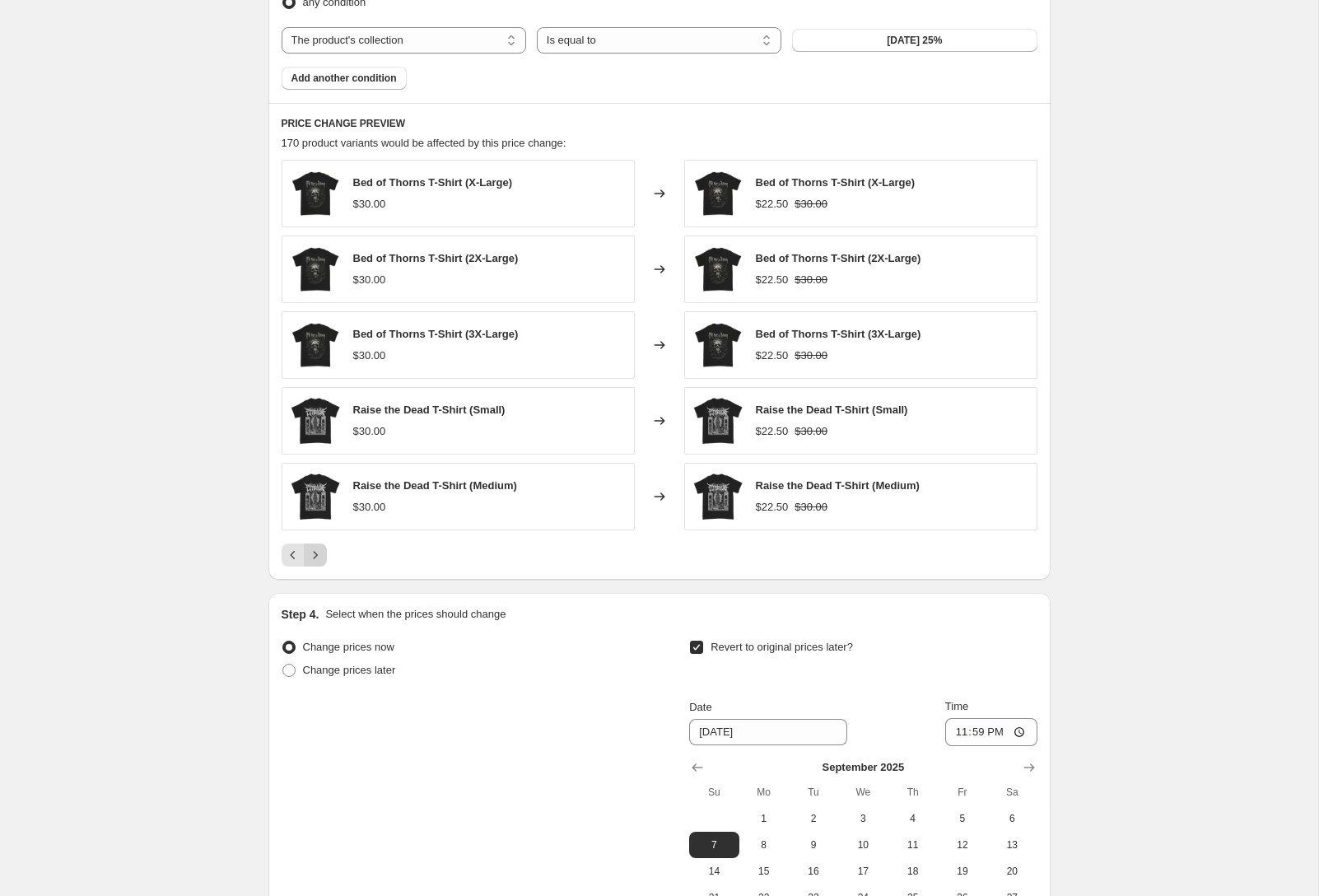
click at [318, 556] on icon "Next" at bounding box center [315, 555] width 16 height 16
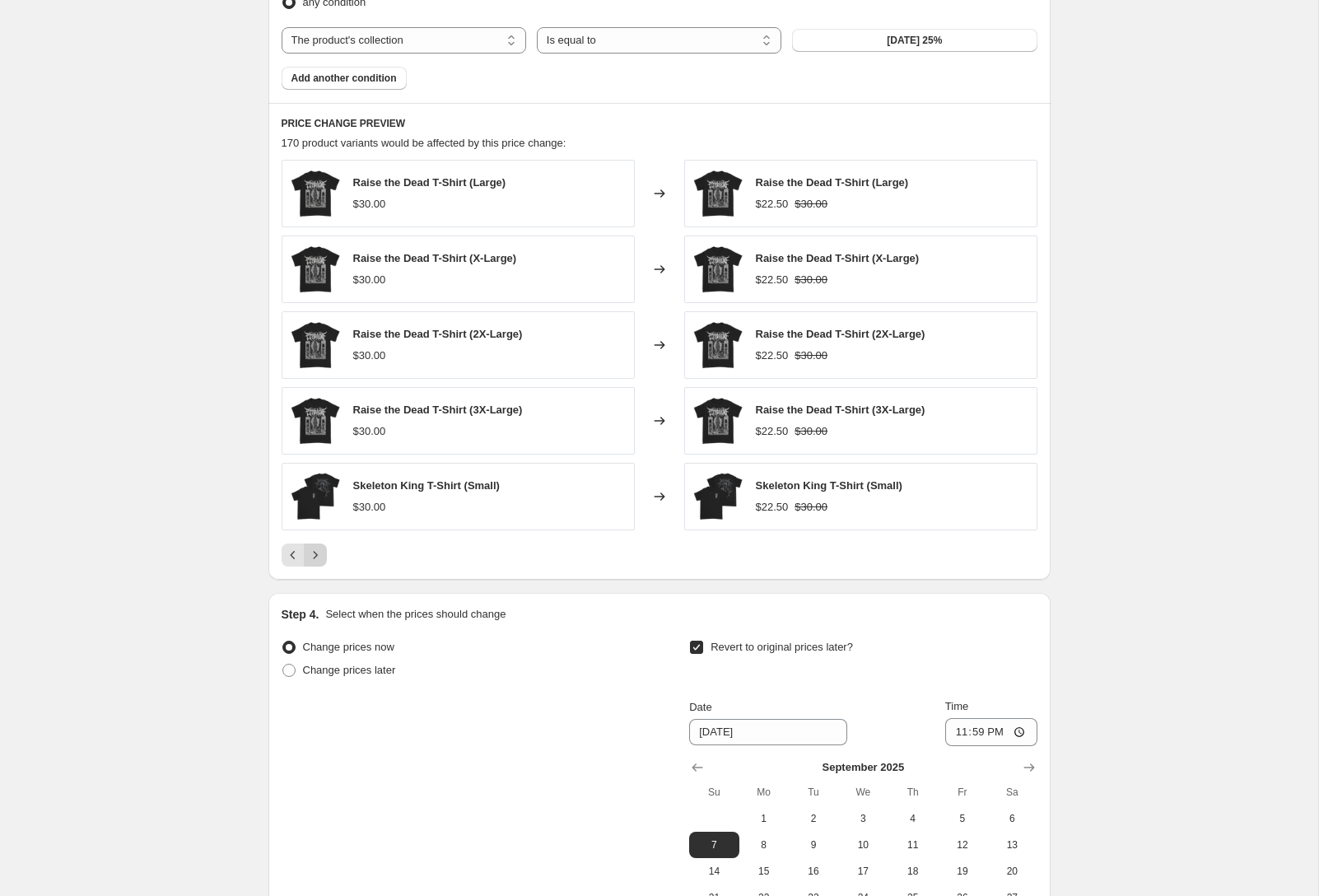
click at [318, 556] on icon "Next" at bounding box center [315, 555] width 16 height 16
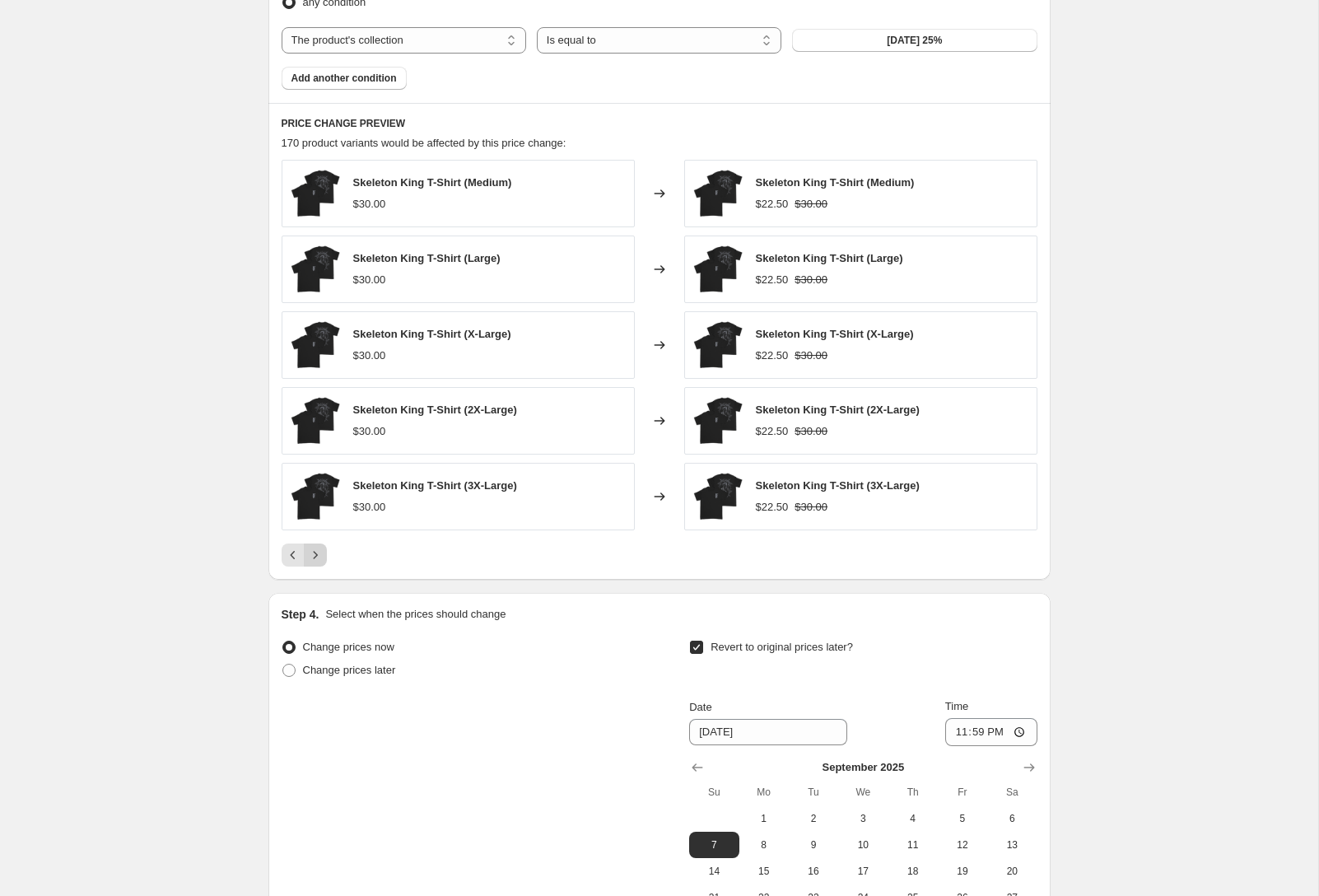
click at [318, 556] on icon "Next" at bounding box center [315, 555] width 16 height 16
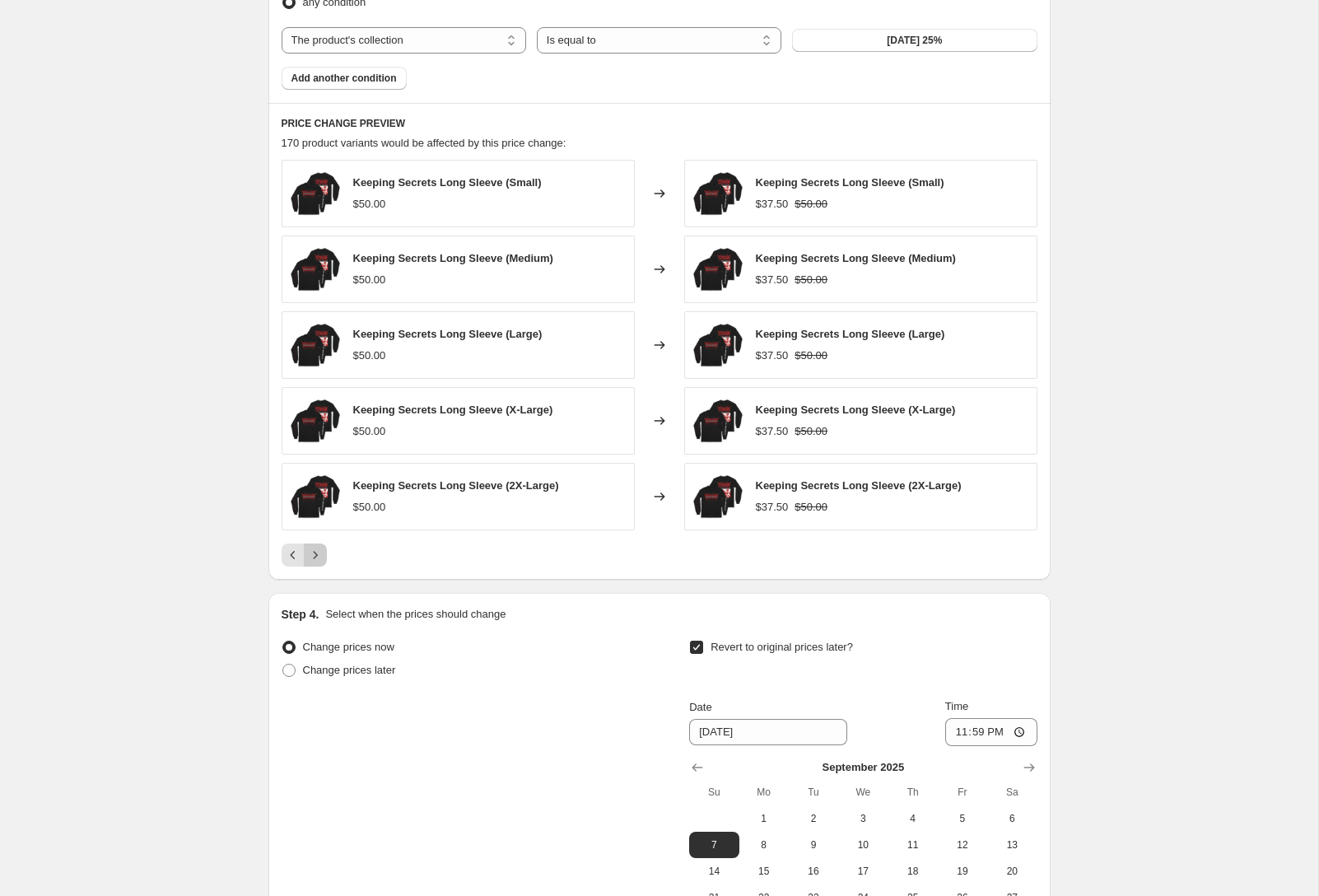
click at [318, 556] on icon "Next" at bounding box center [315, 555] width 16 height 16
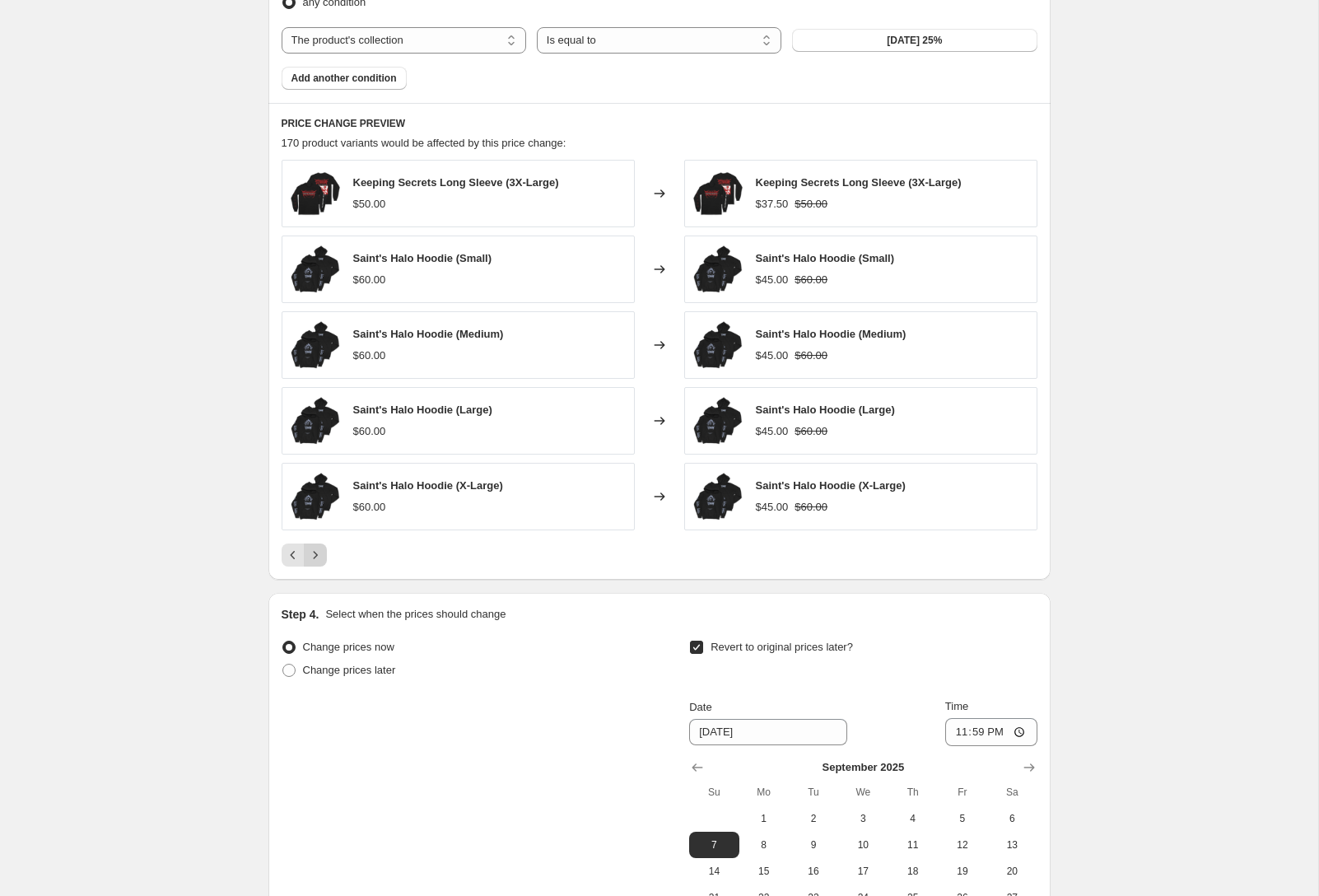
click at [318, 556] on icon "Next" at bounding box center [315, 555] width 16 height 16
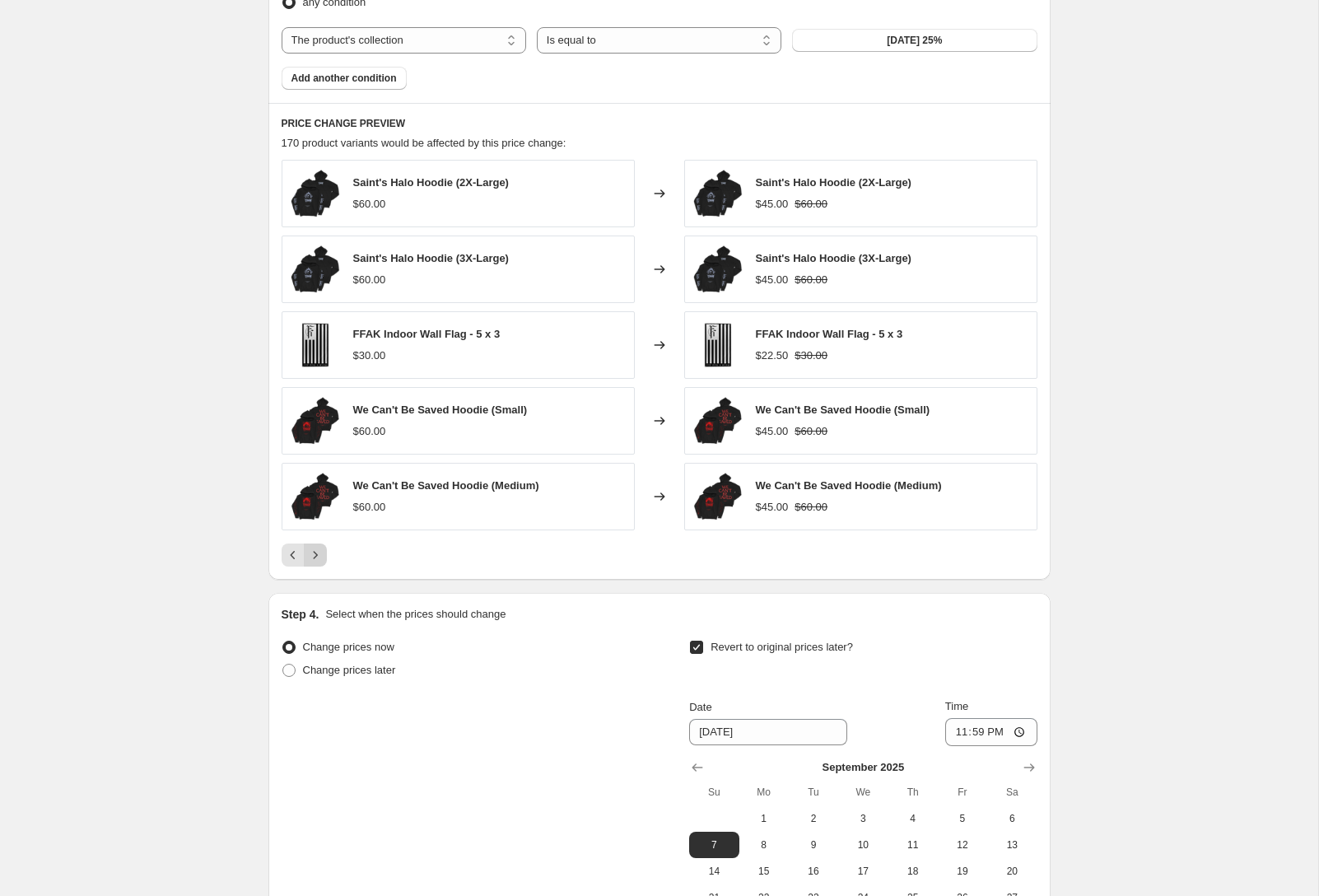
click at [312, 556] on icon "Next" at bounding box center [315, 555] width 16 height 16
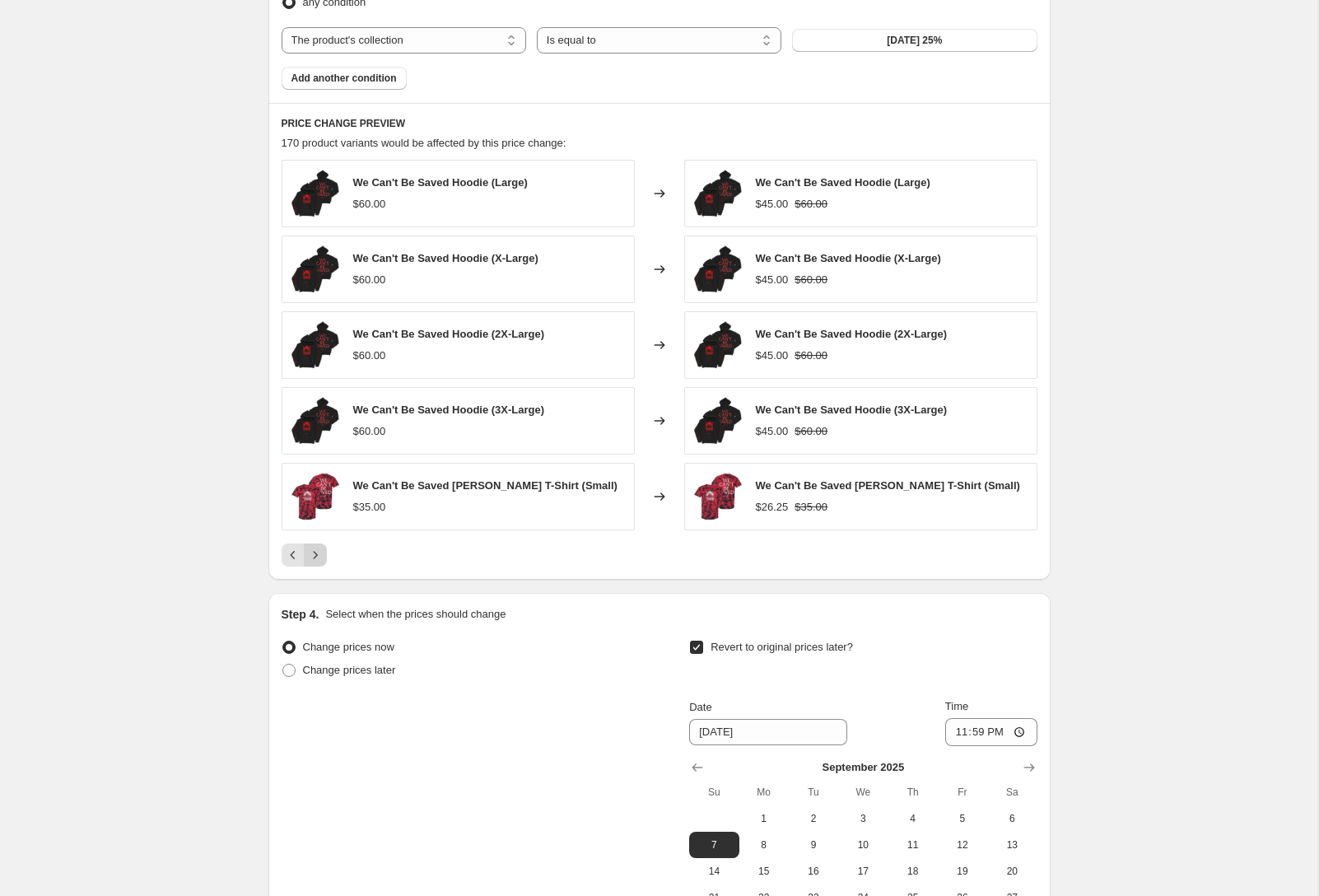
click at [315, 556] on icon "Next" at bounding box center [315, 555] width 16 height 16
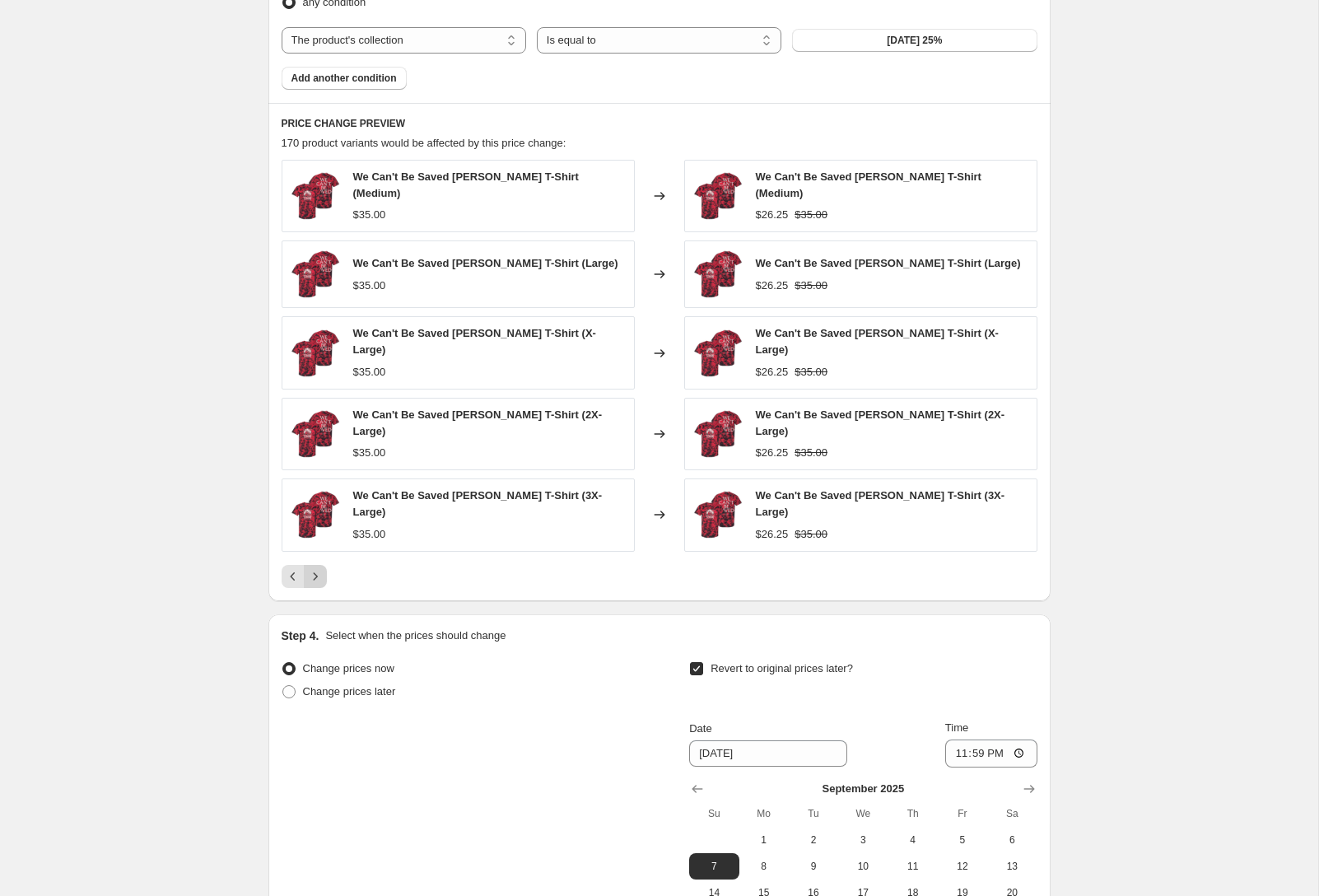
click at [315, 568] on icon "Next" at bounding box center [315, 576] width 16 height 16
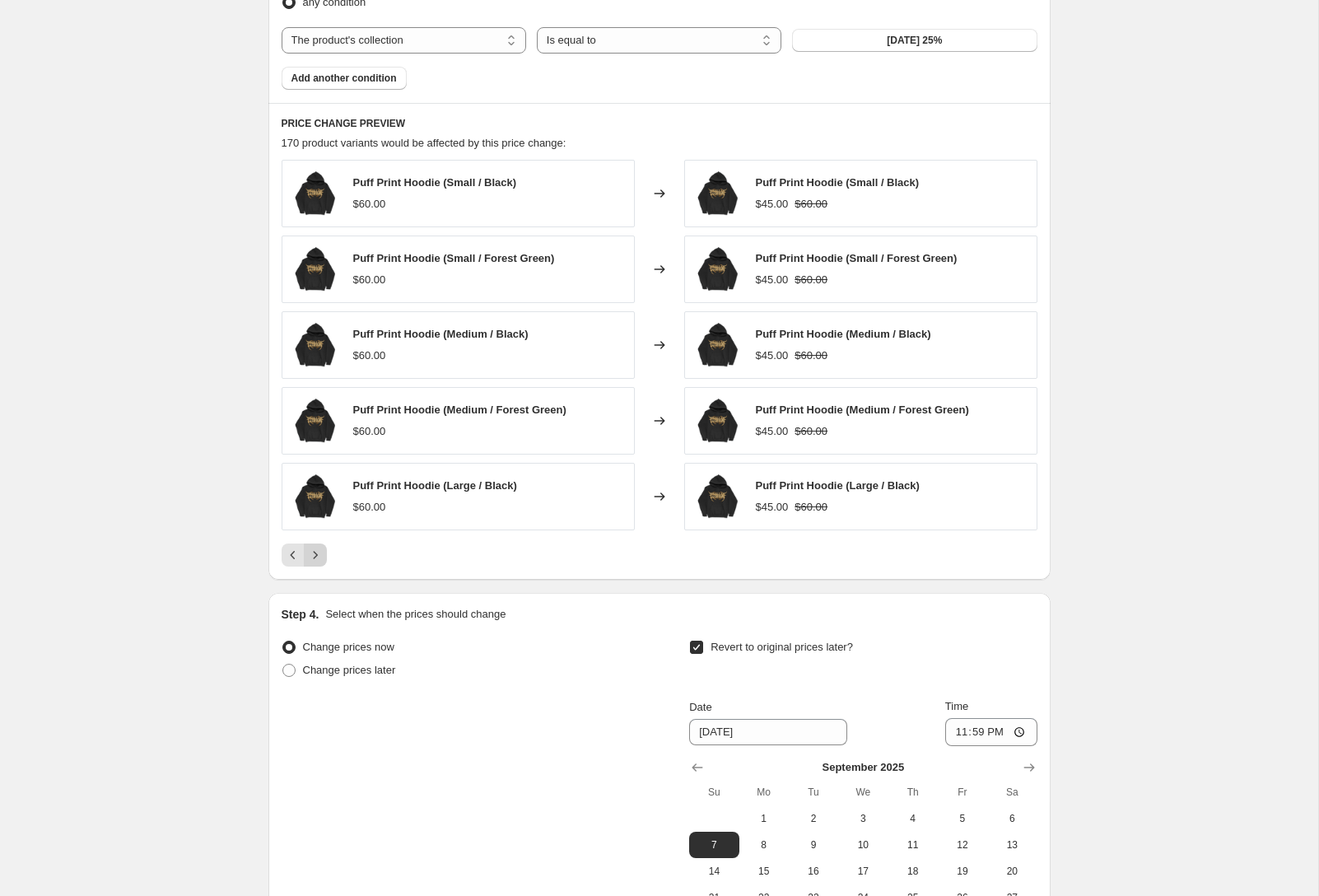
click at [315, 556] on icon "Next" at bounding box center [315, 555] width 16 height 16
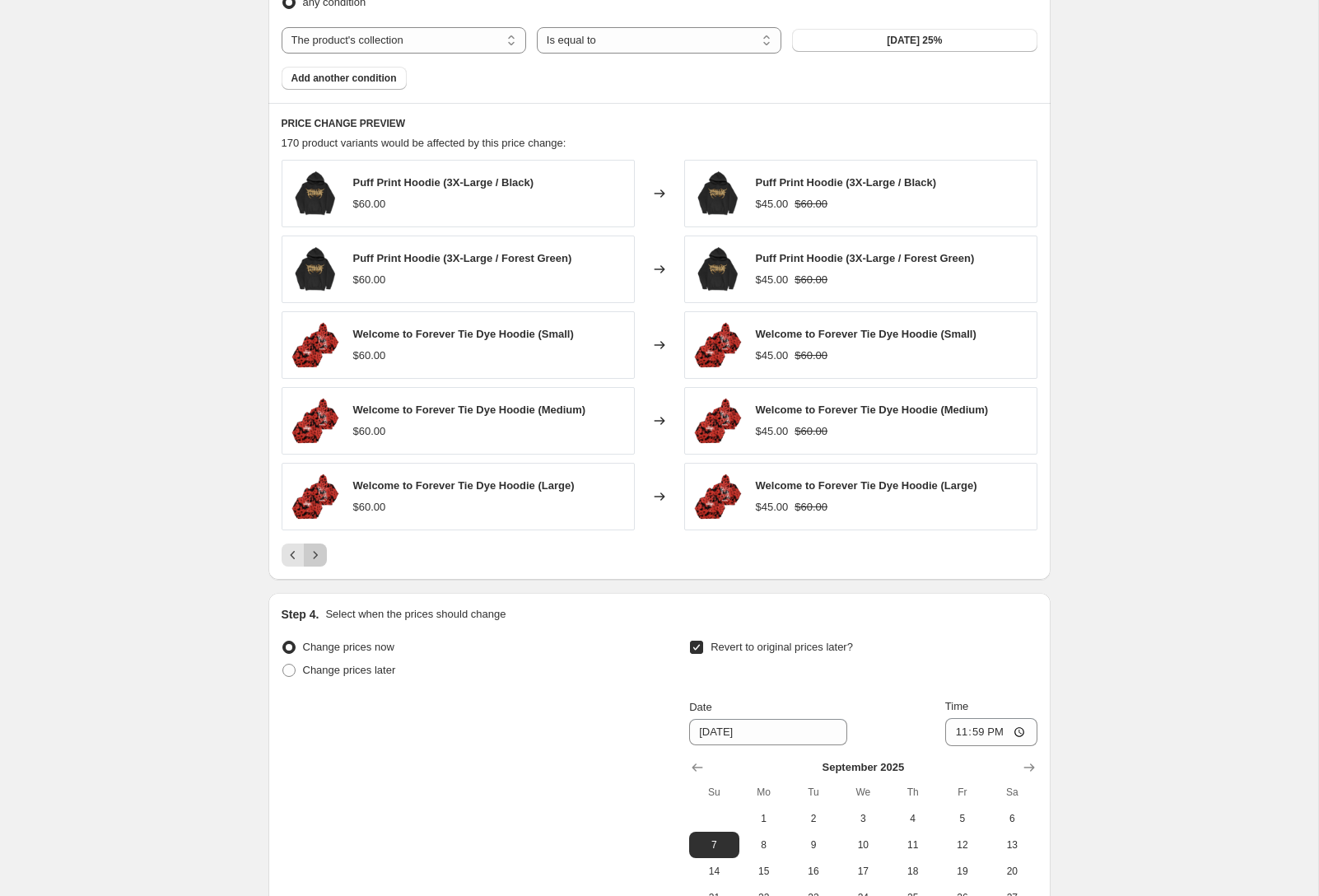
click at [315, 556] on icon "Next" at bounding box center [315, 555] width 16 height 16
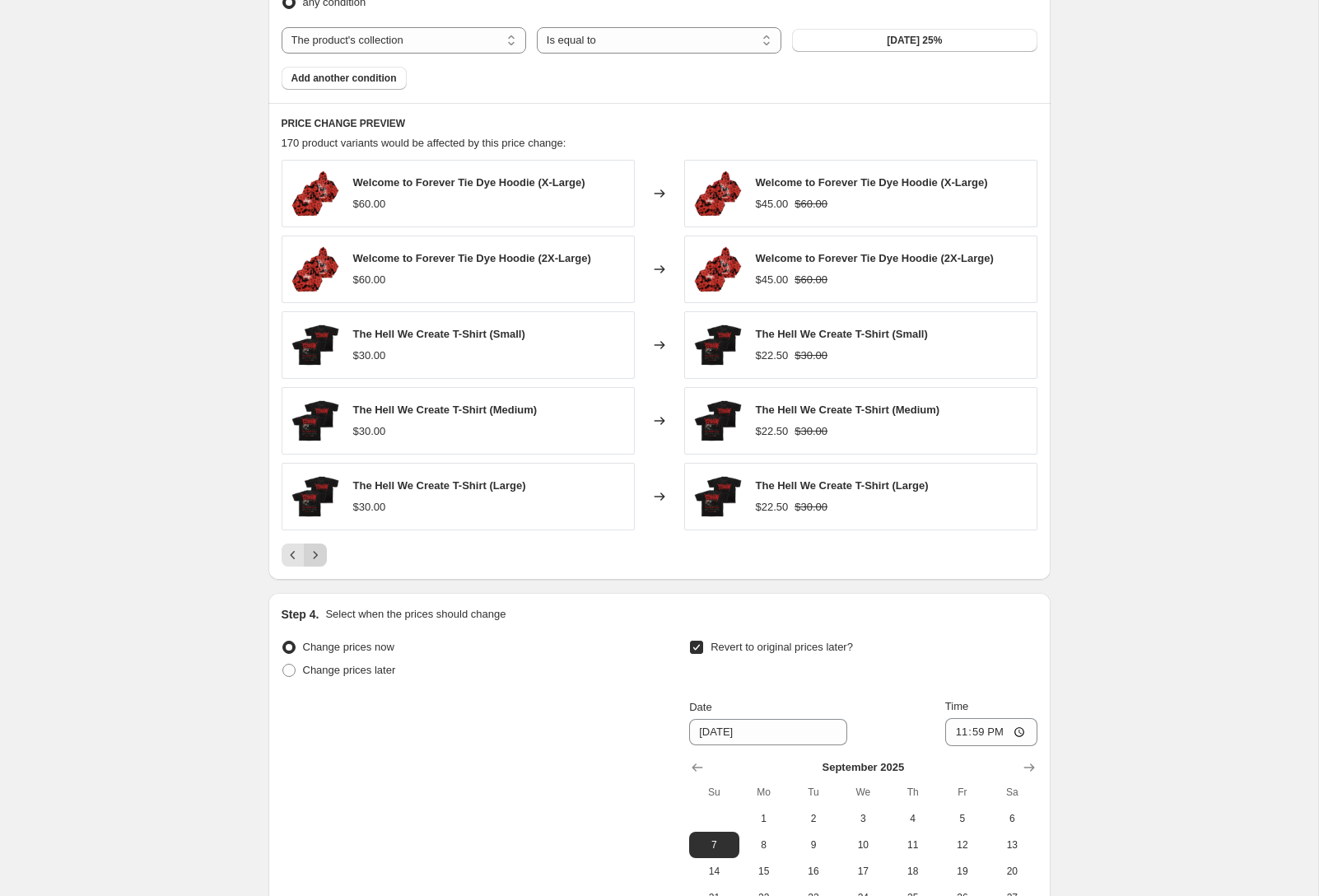
click at [315, 556] on icon "Next" at bounding box center [315, 555] width 16 height 16
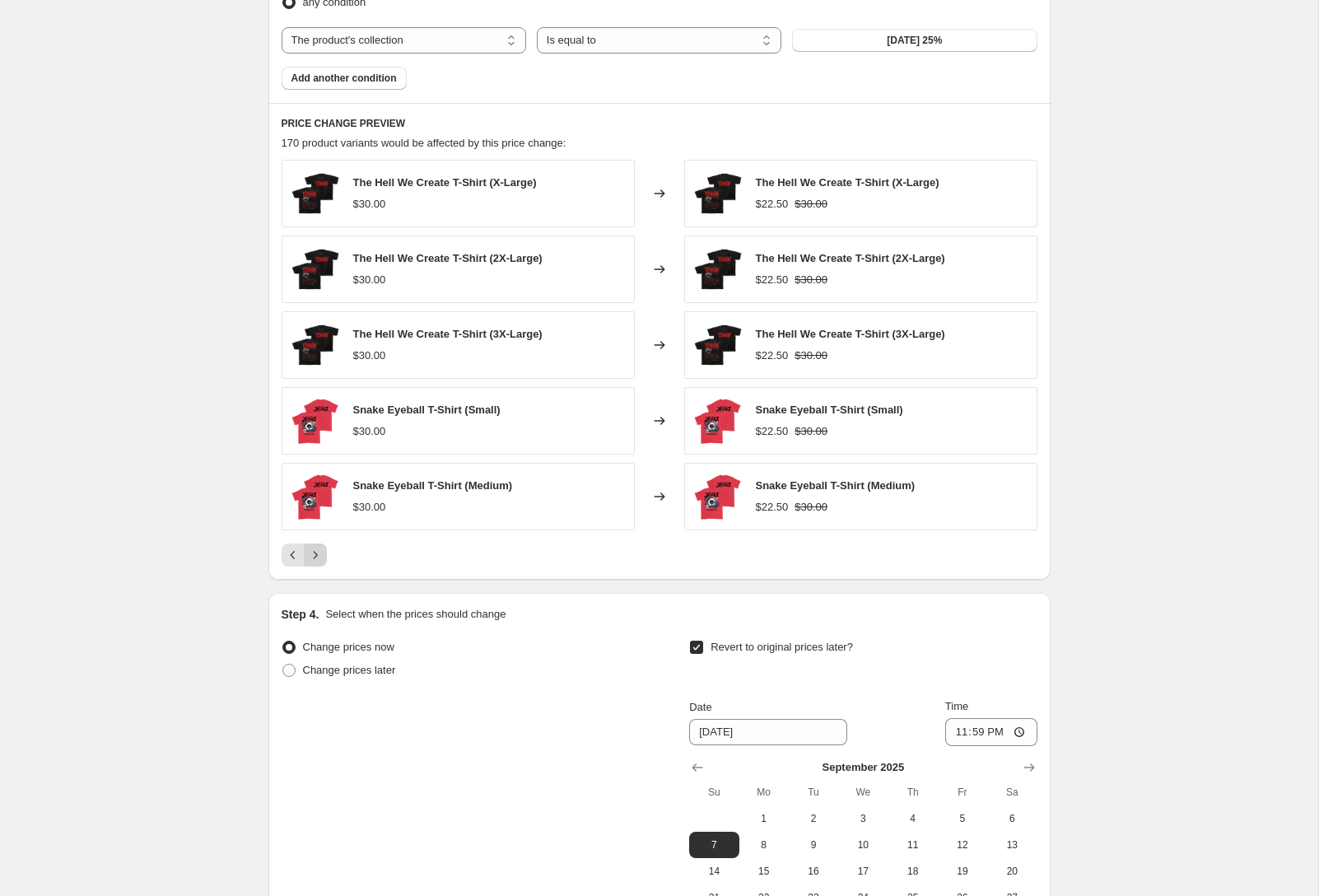
click at [315, 556] on icon "Next" at bounding box center [315, 555] width 16 height 16
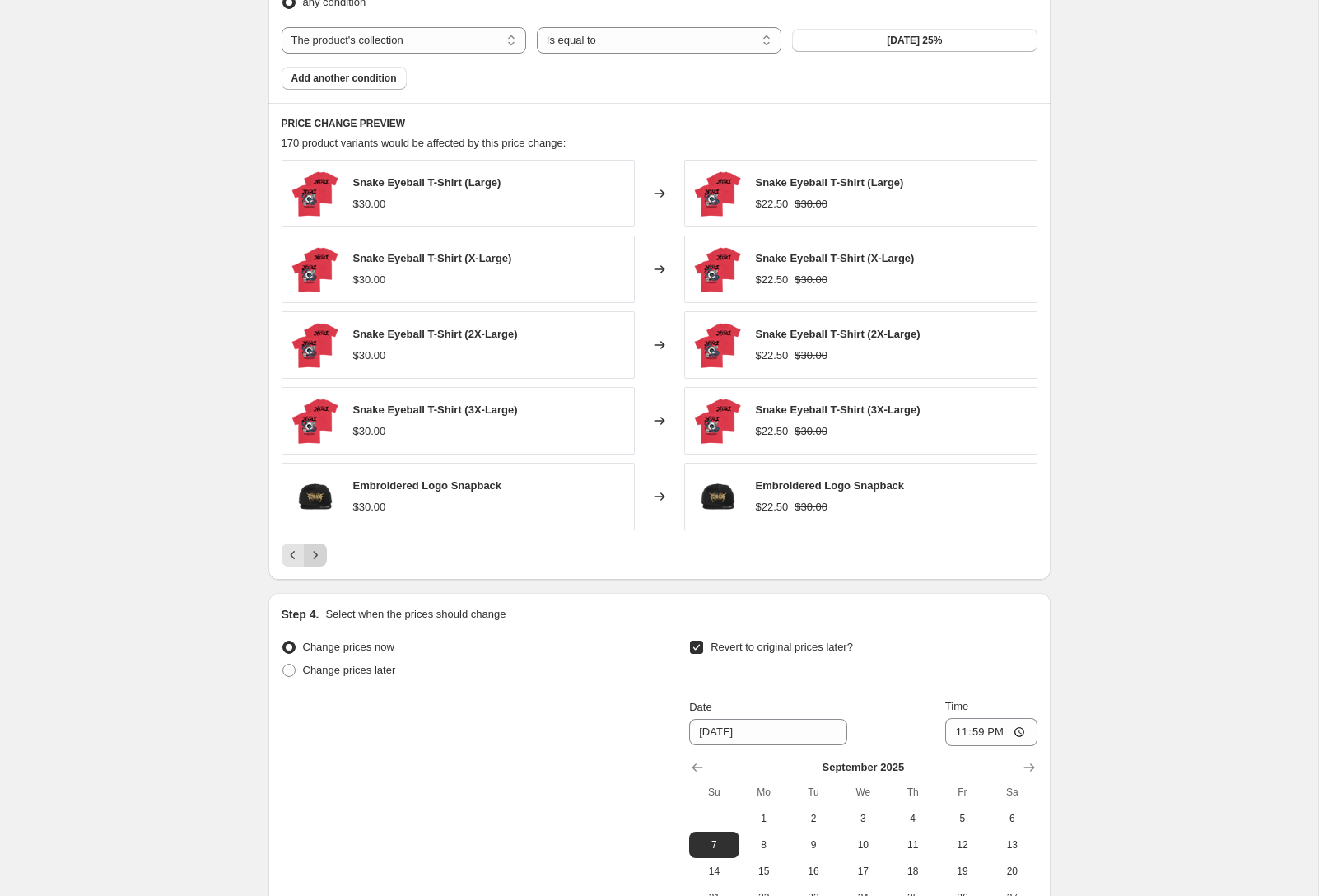
click at [315, 556] on div "Pagination" at bounding box center [315, 555] width 23 height 23
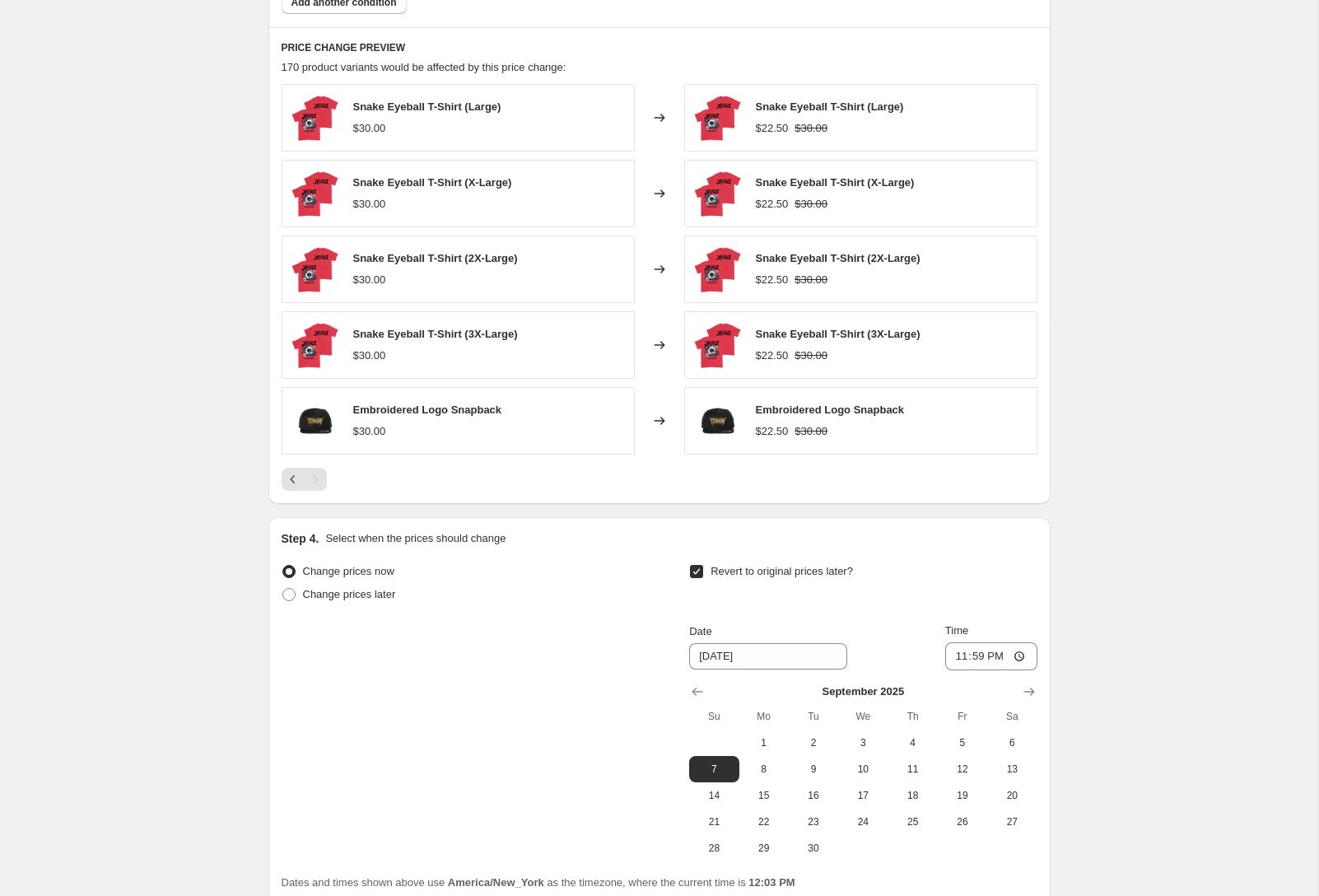
scroll to position [1217, 0]
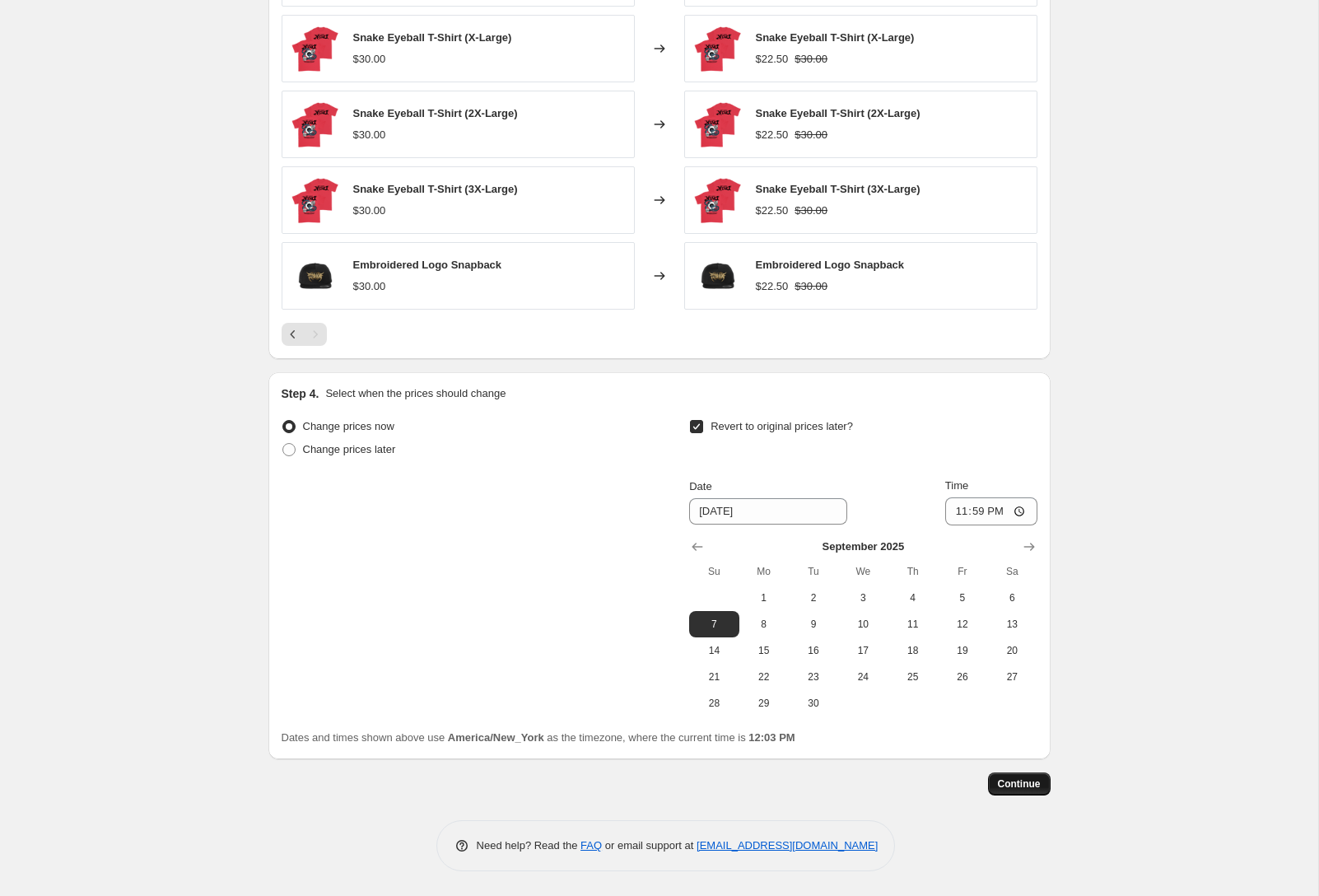
click at [1028, 776] on button "Continue" at bounding box center [1019, 784] width 63 height 23
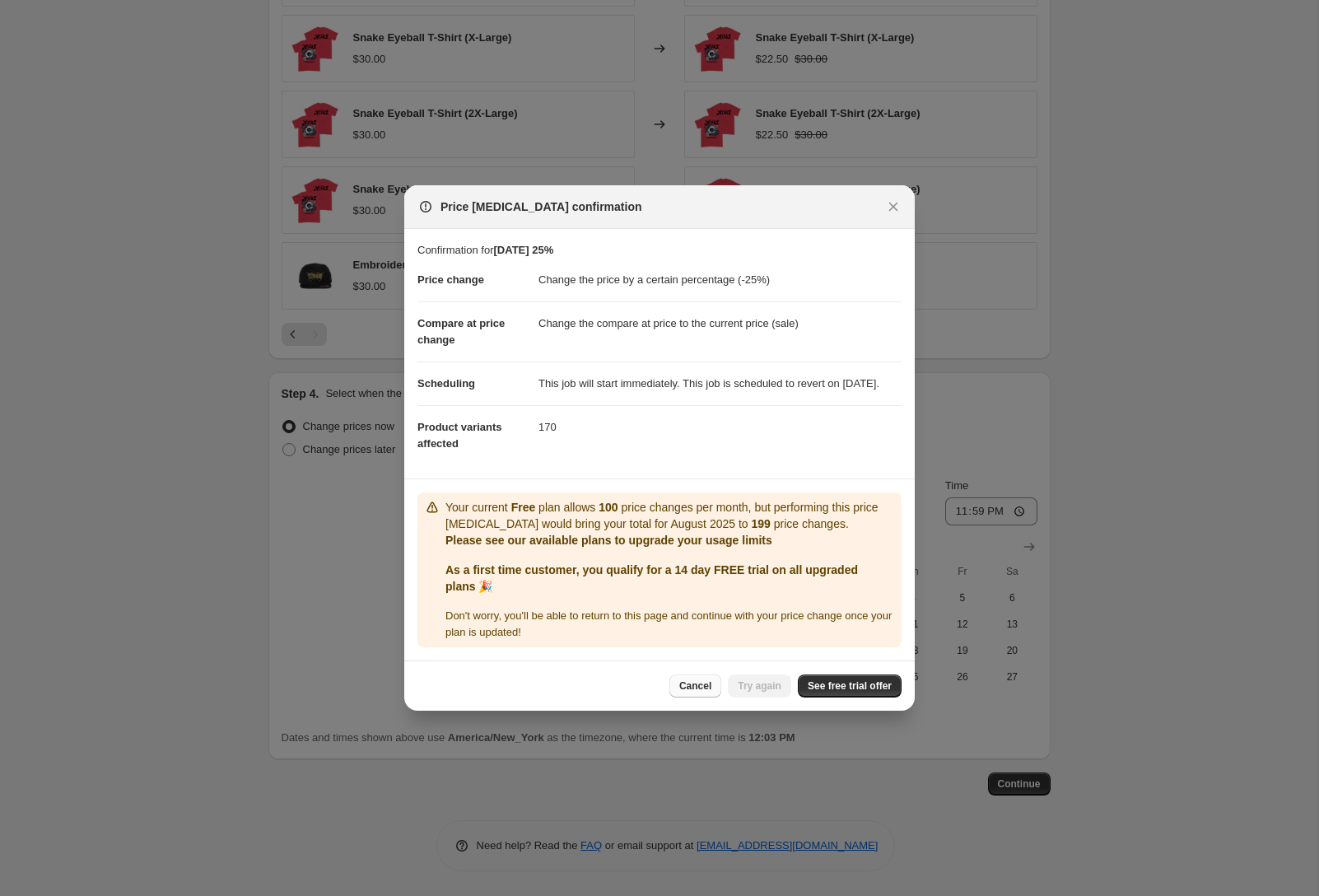
click at [688, 693] on span "Cancel" at bounding box center [695, 685] width 32 height 13
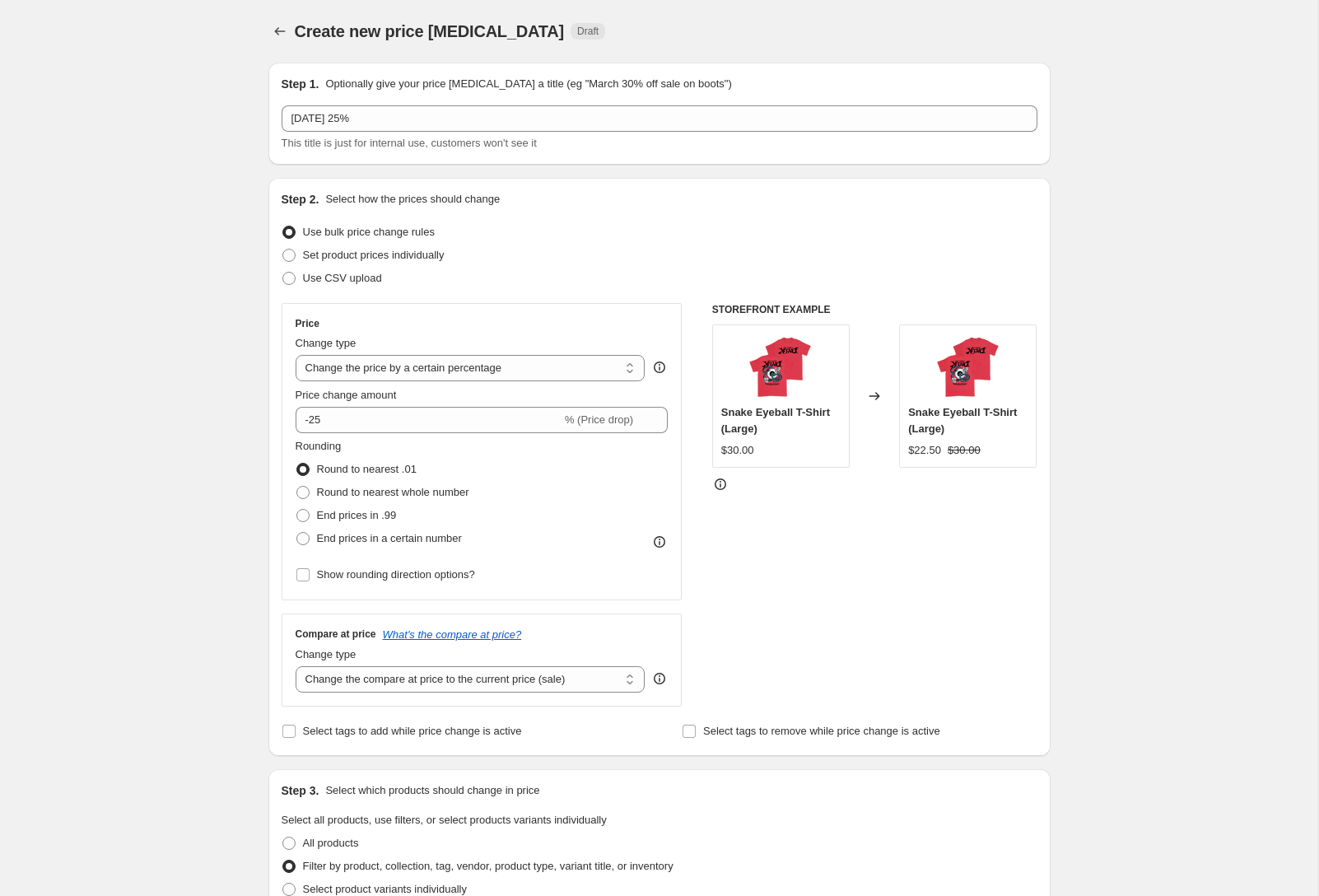
scroll to position [1217, 0]
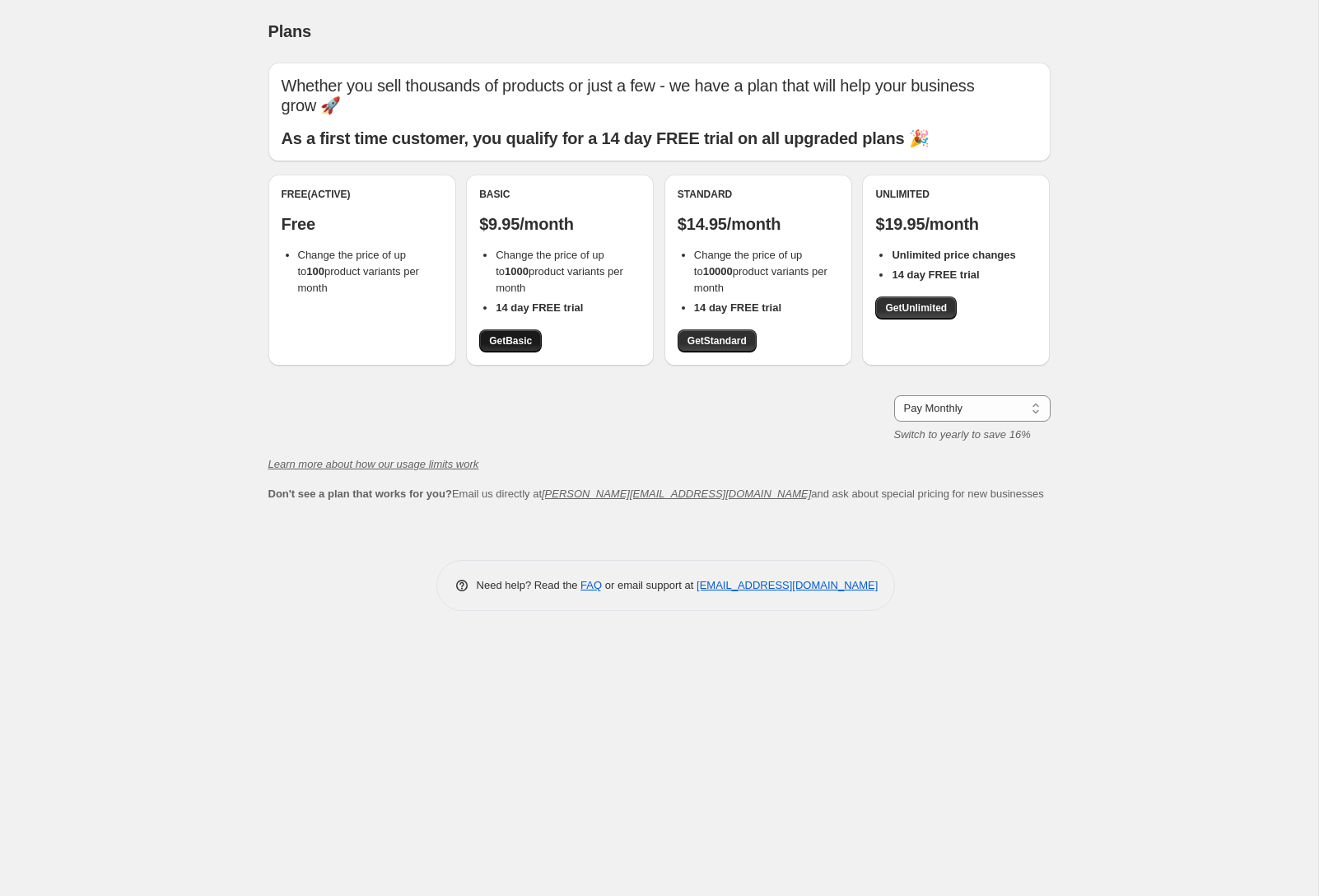
click at [519, 334] on span "Get Basic" at bounding box center [511, 340] width 43 height 13
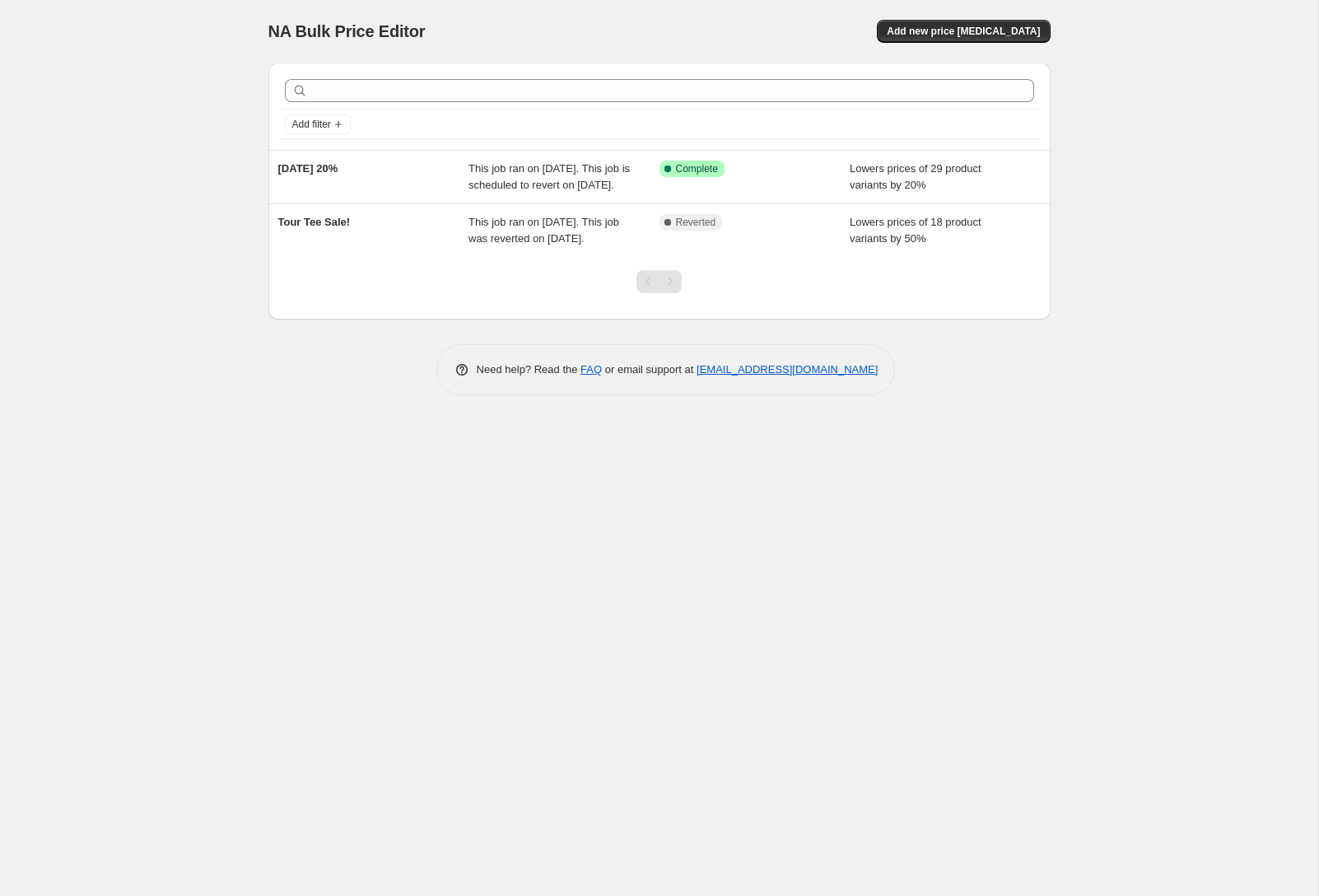
click at [968, 19] on div "NA Bulk Price Editor. This page is ready NA Bulk Price Editor Add new price cha…" at bounding box center [659, 31] width 782 height 63
click at [954, 31] on span "Add new price [MEDICAL_DATA]" at bounding box center [963, 31] width 153 height 13
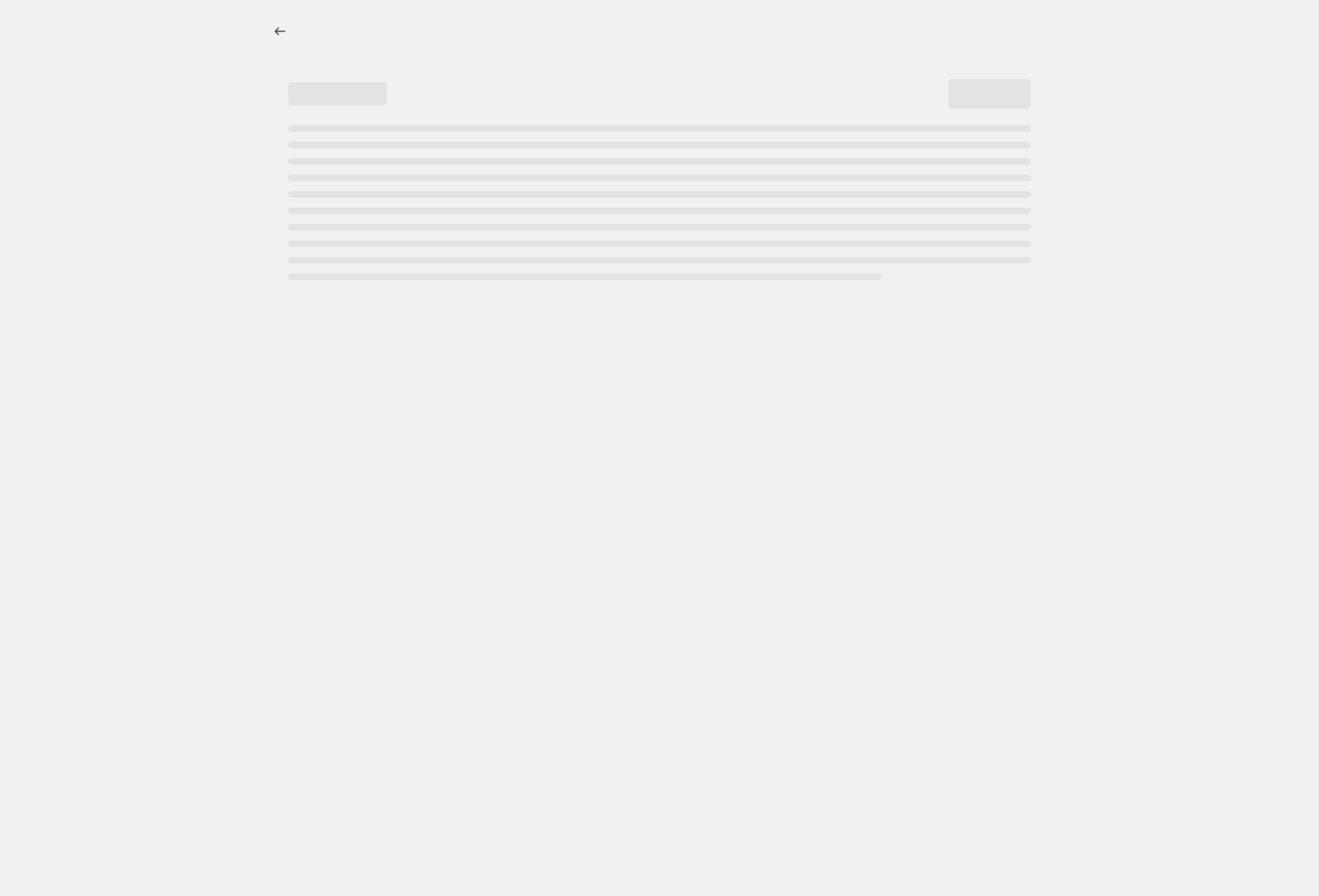
select select "percentage"
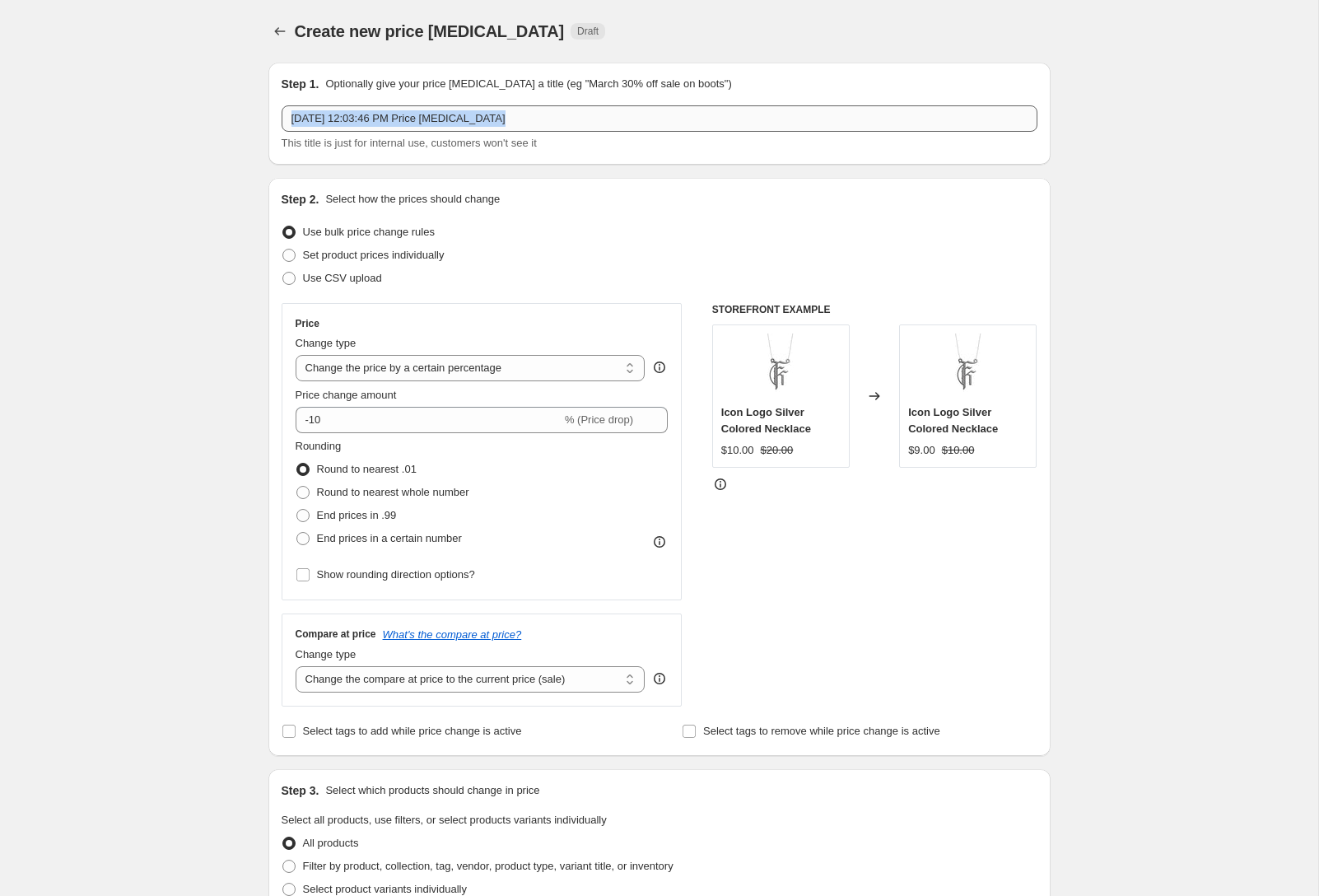
click at [414, 131] on div "Aug 28, 2025, 12:03:46 PM Price change job This title is just for internal use,…" at bounding box center [660, 128] width 756 height 46
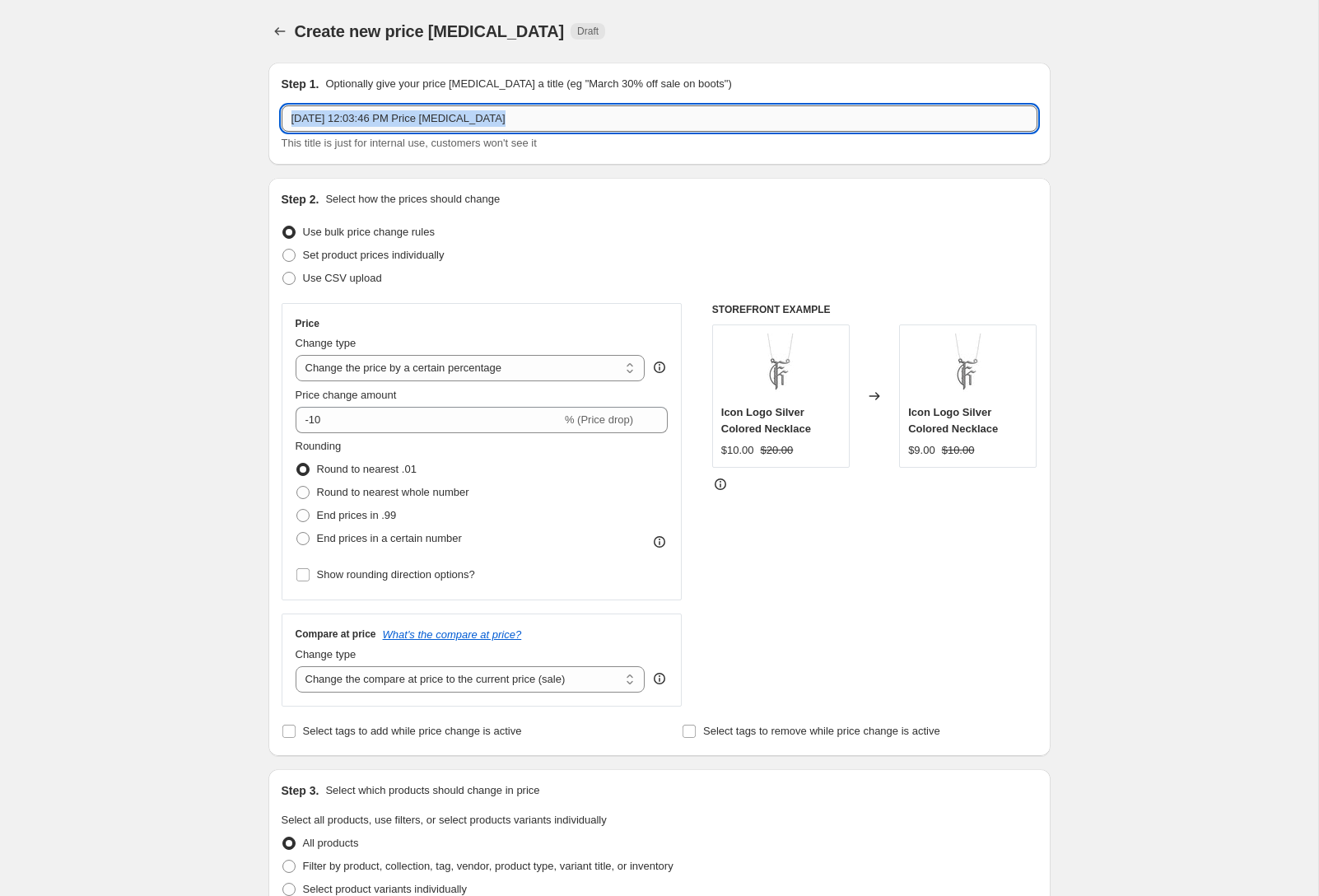
click at [414, 131] on input "Aug 28, 2025, 12:03:46 PM Price change job" at bounding box center [660, 118] width 756 height 26
type input "[DATE] 25%"
click at [386, 415] on input "-10" at bounding box center [428, 419] width 266 height 26
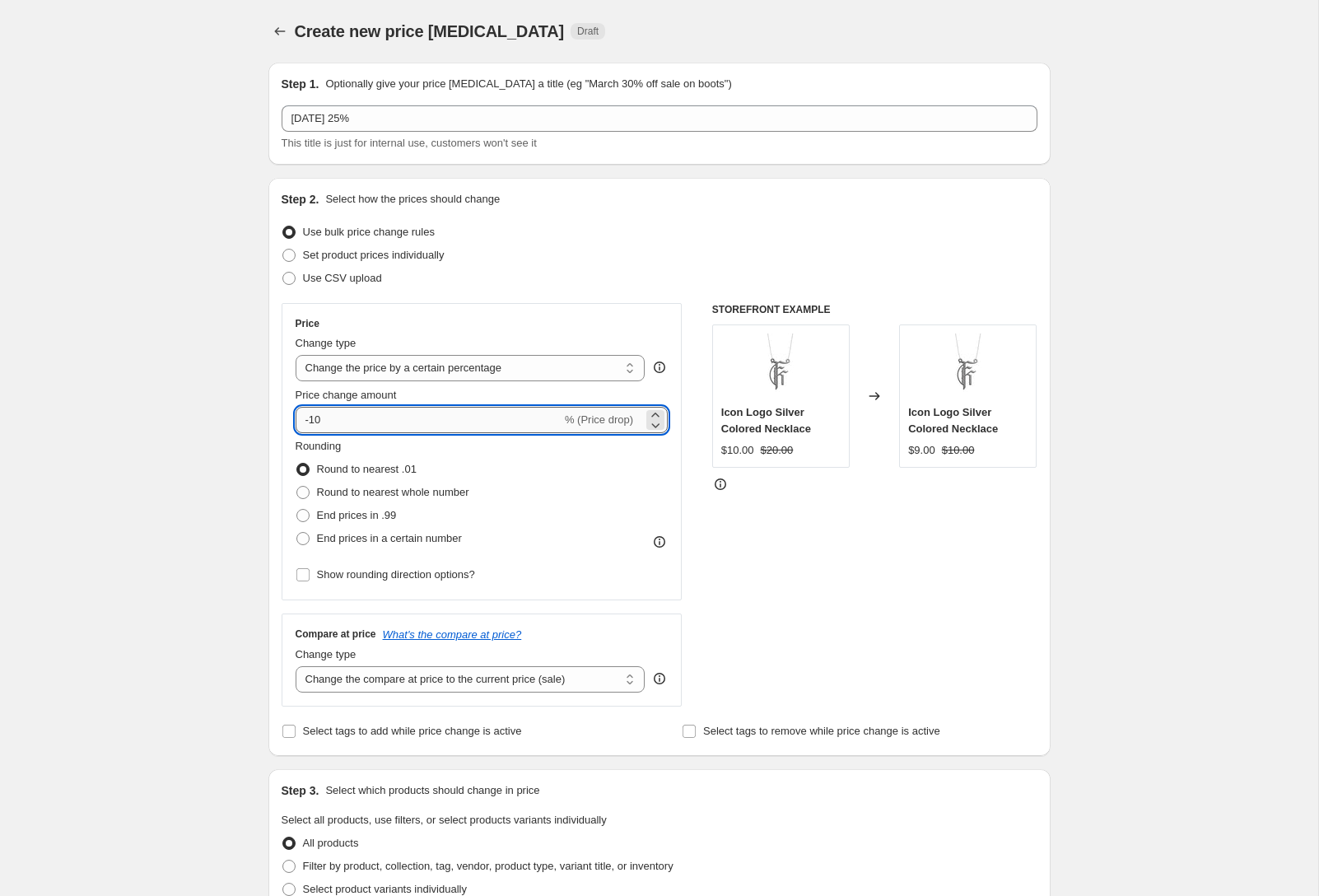
type input "-1"
type input "-25"
click at [1089, 327] on div "Create new price [MEDICAL_DATA]. This page is ready Create new price [MEDICAL_D…" at bounding box center [659, 823] width 1318 height 1646
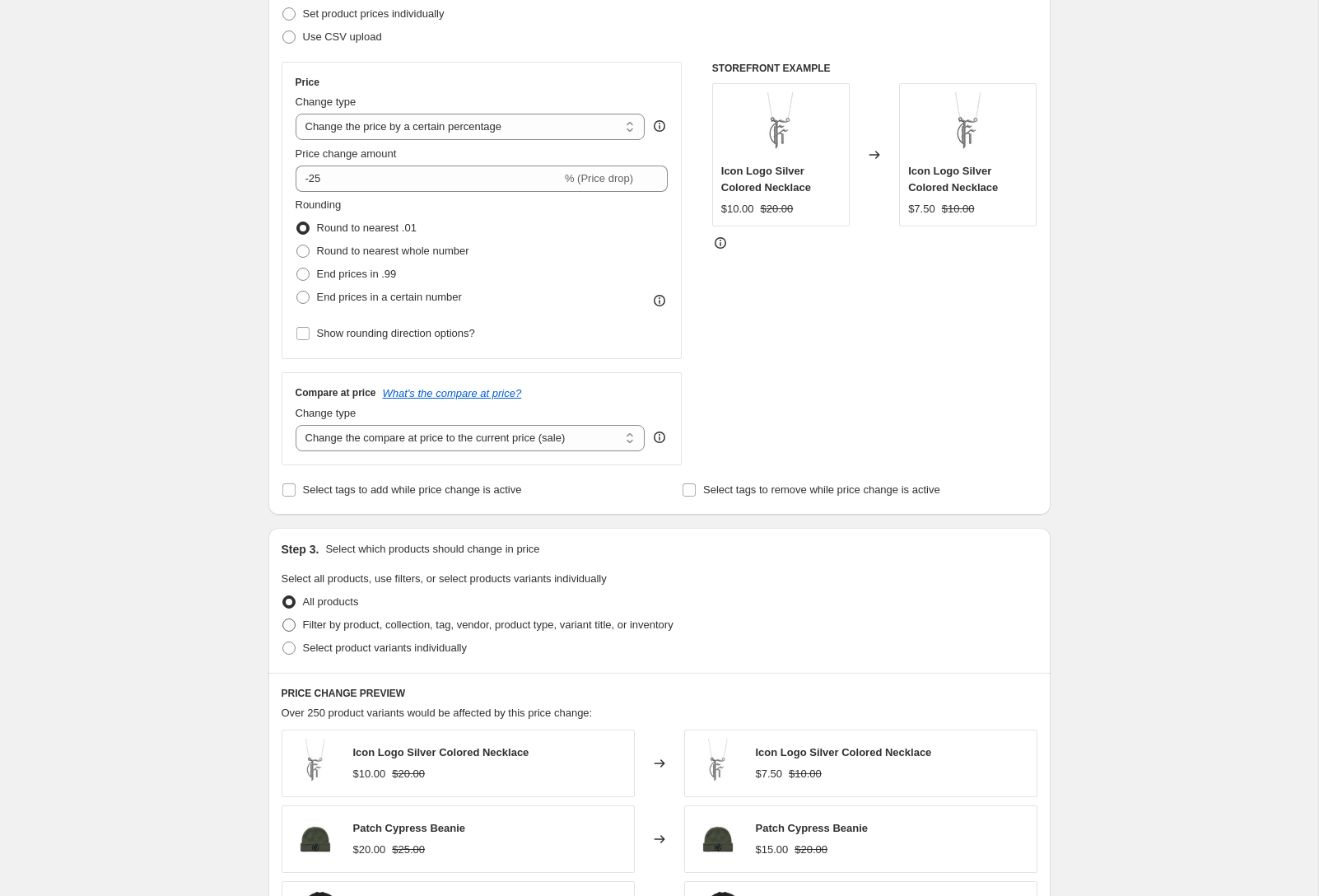
scroll to position [286, 0]
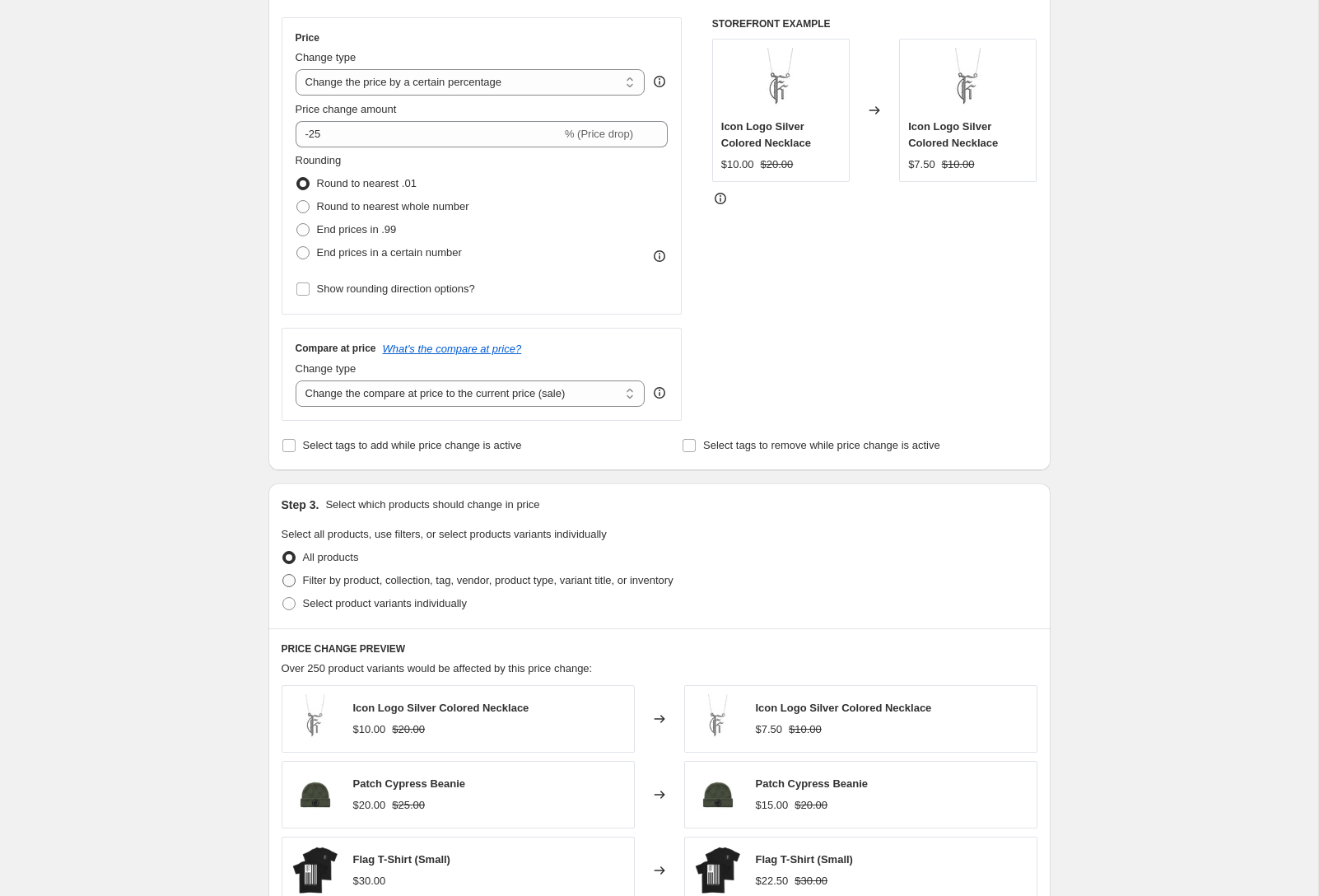
click at [494, 584] on span "Filter by product, collection, tag, vendor, product type, variant title, or inv…" at bounding box center [488, 580] width 370 height 13
click at [283, 574] on input "Filter by product, collection, tag, vendor, product type, variant title, or inv…" at bounding box center [283, 574] width 1 height 1
radio input "true"
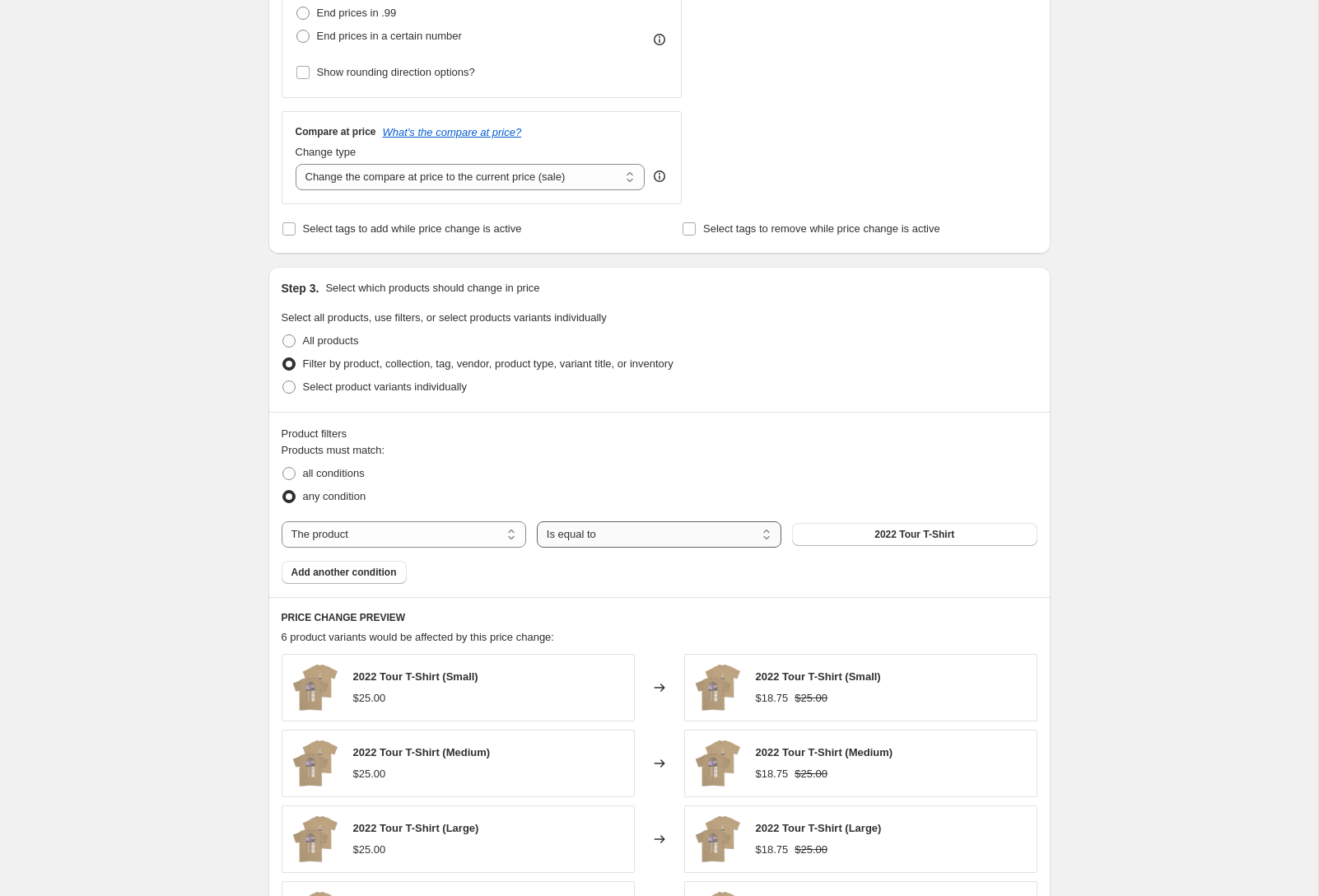
scroll to position [690, 0]
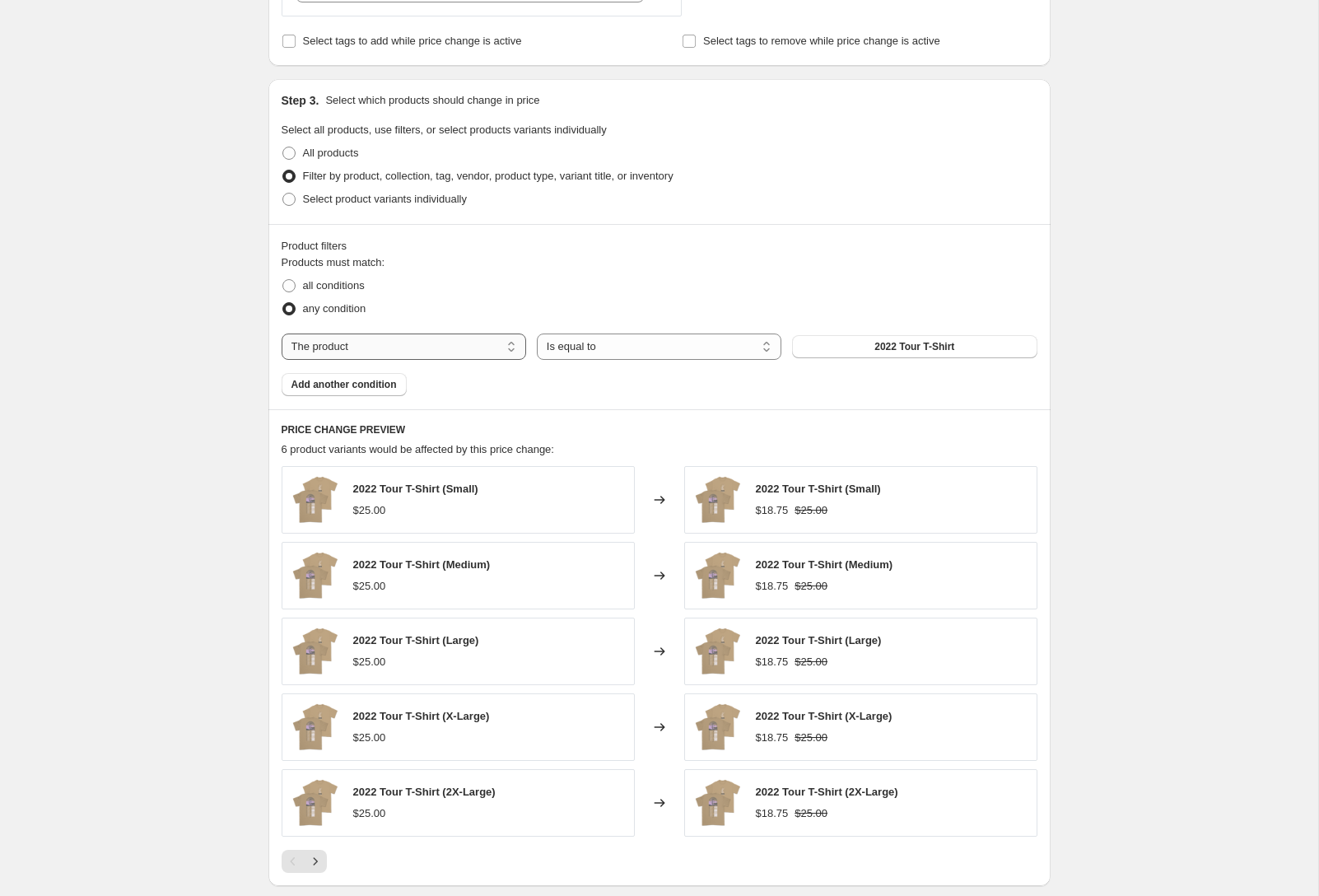
click at [472, 352] on select "The product The product's collection The product's tag The product's vendor The…" at bounding box center [403, 346] width 244 height 26
select select "collection"
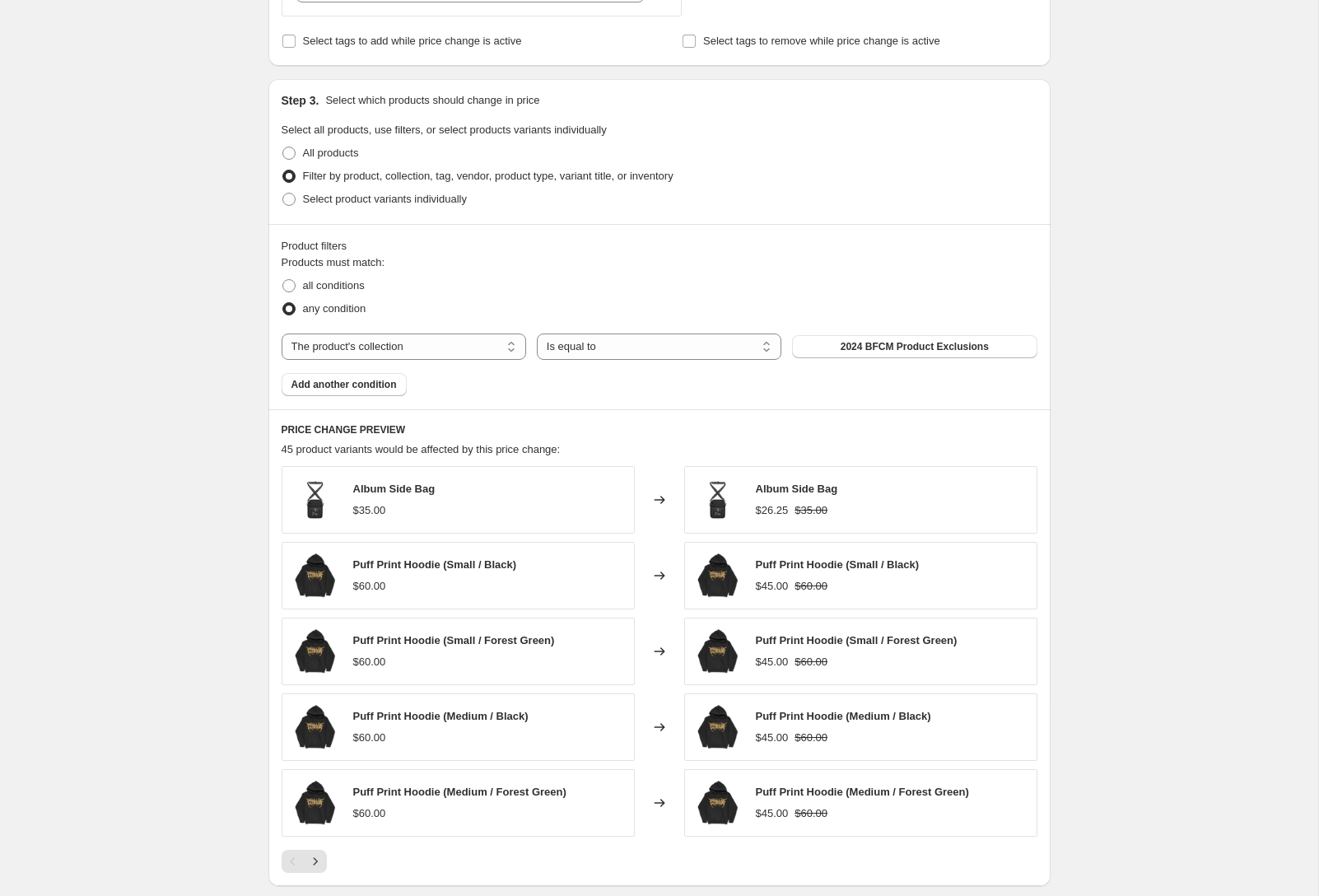
click at [915, 344] on span "2024 BFCM Product Exclusions" at bounding box center [915, 346] width 148 height 13
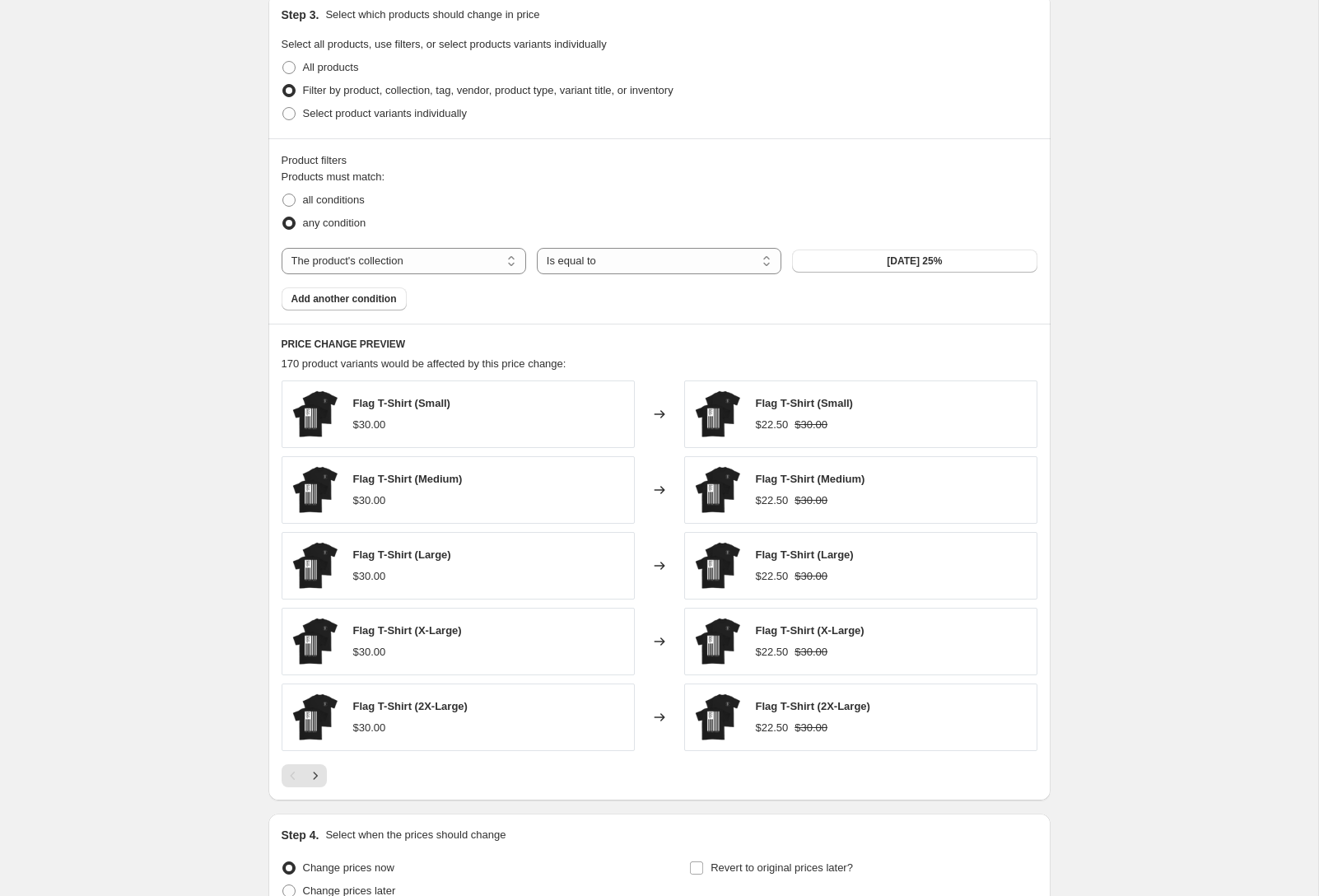
scroll to position [935, 0]
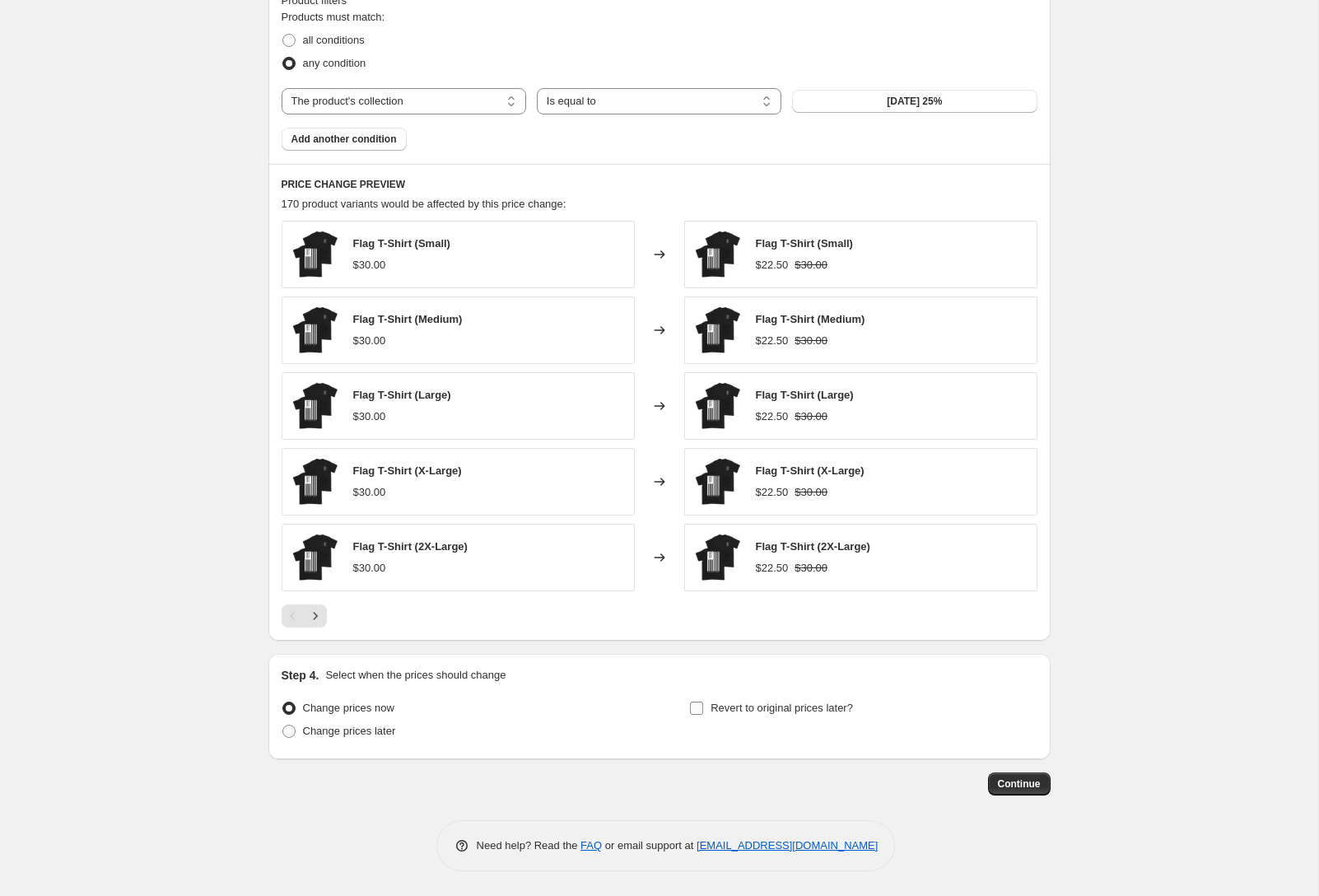
click at [753, 709] on span "Revert to original prices later?" at bounding box center [781, 708] width 142 height 13
click at [703, 709] on input "Revert to original prices later?" at bounding box center [696, 708] width 13 height 13
checkbox input "true"
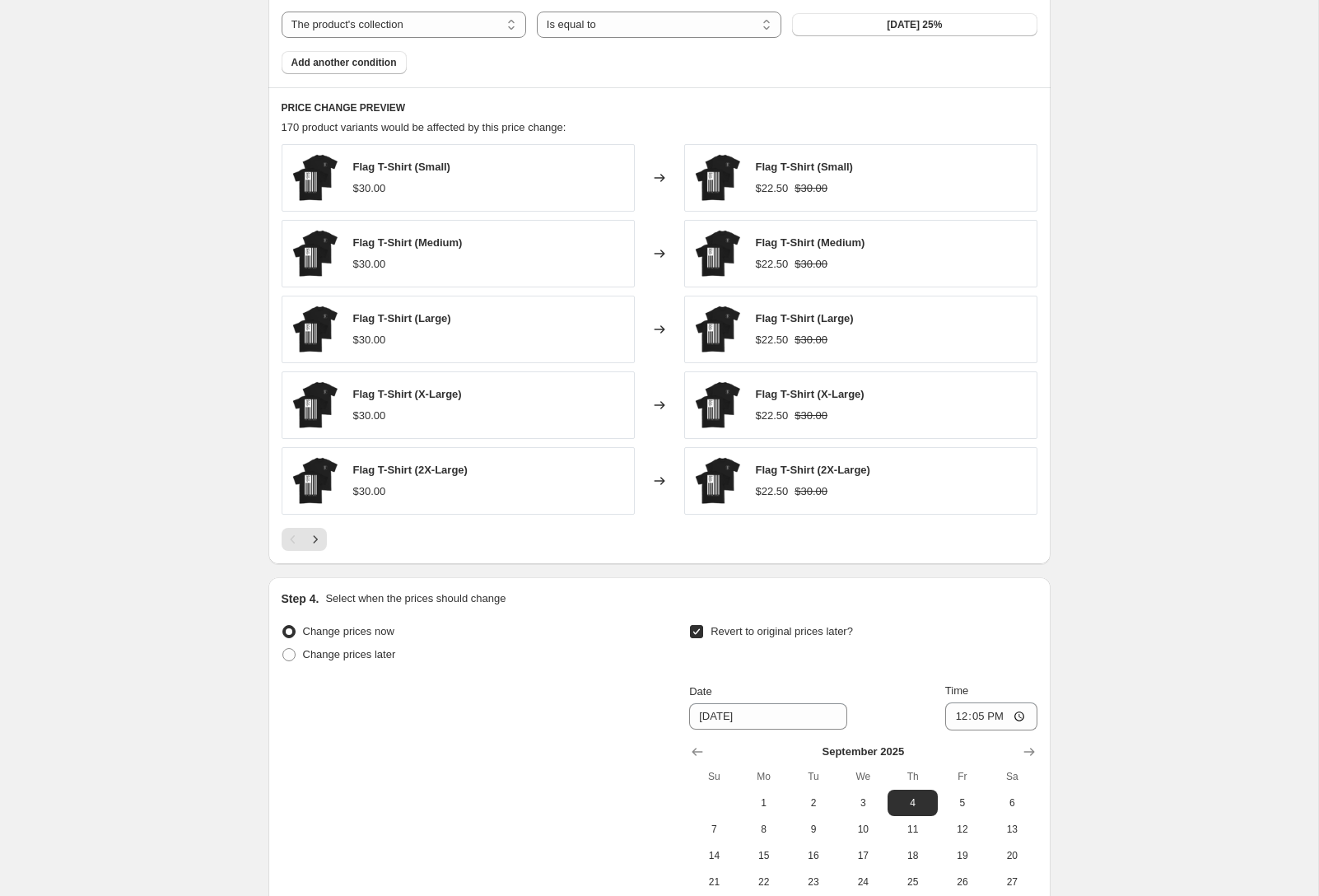
scroll to position [1217, 0]
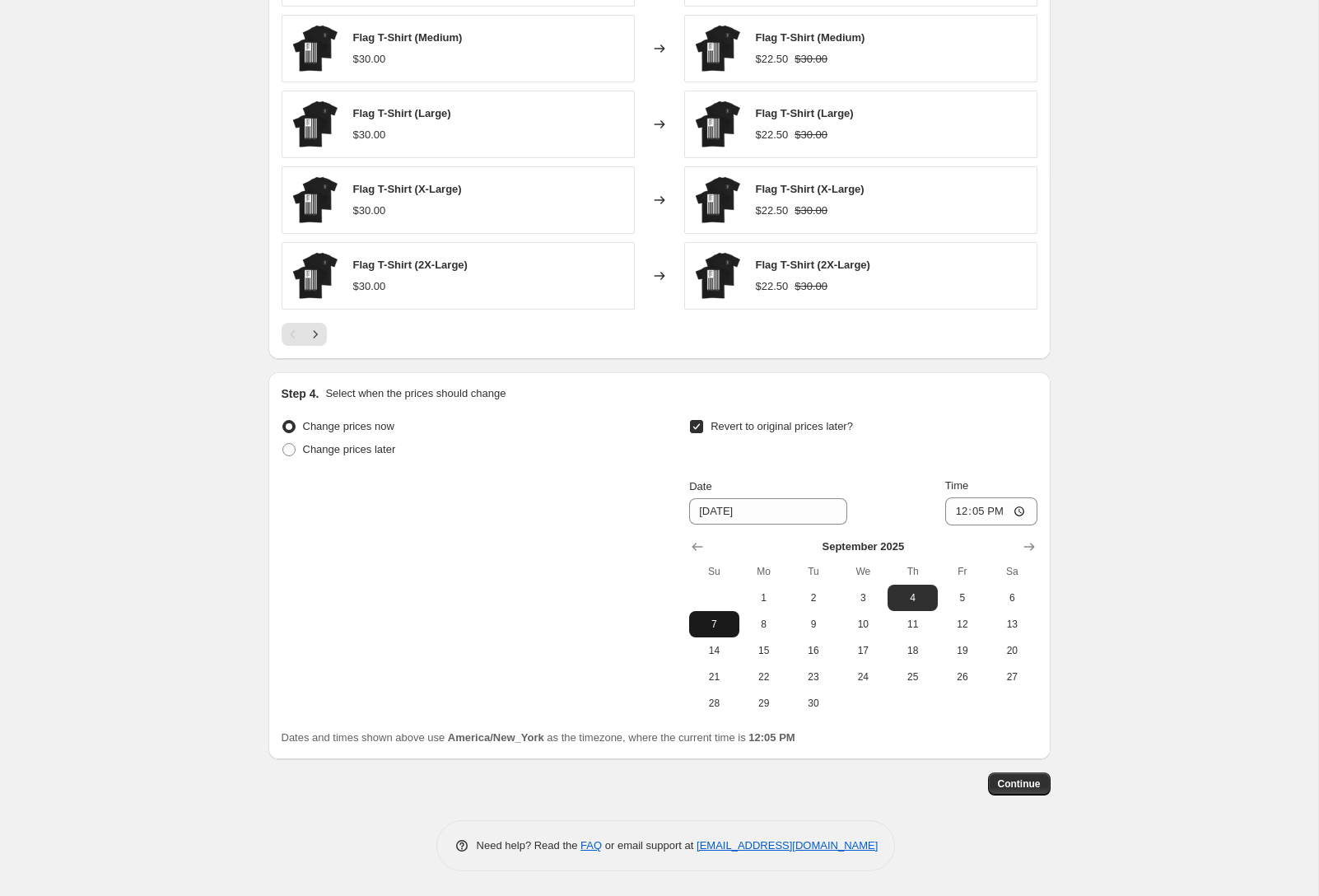
click at [725, 617] on button "7" at bounding box center [714, 624] width 49 height 26
type input "[DATE]"
click at [1021, 513] on input "12:05" at bounding box center [991, 511] width 92 height 28
type input "23:59"
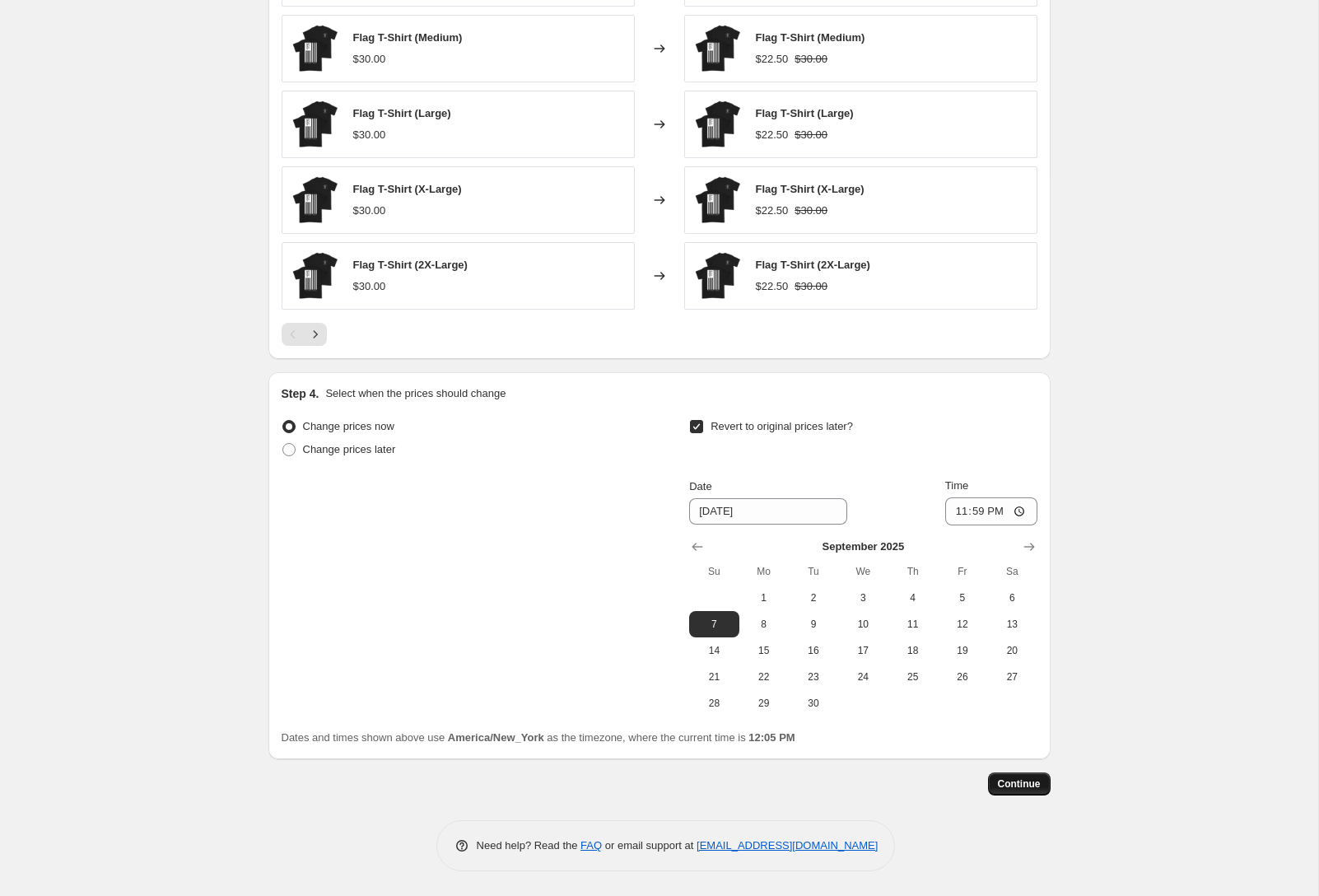
click at [1029, 779] on span "Continue" at bounding box center [1019, 784] width 43 height 13
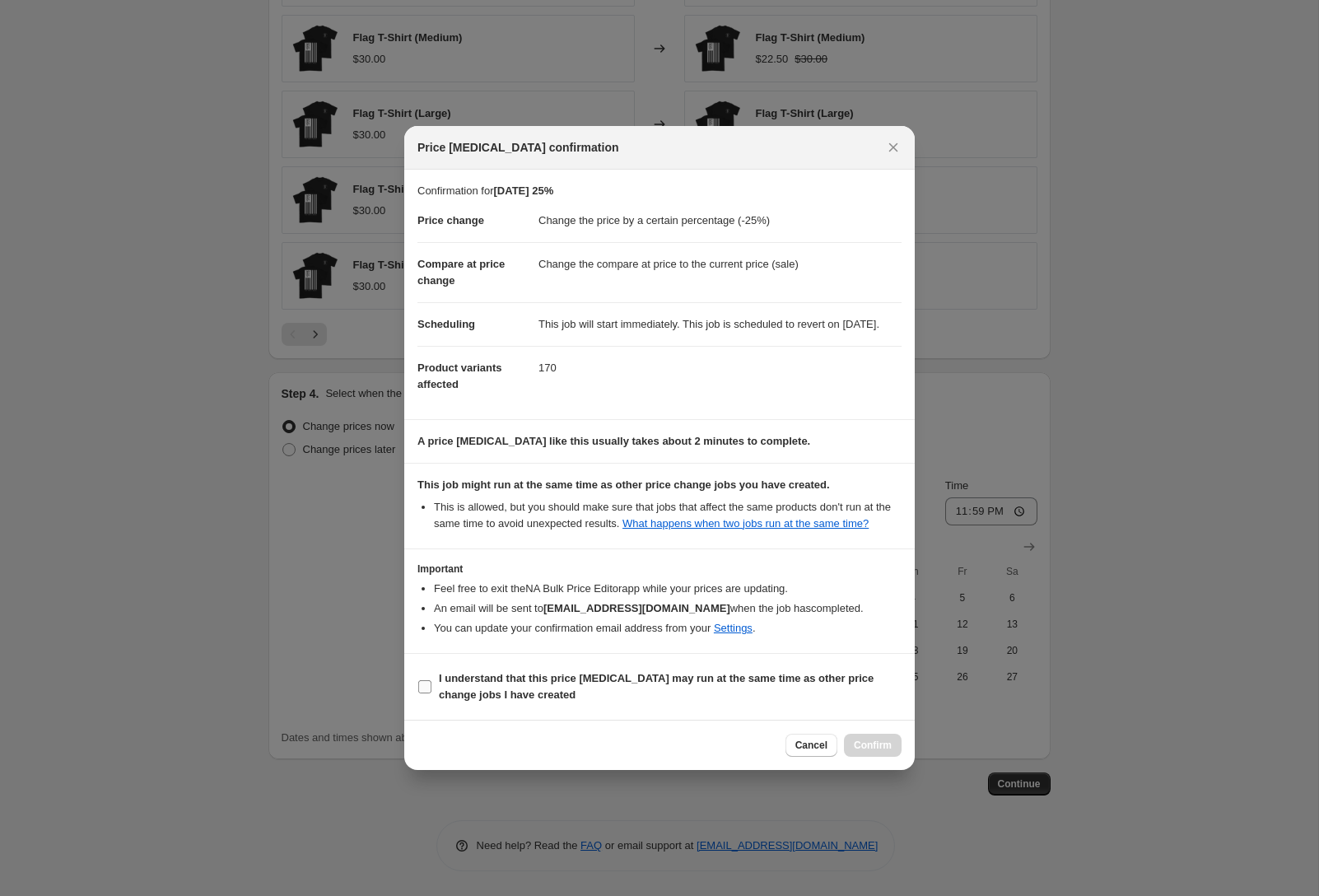
click at [668, 689] on b "I understand that this price change job may run at the same time as other price…" at bounding box center [656, 687] width 435 height 29
click at [431, 689] on input "I understand that this price change job may run at the same time as other price…" at bounding box center [425, 686] width 13 height 13
checkbox input "true"
click at [868, 752] on span "Confirm" at bounding box center [873, 745] width 38 height 13
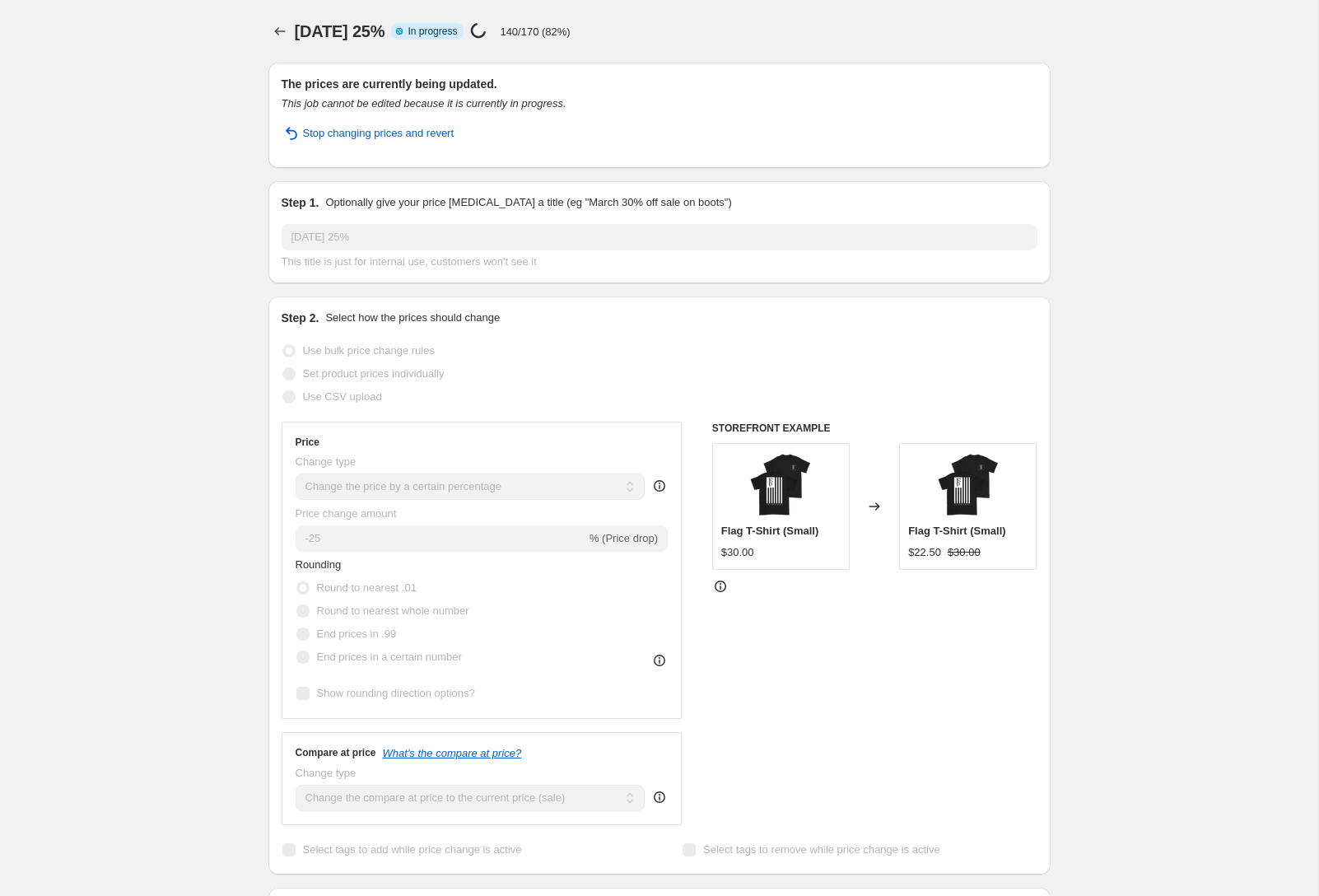
select select "percentage"
select select "collection"
